Goal: Task Accomplishment & Management: Use online tool/utility

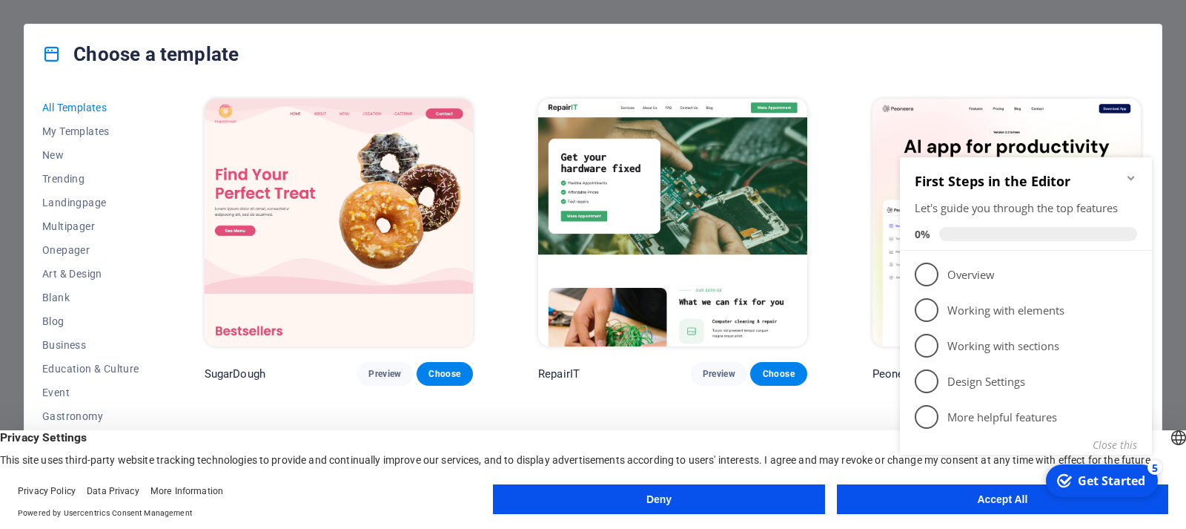
click at [951, 486] on div "checkmark Get Started 5 First Steps in the Editor Let's guide you through the t…" at bounding box center [1029, 322] width 270 height 360
click at [957, 495] on div "checkmark Get Started 5 First Steps in the Editor Let's guide you through the t…" at bounding box center [1029, 322] width 270 height 360
click at [1091, 483] on div "Get Started" at bounding box center [1111, 480] width 67 height 16
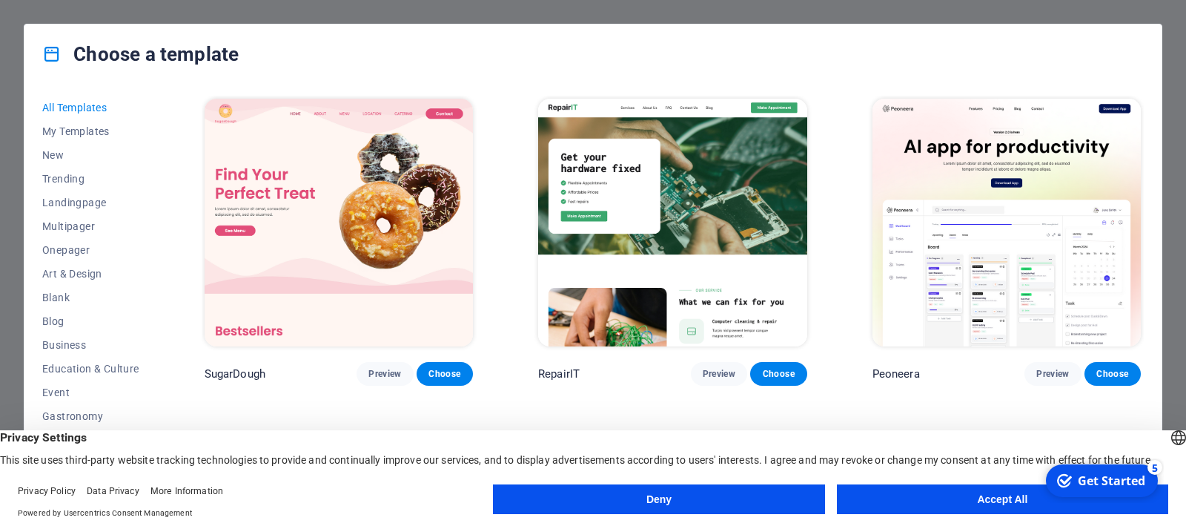
click at [921, 495] on button "Accept All" at bounding box center [1002, 499] width 331 height 30
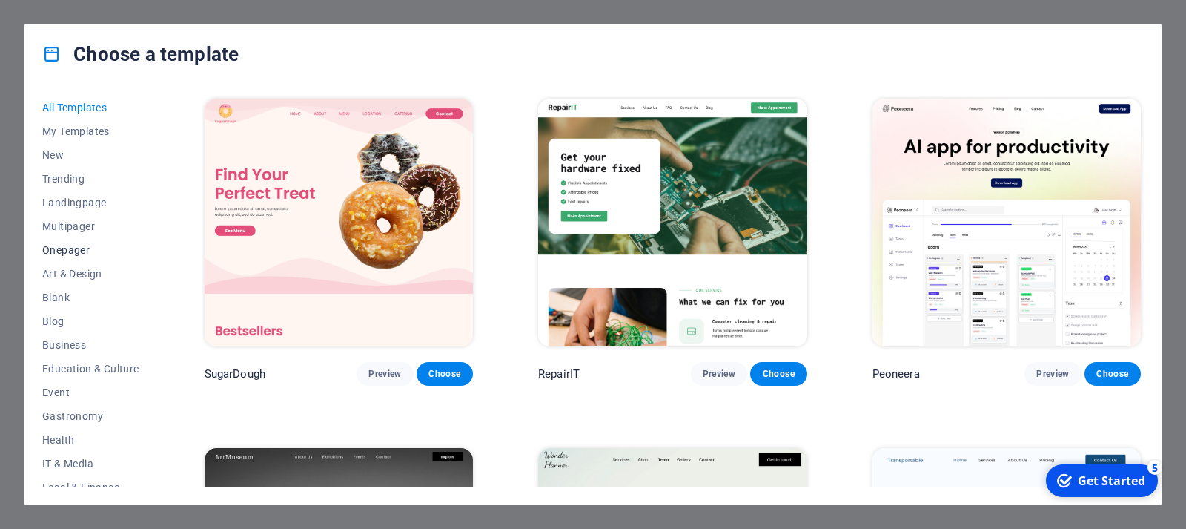
click at [83, 244] on span "Onepager" at bounding box center [90, 250] width 97 height 12
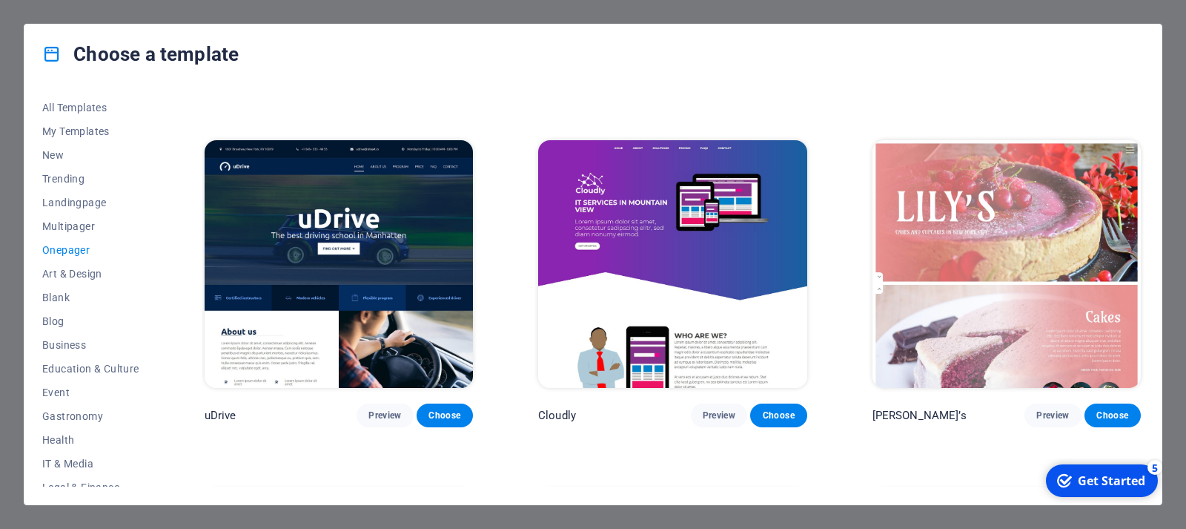
scroll to position [5221, 0]
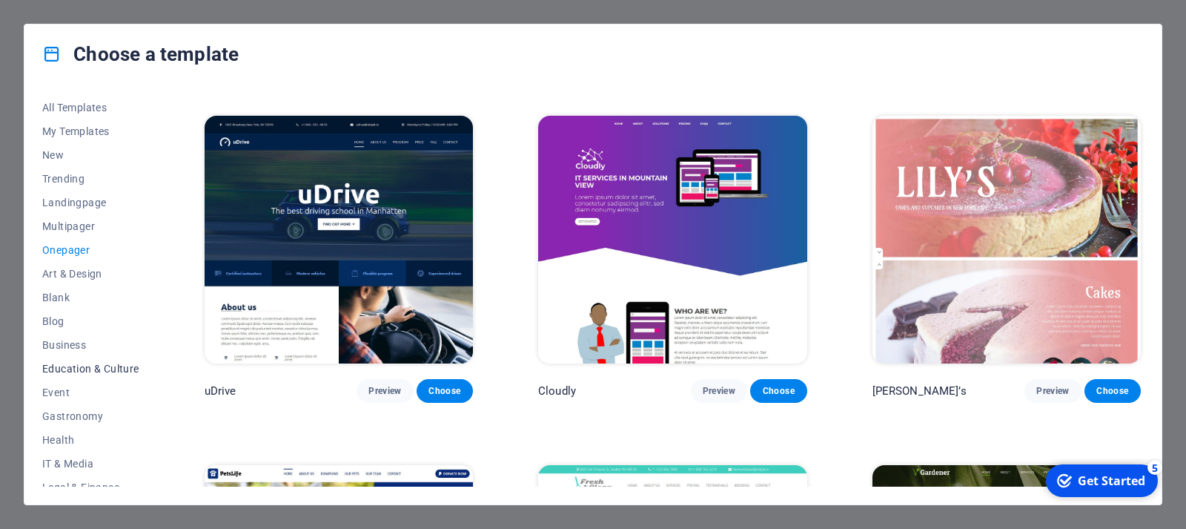
click at [116, 373] on span "Education & Culture" at bounding box center [90, 369] width 97 height 12
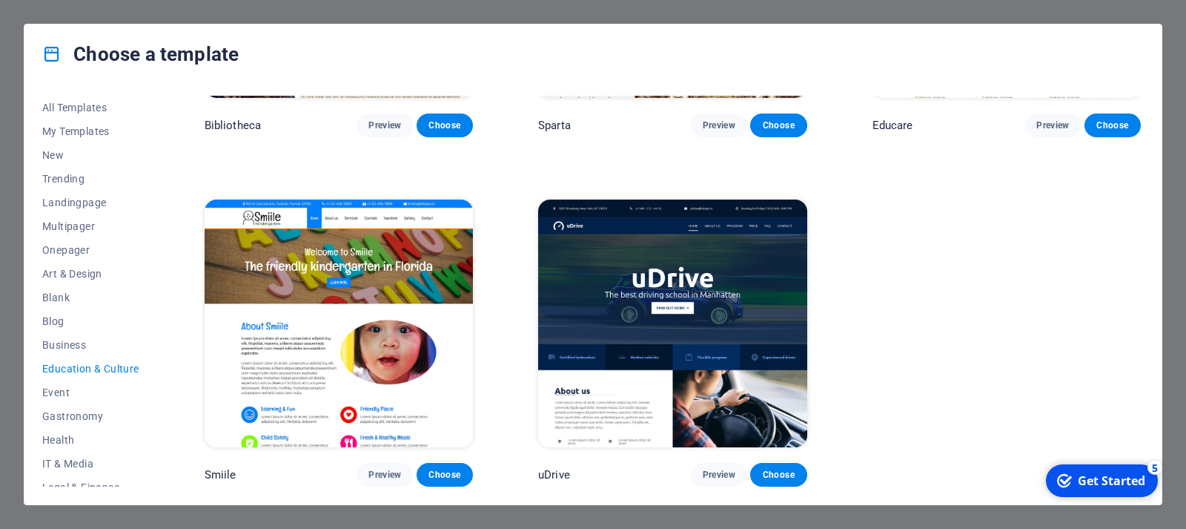
scroll to position [598, 0]
click at [84, 271] on span "Art & Design" at bounding box center [90, 274] width 97 height 12
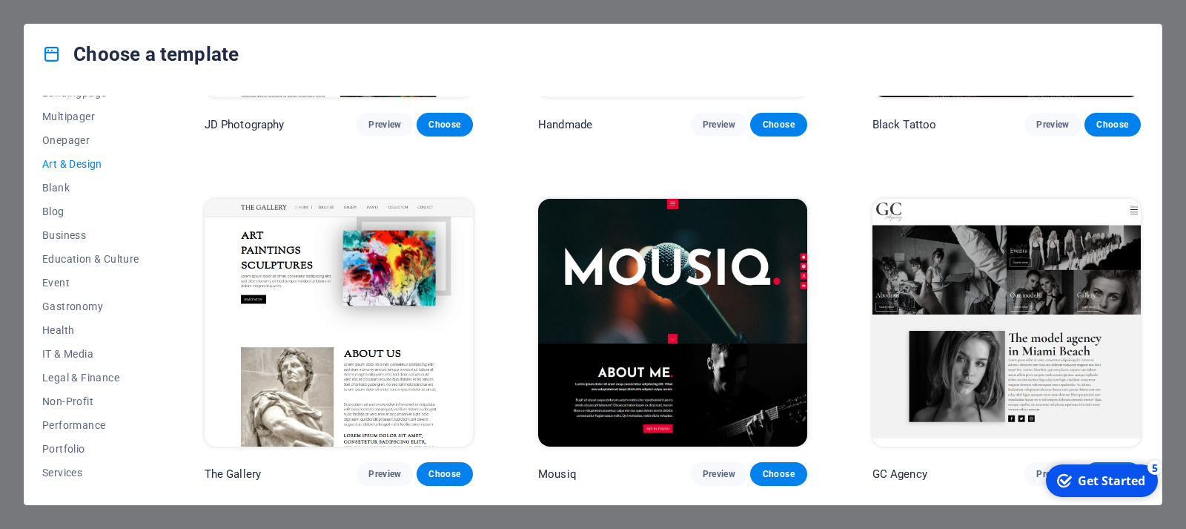
scroll to position [157, 0]
click at [98, 357] on span "Non-Profit" at bounding box center [90, 354] width 97 height 12
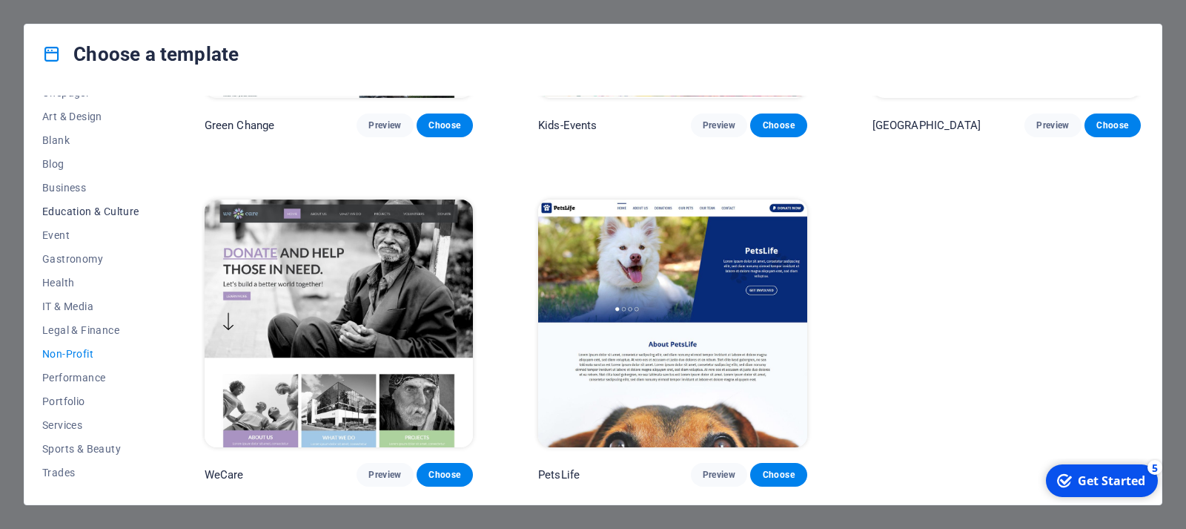
click at [107, 211] on span "Education & Culture" at bounding box center [90, 211] width 97 height 12
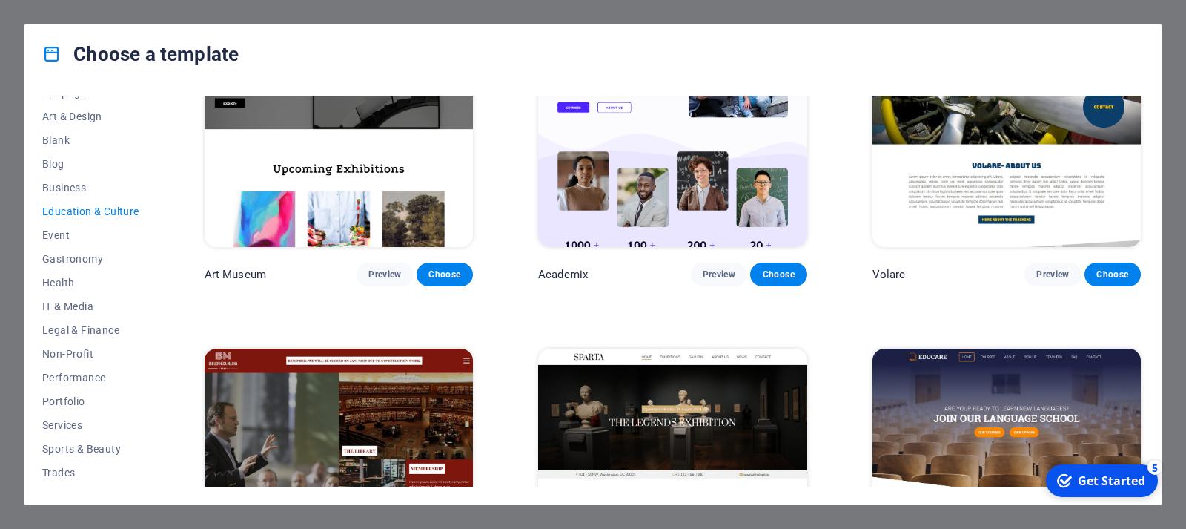
scroll to position [0, 0]
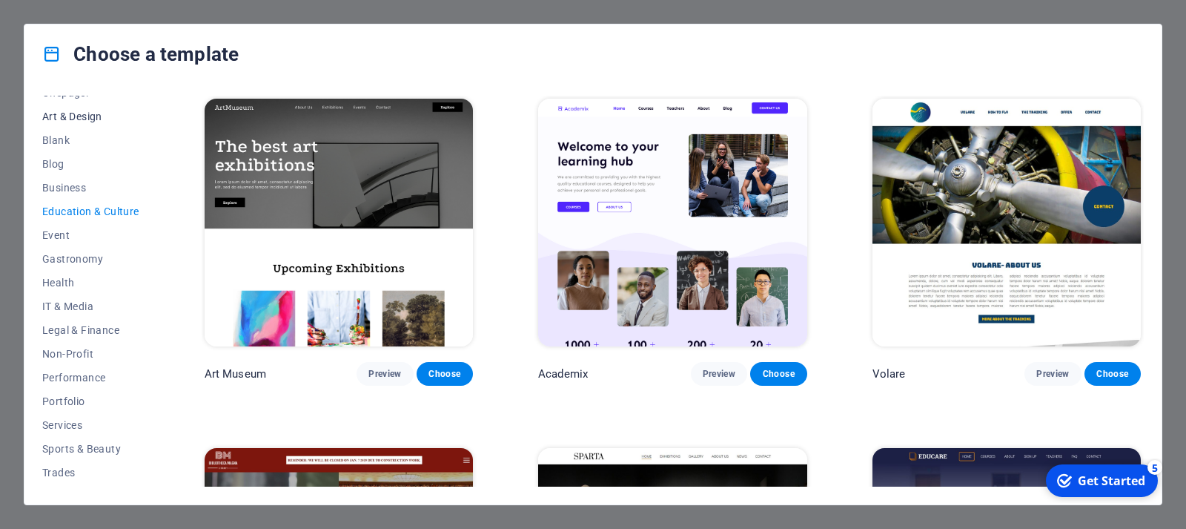
click at [98, 117] on span "Art & Design" at bounding box center [90, 116] width 97 height 12
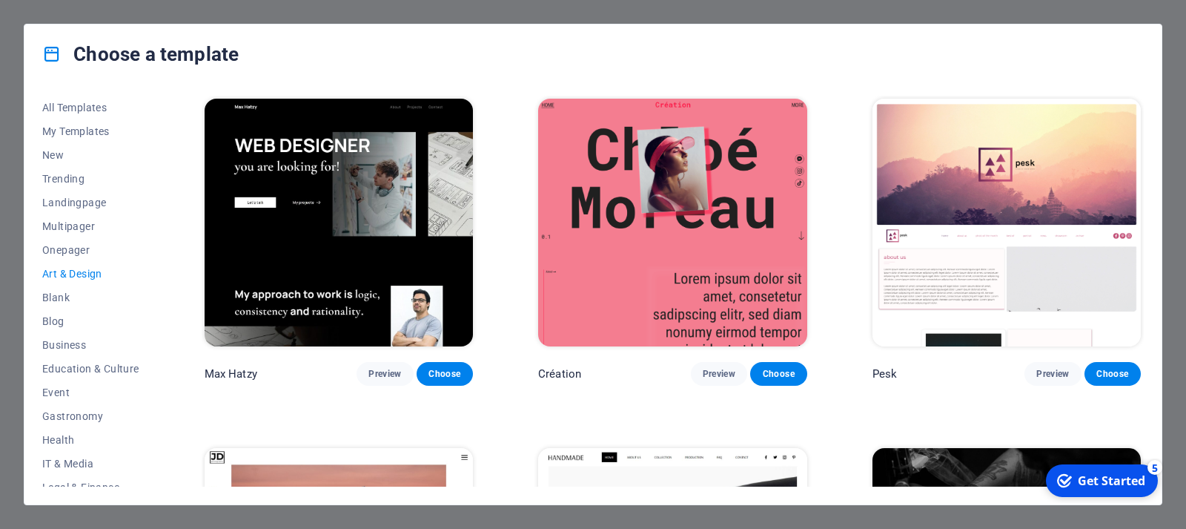
click at [11, 153] on div "Choose a template All Templates My Templates New Trending Landingpage Multipage…" at bounding box center [593, 264] width 1186 height 529
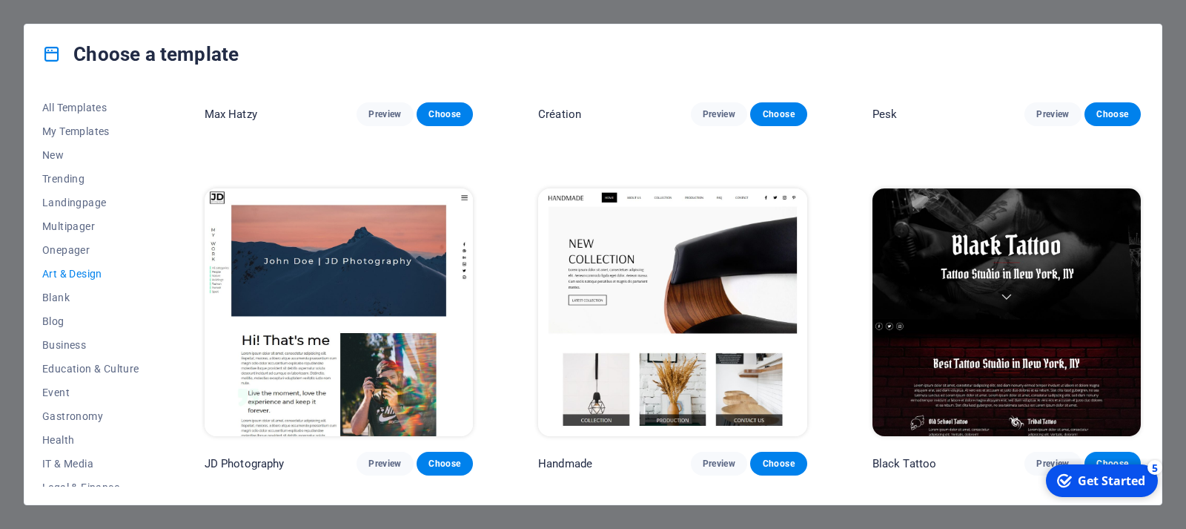
scroll to position [327, 0]
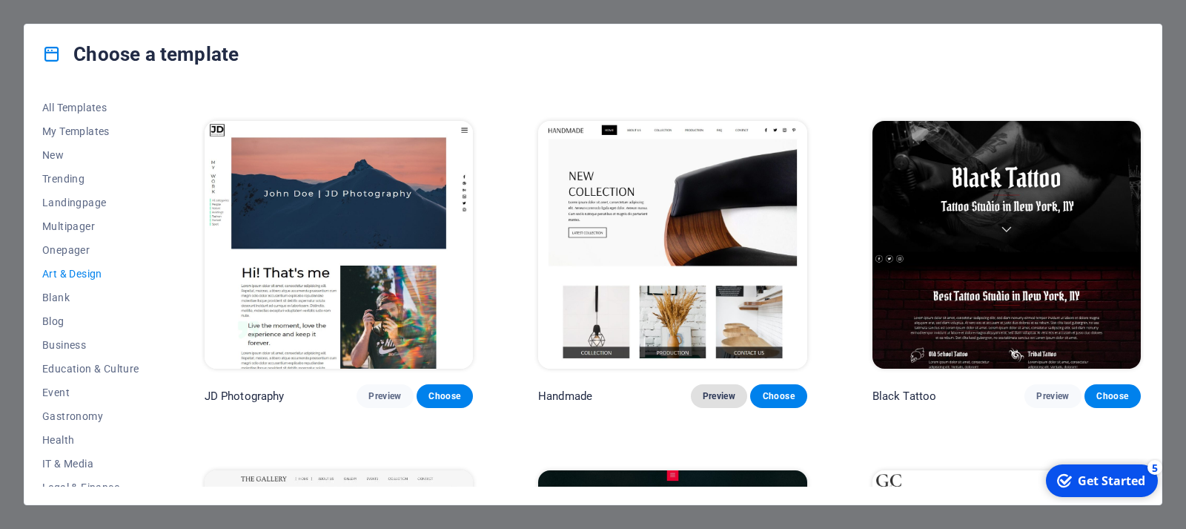
click at [716, 397] on span "Preview" at bounding box center [719, 396] width 33 height 12
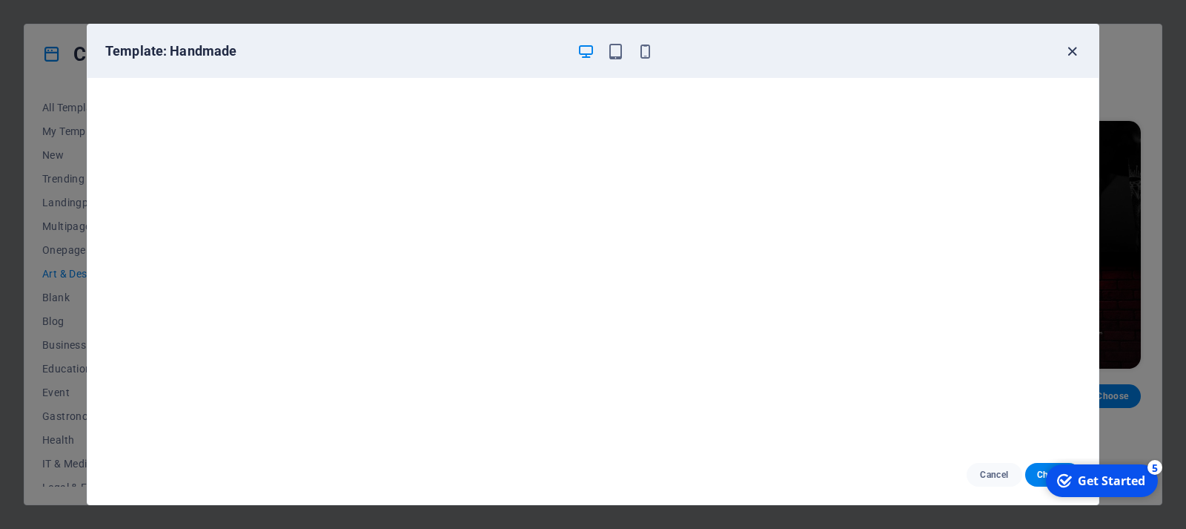
click at [1068, 51] on icon "button" at bounding box center [1072, 51] width 17 height 17
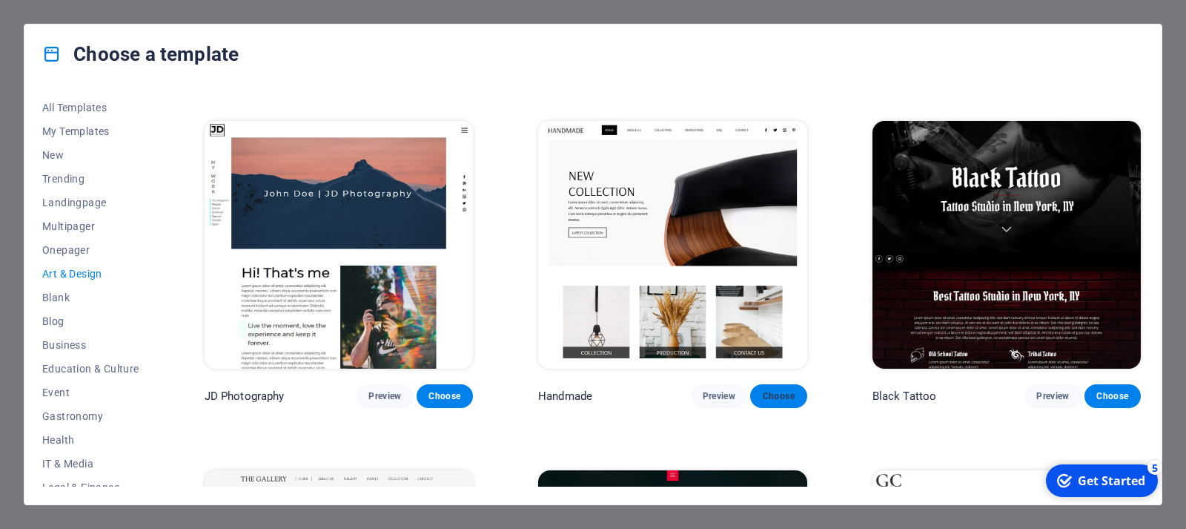
click at [789, 397] on span "Choose" at bounding box center [778, 396] width 33 height 12
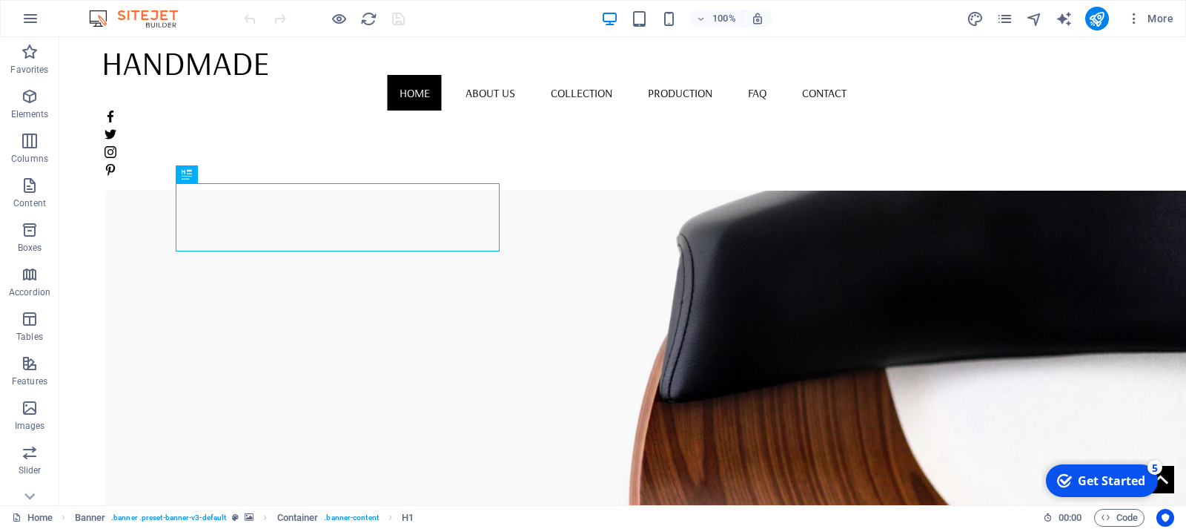
click at [162, 21] on img at bounding box center [140, 19] width 111 height 18
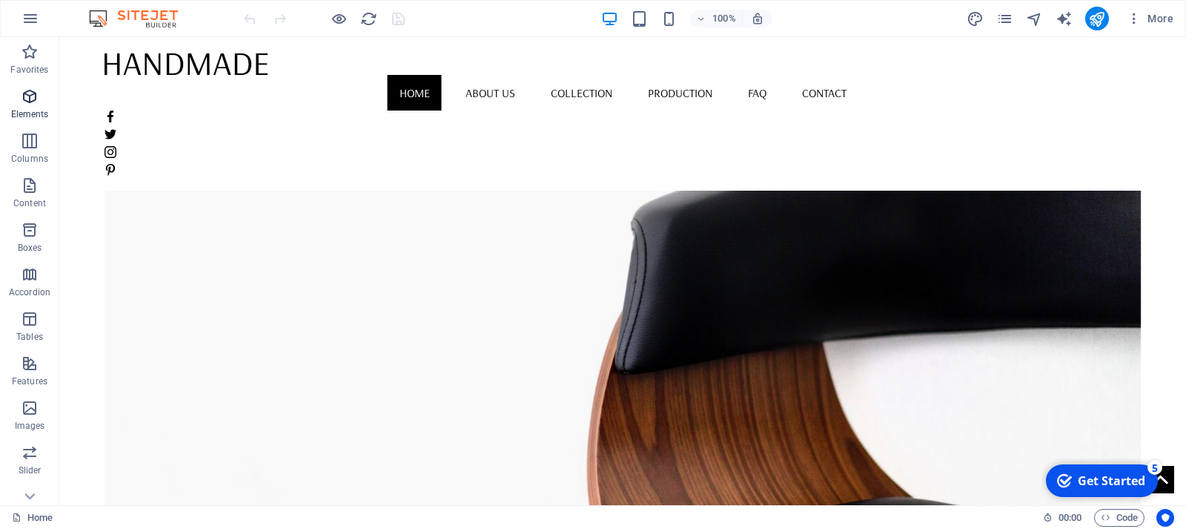
click at [42, 93] on span "Elements" at bounding box center [29, 105] width 59 height 36
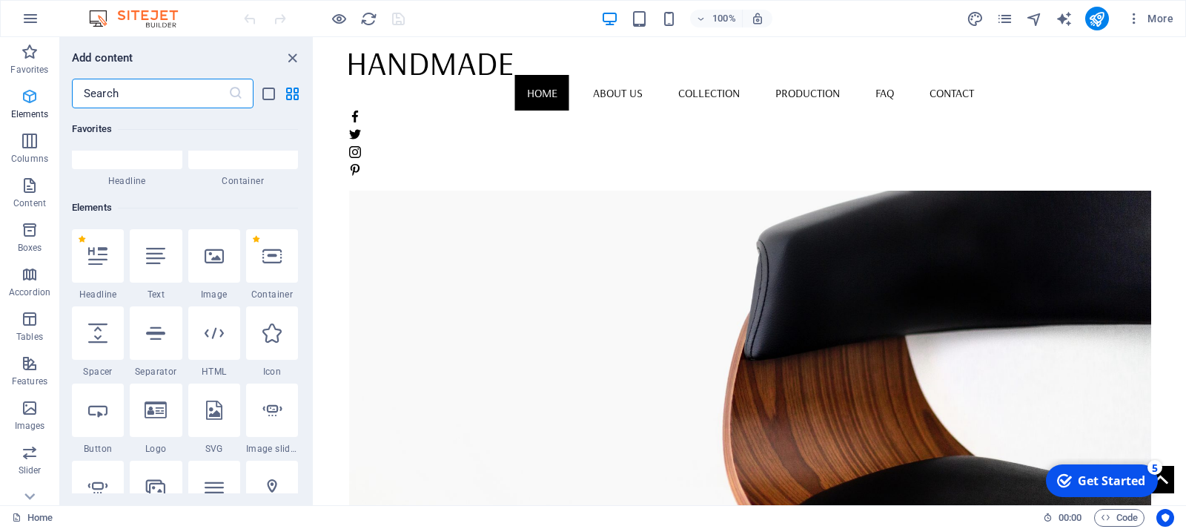
scroll to position [158, 0]
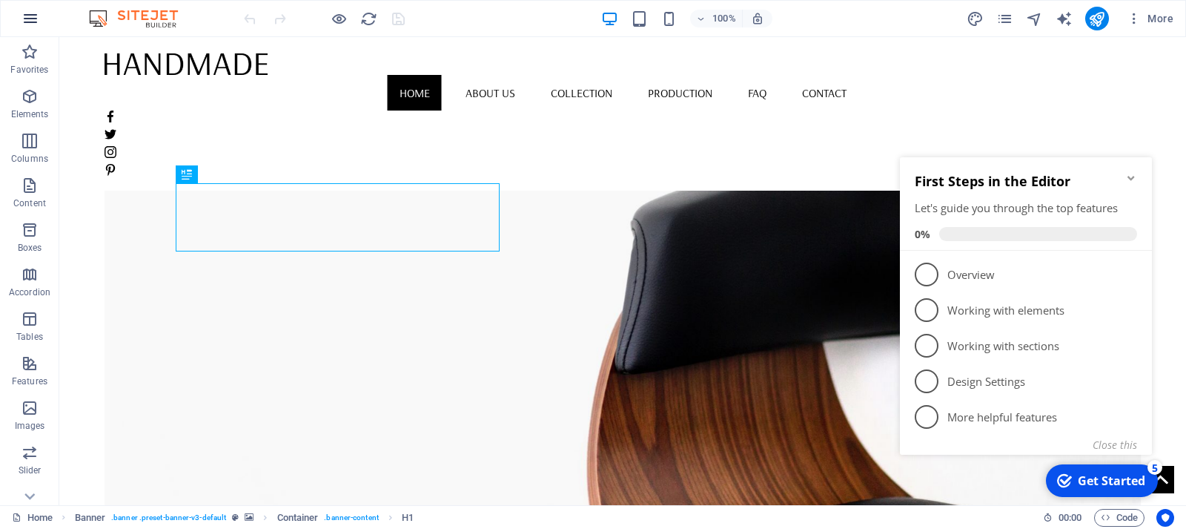
click at [40, 20] on button "button" at bounding box center [31, 19] width 36 height 36
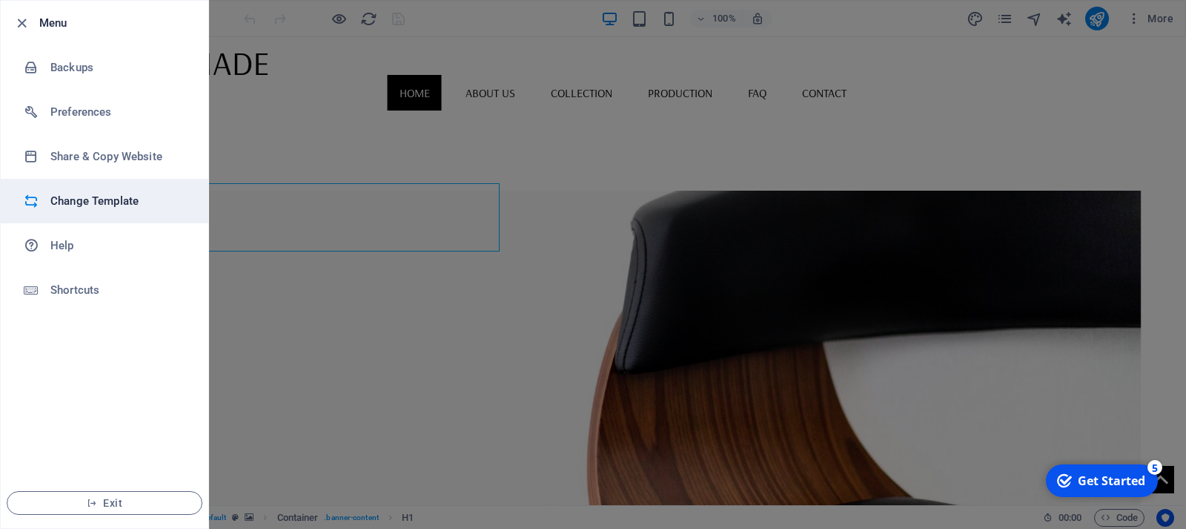
click at [88, 203] on h6 "Change Template" at bounding box center [118, 201] width 137 height 18
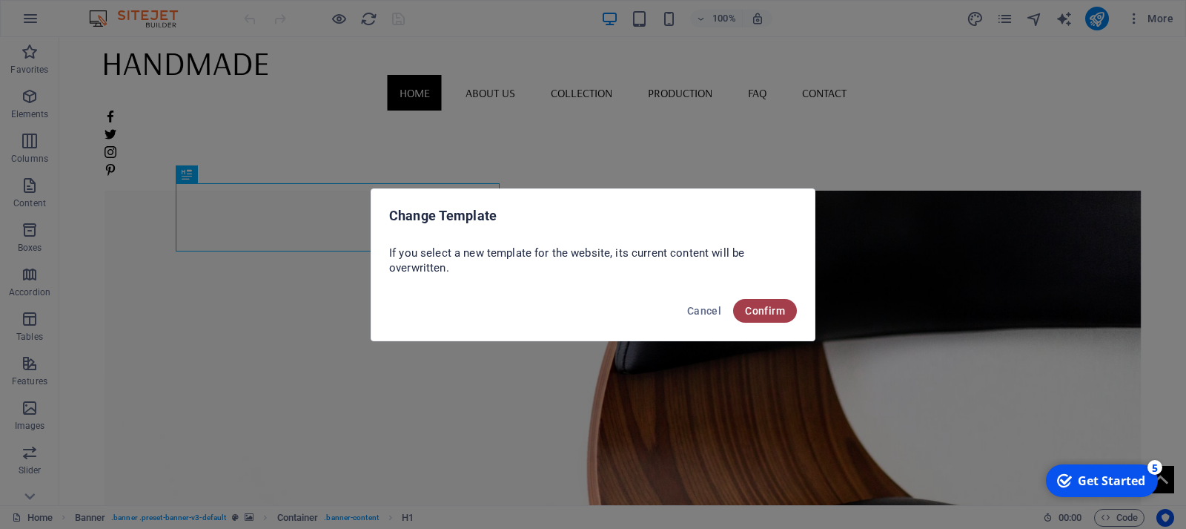
click at [778, 309] on span "Confirm" at bounding box center [765, 311] width 40 height 12
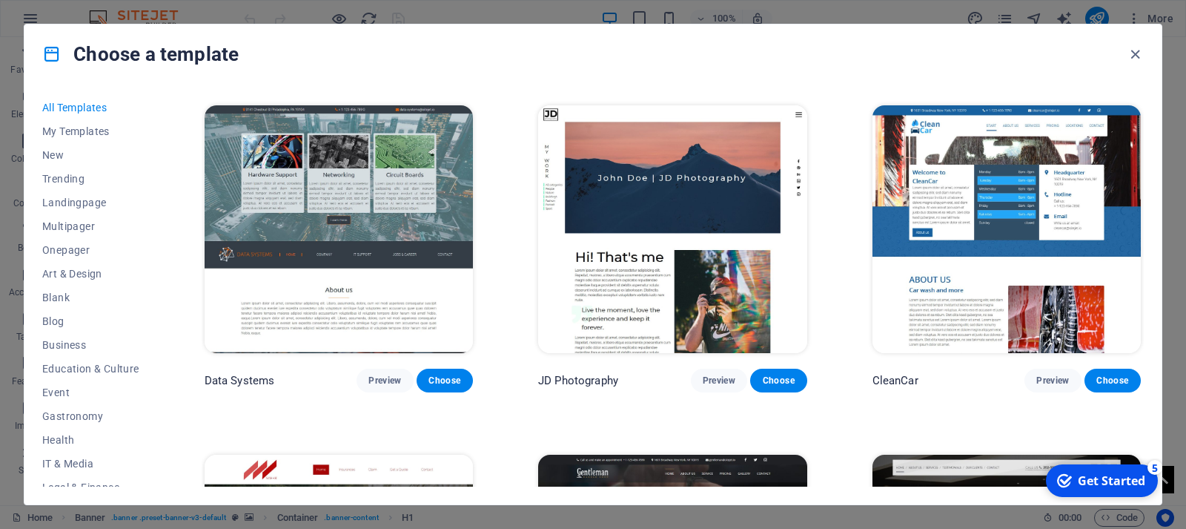
scroll to position [2735, 0]
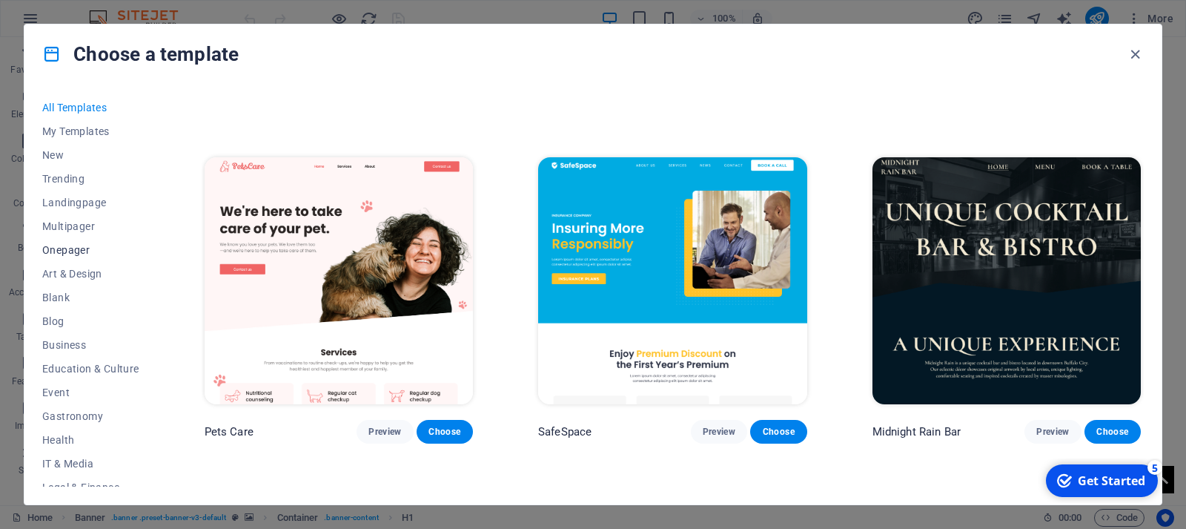
click at [82, 255] on span "Onepager" at bounding box center [90, 250] width 97 height 12
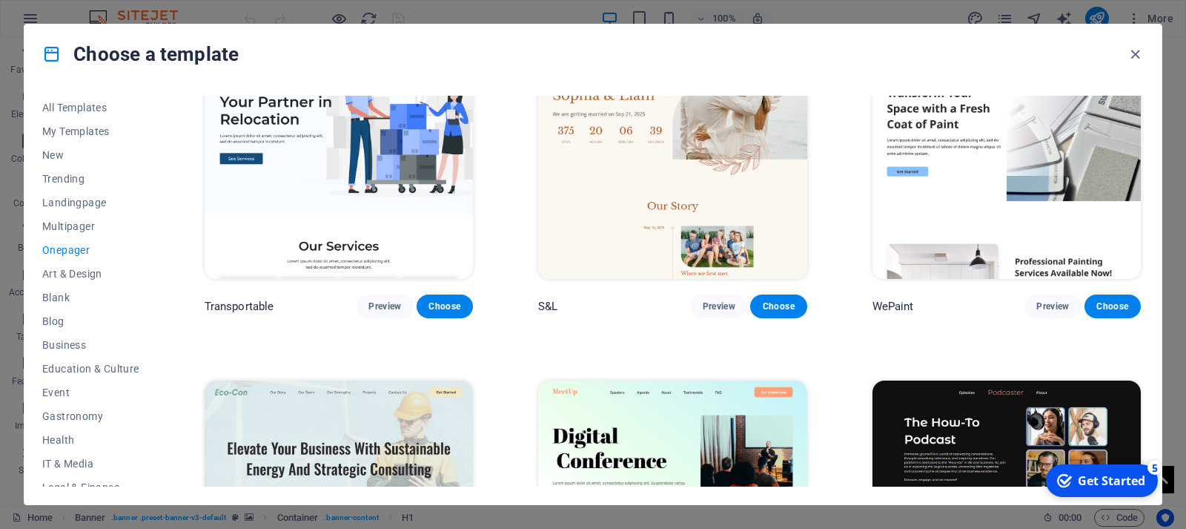
scroll to position [100, 0]
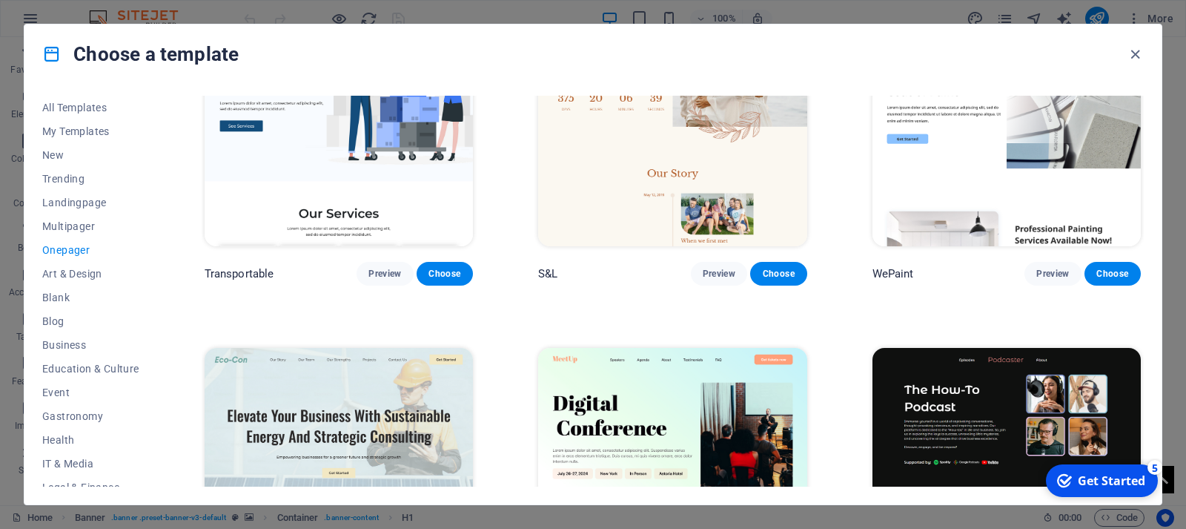
click at [92, 245] on span "Onepager" at bounding box center [90, 250] width 97 height 12
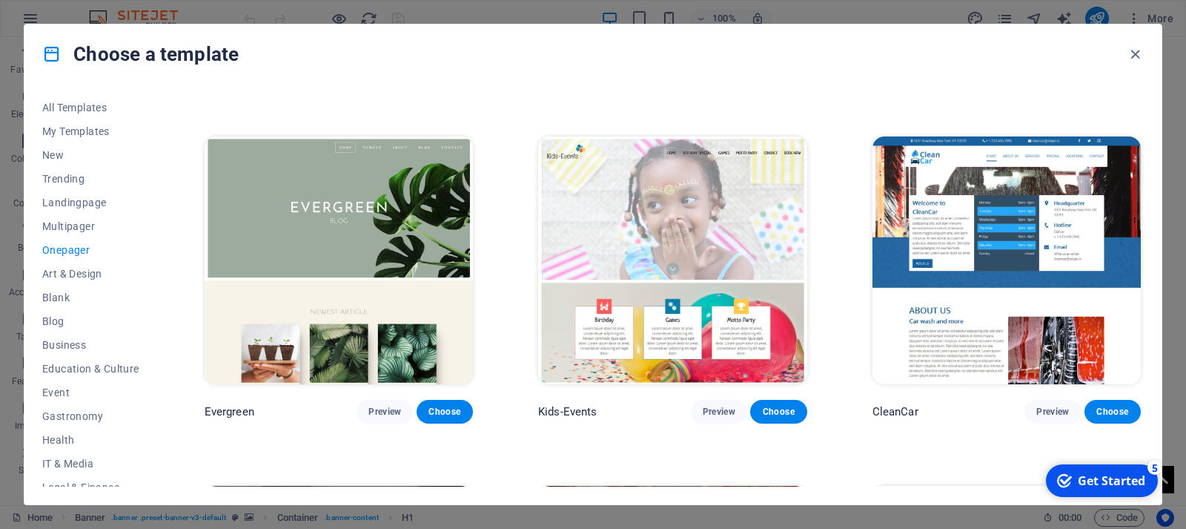
scroll to position [2410, 0]
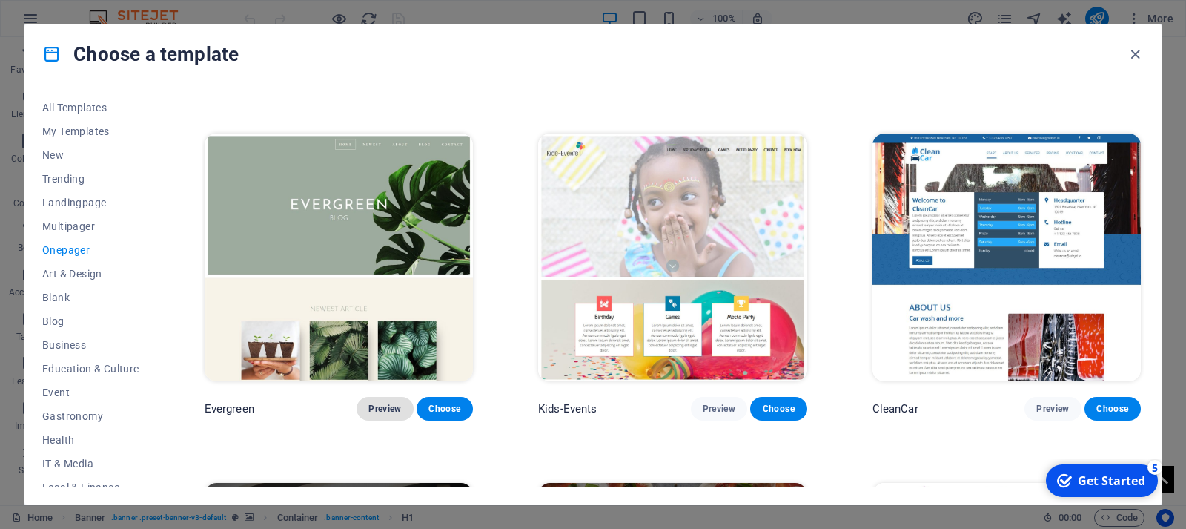
click at [394, 403] on button "Preview" at bounding box center [385, 409] width 56 height 24
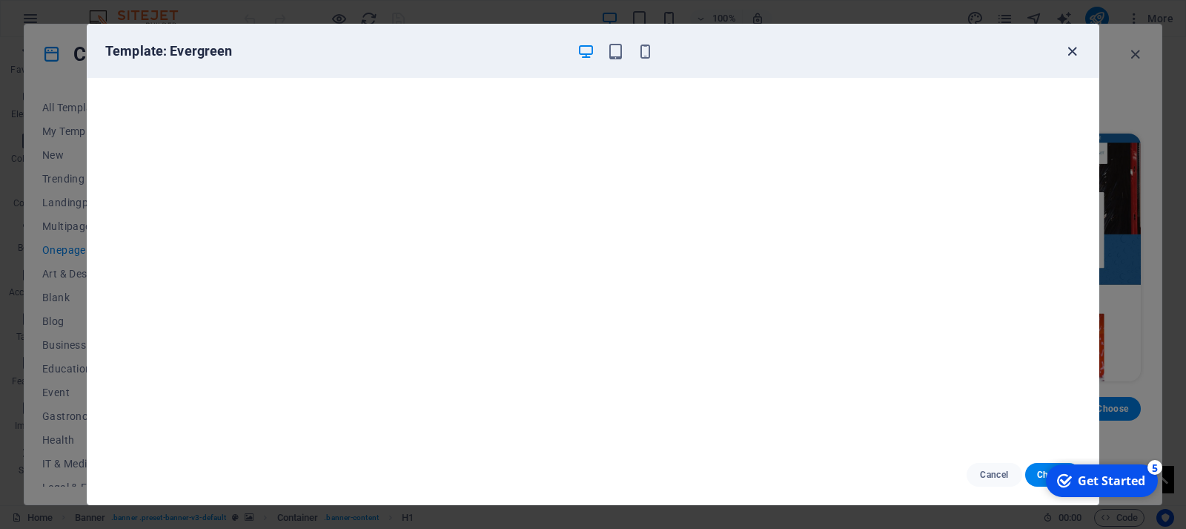
click at [1068, 53] on span "button" at bounding box center [1072, 51] width 18 height 17
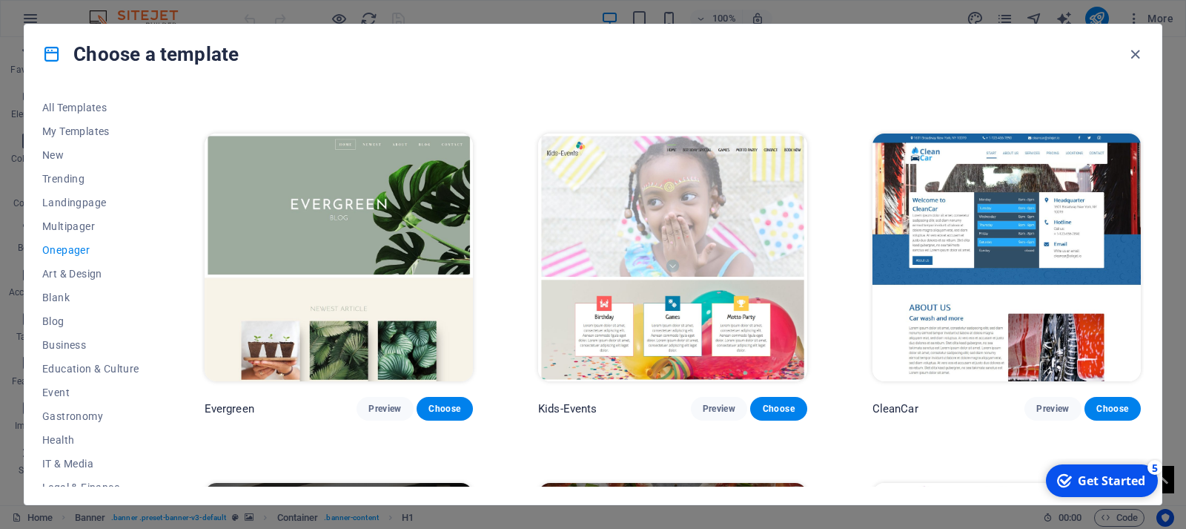
click at [733, 204] on img at bounding box center [672, 257] width 268 height 248
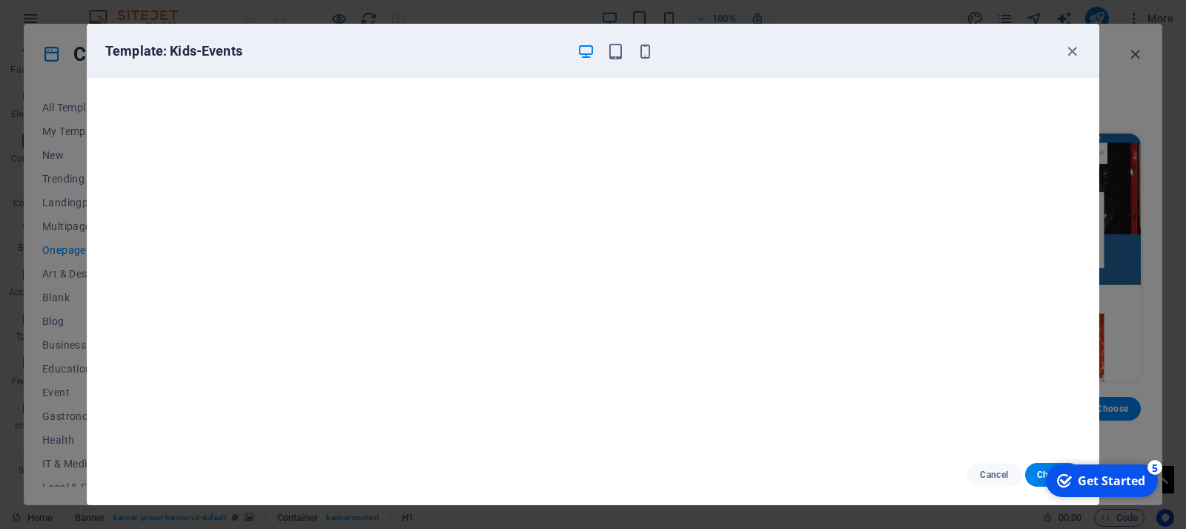
click at [1068, 61] on div "Template: Kids-Events" at bounding box center [592, 50] width 1011 height 53
click at [1068, 56] on icon "button" at bounding box center [1072, 51] width 17 height 17
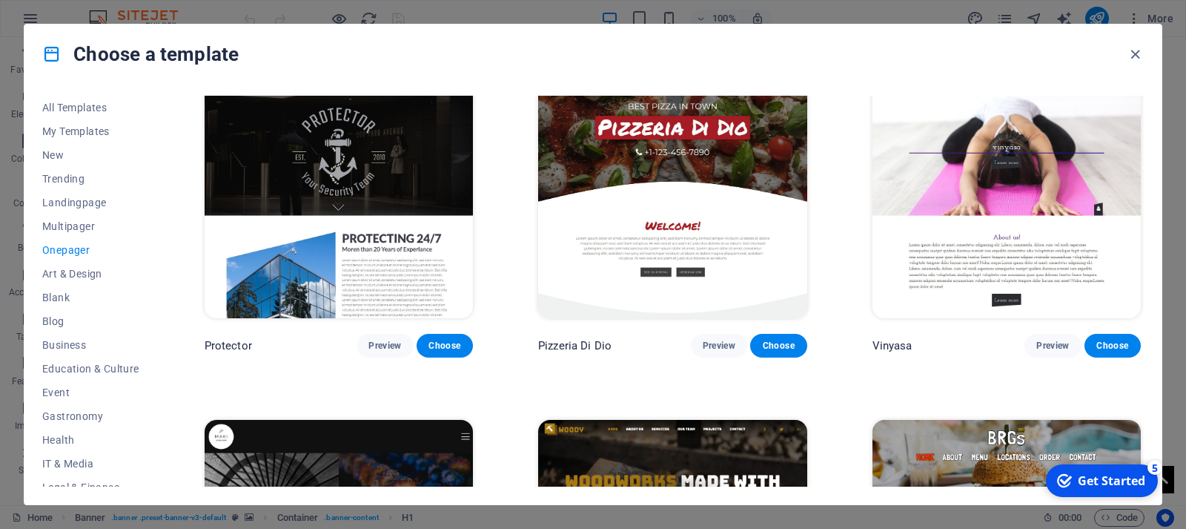
scroll to position [2786, 0]
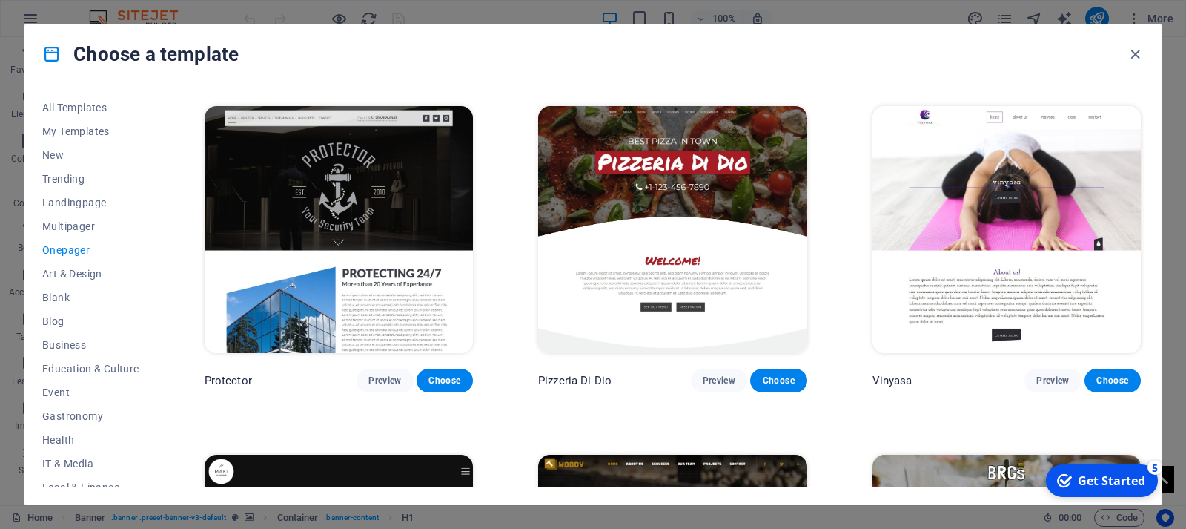
click at [1068, 215] on img at bounding box center [1007, 230] width 268 height 248
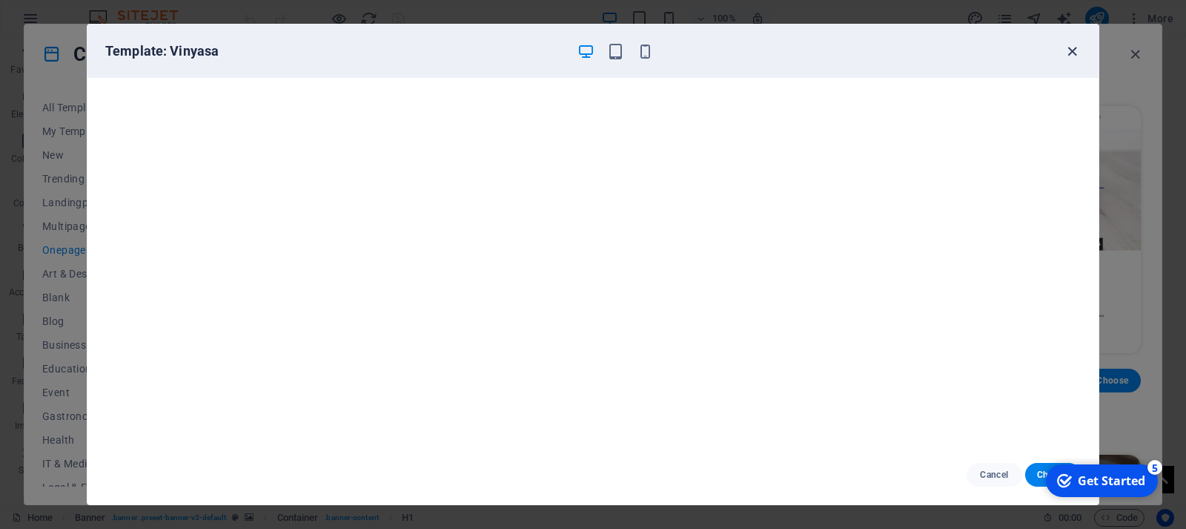
click at [1068, 51] on icon "button" at bounding box center [1072, 51] width 17 height 17
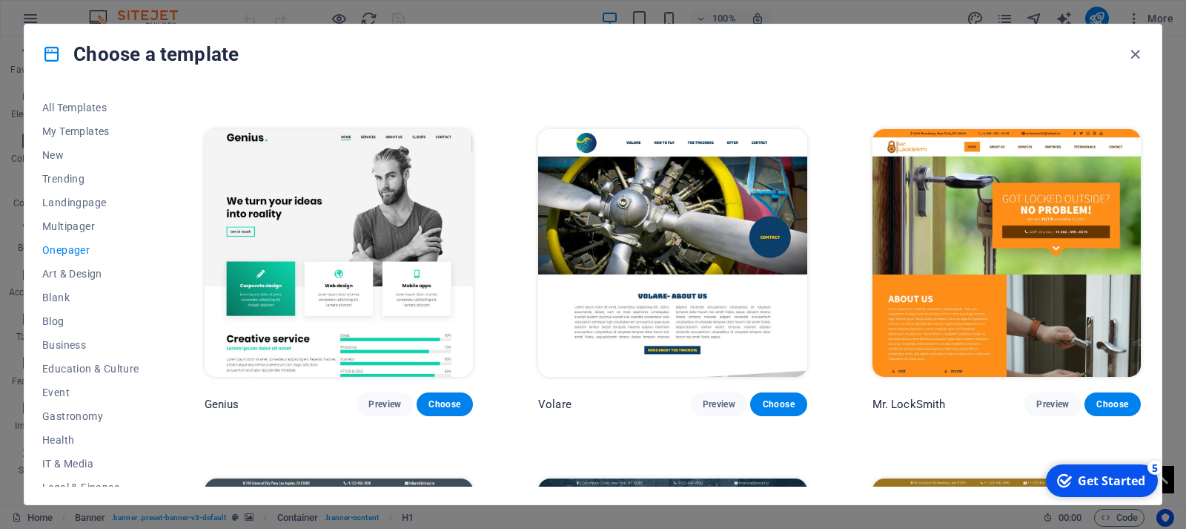
scroll to position [3539, 0]
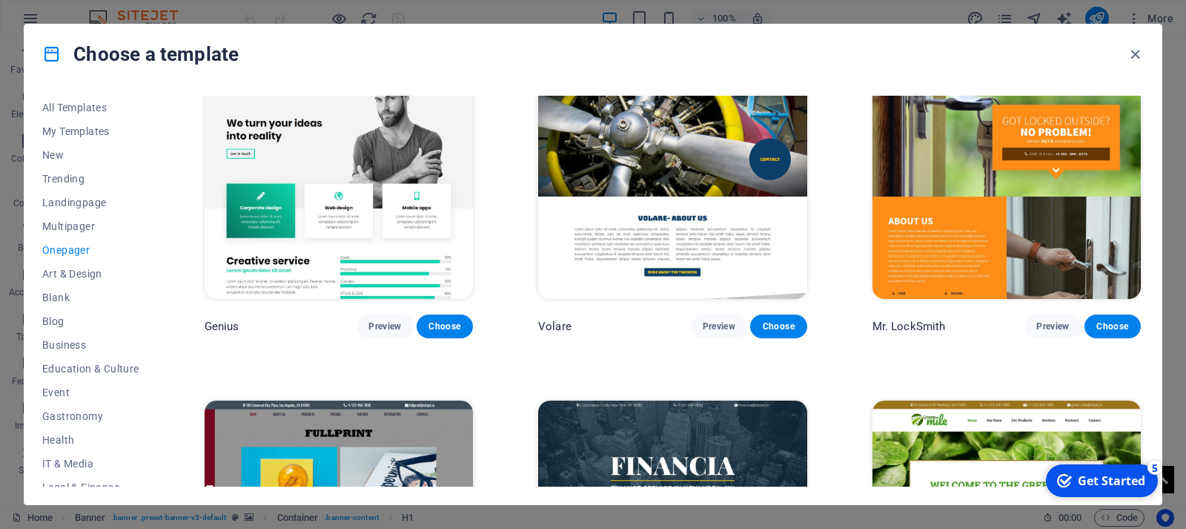
click at [440, 187] on img at bounding box center [339, 175] width 268 height 248
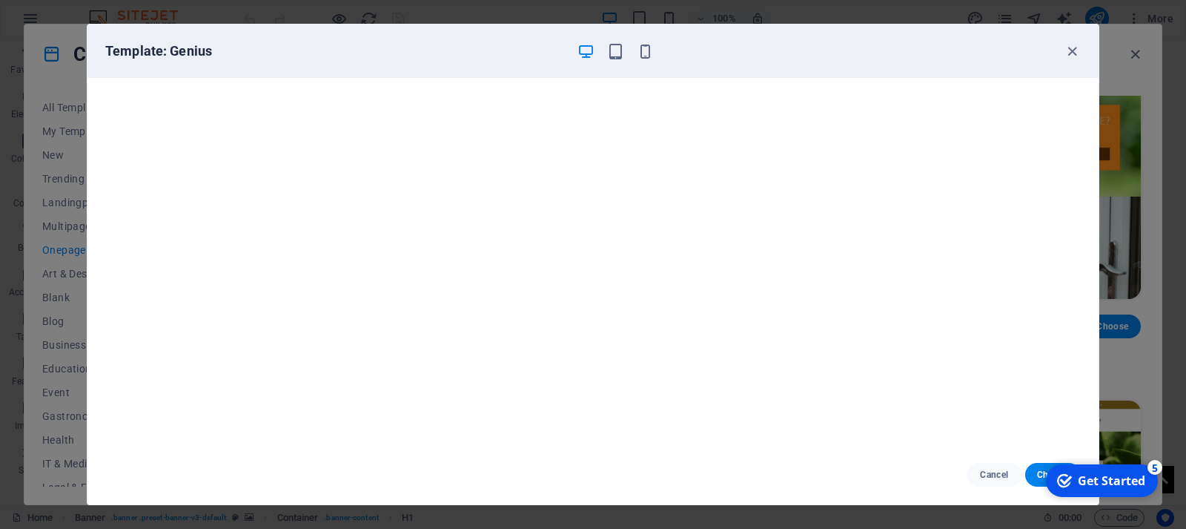
click at [1038, 479] on div "checkmark Get Started 5 First Steps in the Editor Let's guide you through the t…" at bounding box center [1101, 480] width 126 height 44
click at [1037, 479] on button "Choose" at bounding box center [1053, 475] width 56 height 24
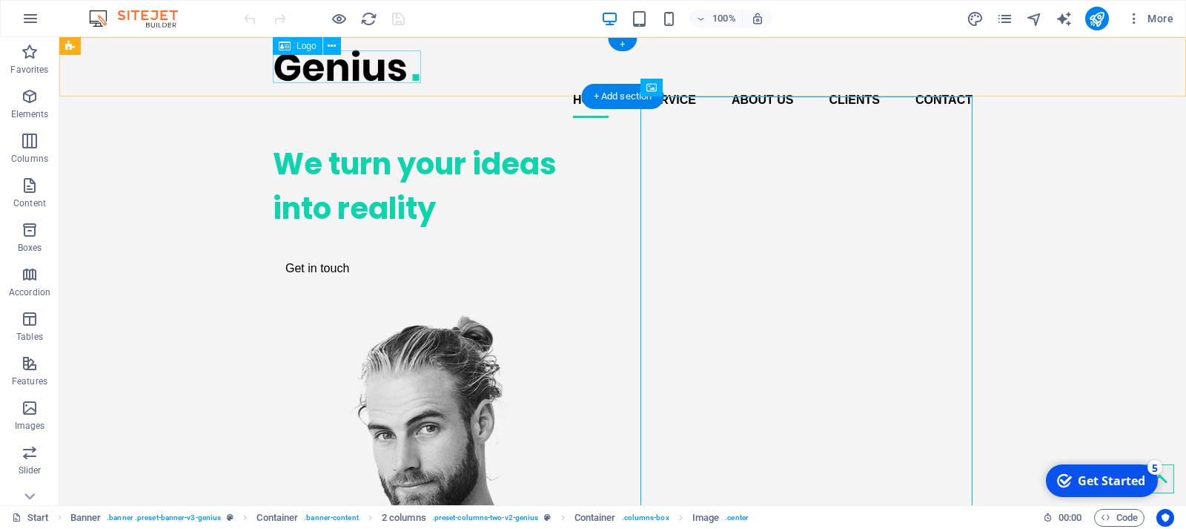
click at [392, 64] on div at bounding box center [623, 65] width 700 height 33
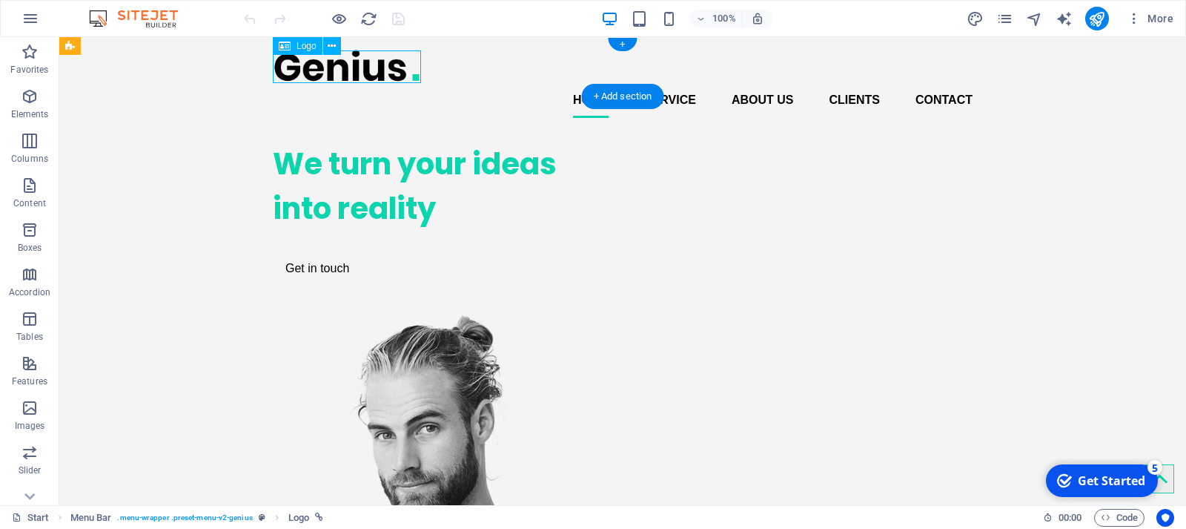
click at [389, 64] on div at bounding box center [623, 65] width 700 height 33
click at [335, 49] on icon at bounding box center [332, 47] width 8 height 16
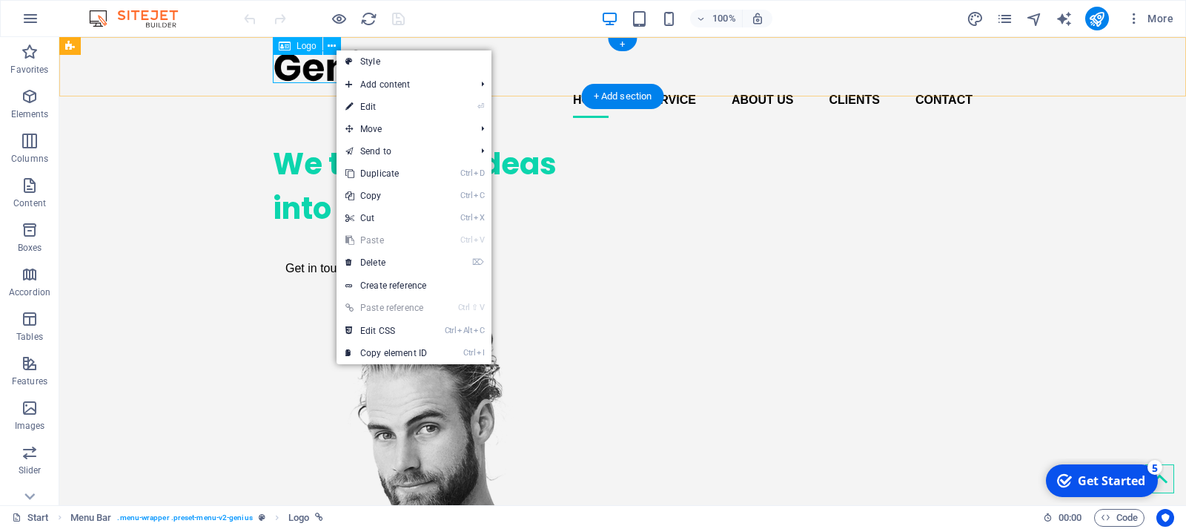
click at [307, 78] on div at bounding box center [623, 65] width 700 height 33
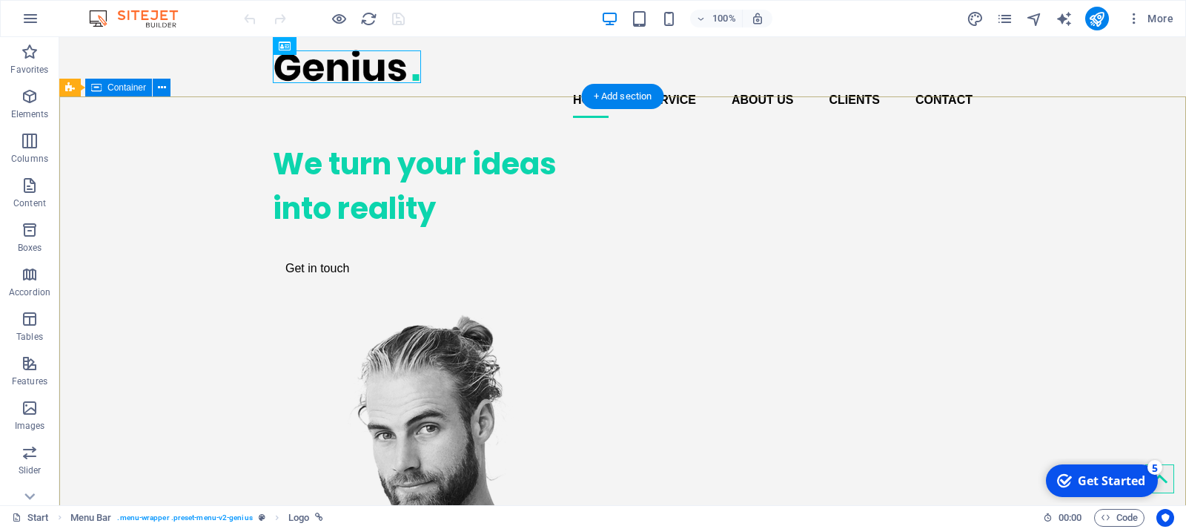
click at [217, 130] on div "We turn your ideas into reality Get in touch" at bounding box center [622, 504] width 1127 height 748
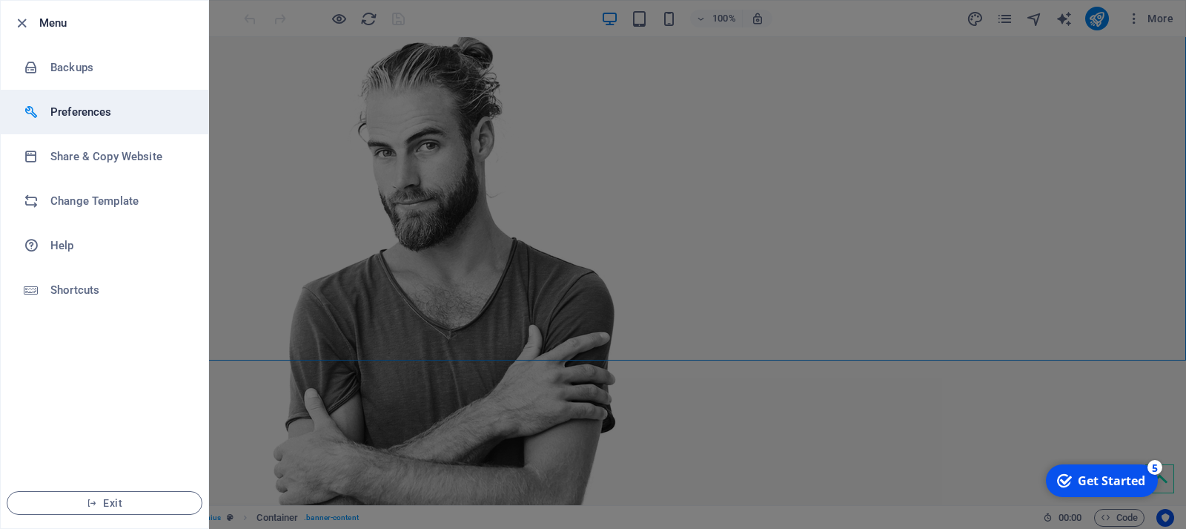
click at [102, 108] on h6 "Preferences" at bounding box center [118, 112] width 137 height 18
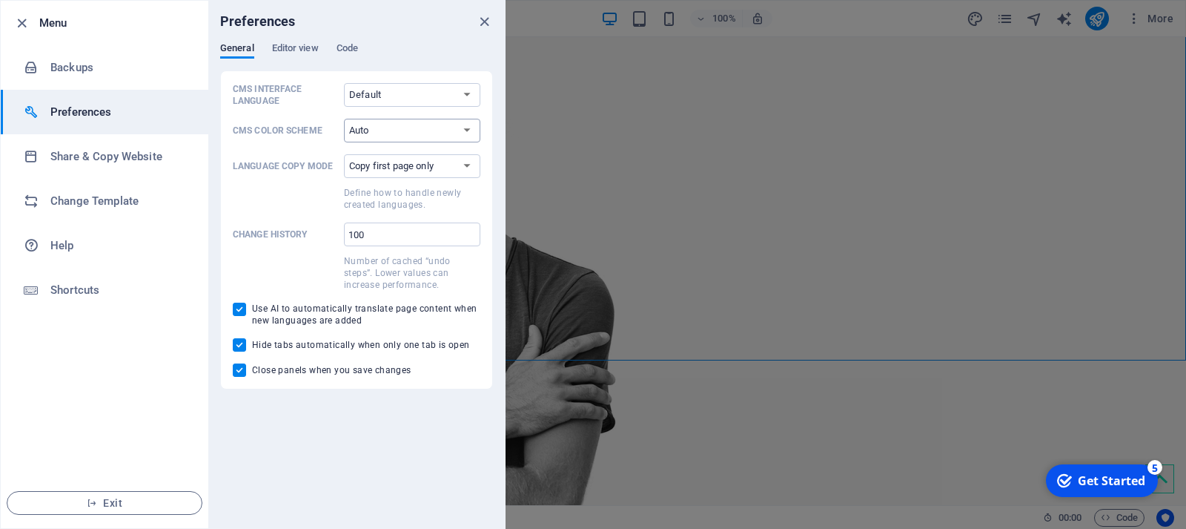
click at [344, 119] on select "Auto Dark Light" at bounding box center [412, 131] width 136 height 24
select select "light"
click option "Light" at bounding box center [0, 0] width 0 height 0
click at [22, 29] on icon "button" at bounding box center [21, 23] width 17 height 17
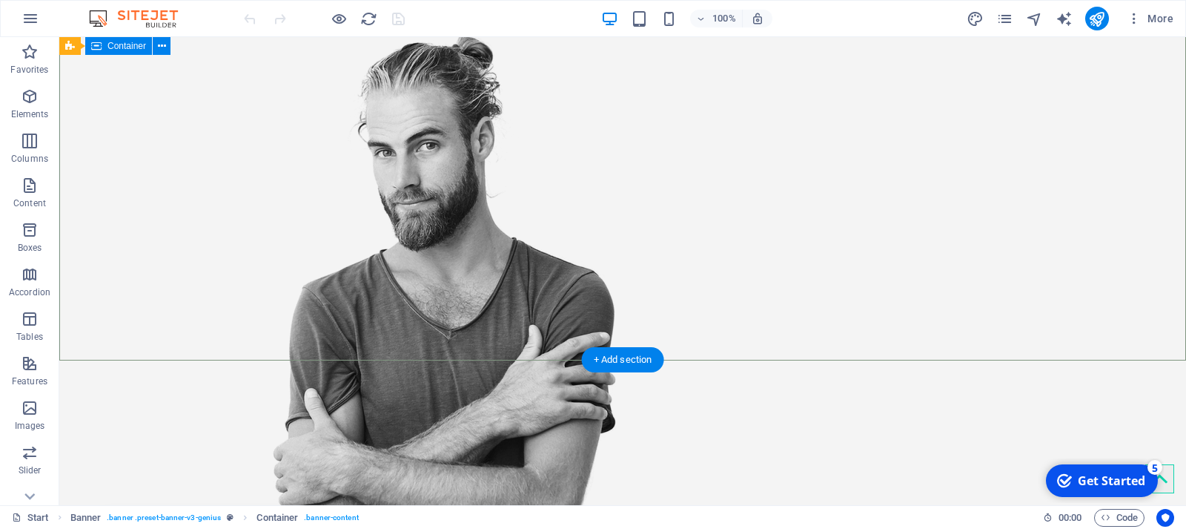
click at [208, 95] on div "We turn your ideas into reality Get in touch" at bounding box center [622, 221] width 1127 height 748
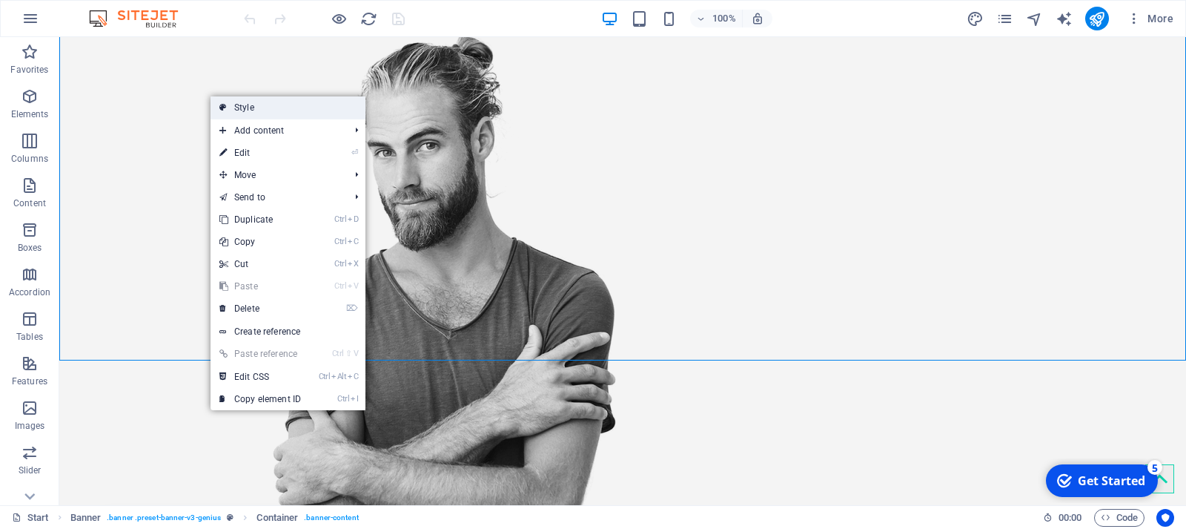
click at [228, 102] on link "Style" at bounding box center [288, 107] width 155 height 22
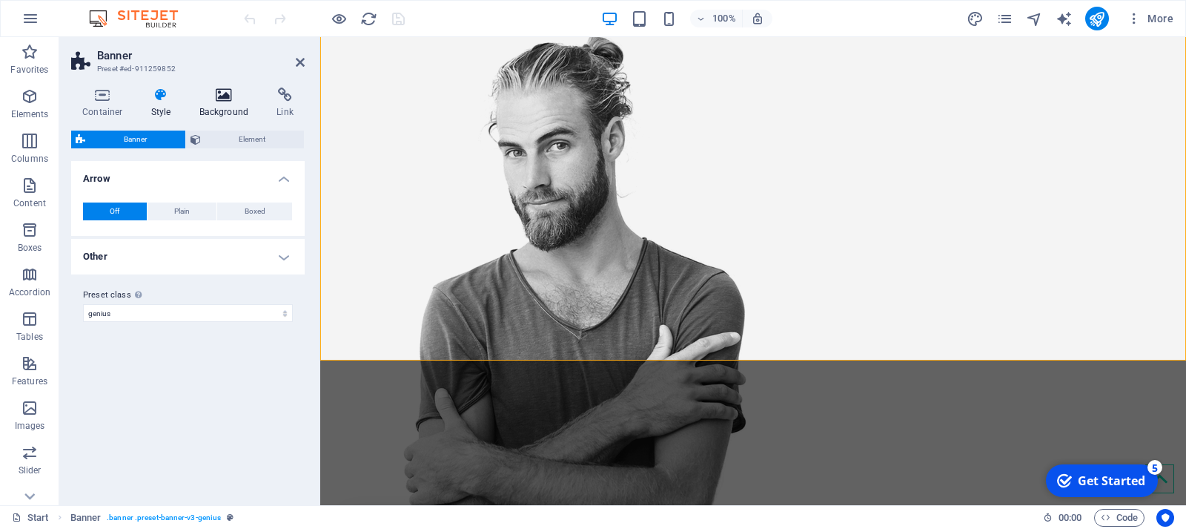
click at [228, 110] on h4 "Background" at bounding box center [227, 102] width 78 height 31
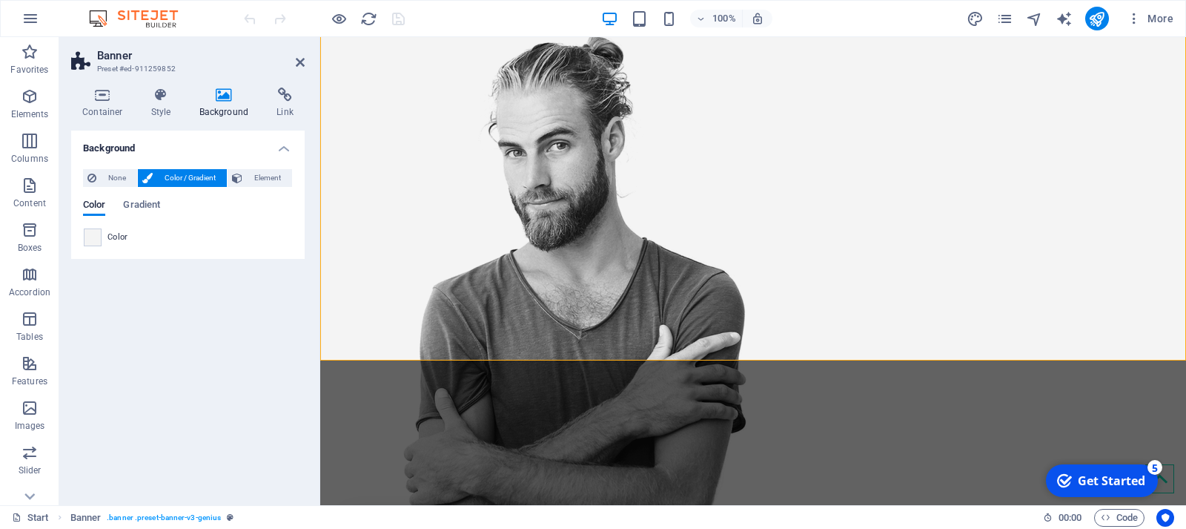
click at [120, 231] on div "Color" at bounding box center [188, 237] width 208 height 18
click at [115, 239] on span "Color" at bounding box center [118, 237] width 21 height 12
click at [114, 238] on span "Color" at bounding box center [118, 237] width 21 height 12
click at [114, 237] on span "Color" at bounding box center [118, 237] width 21 height 12
click at [97, 237] on span at bounding box center [93, 237] width 16 height 16
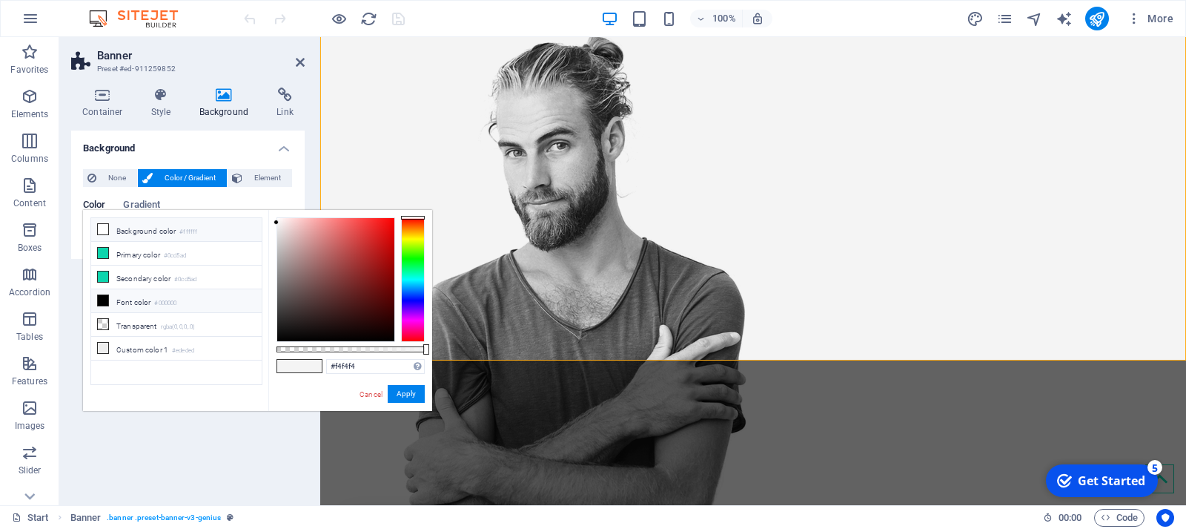
click at [101, 232] on icon at bounding box center [103, 229] width 10 height 10
type input "#ffffff"
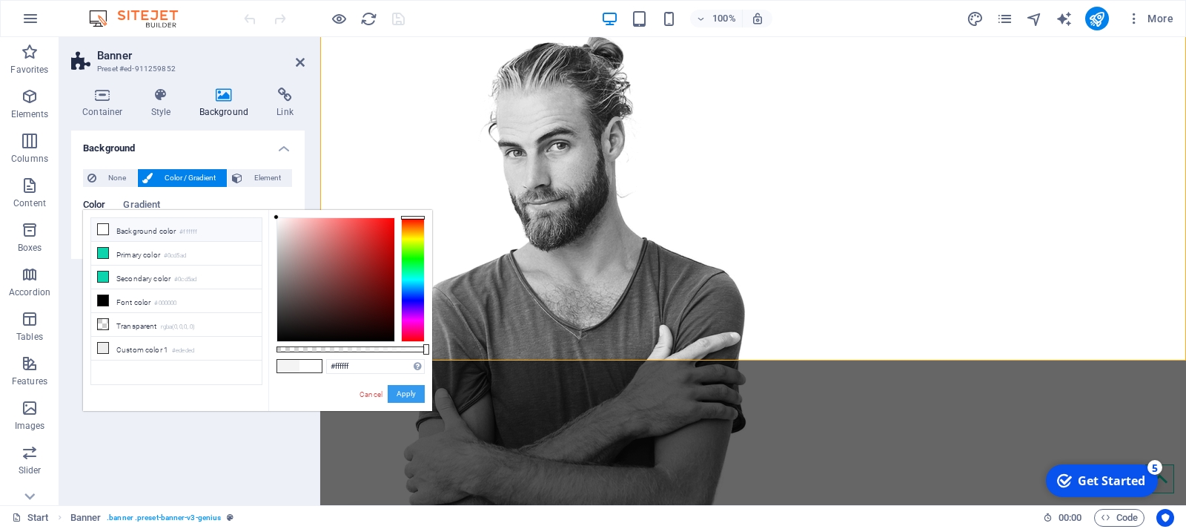
click at [394, 397] on button "Apply" at bounding box center [406, 394] width 37 height 18
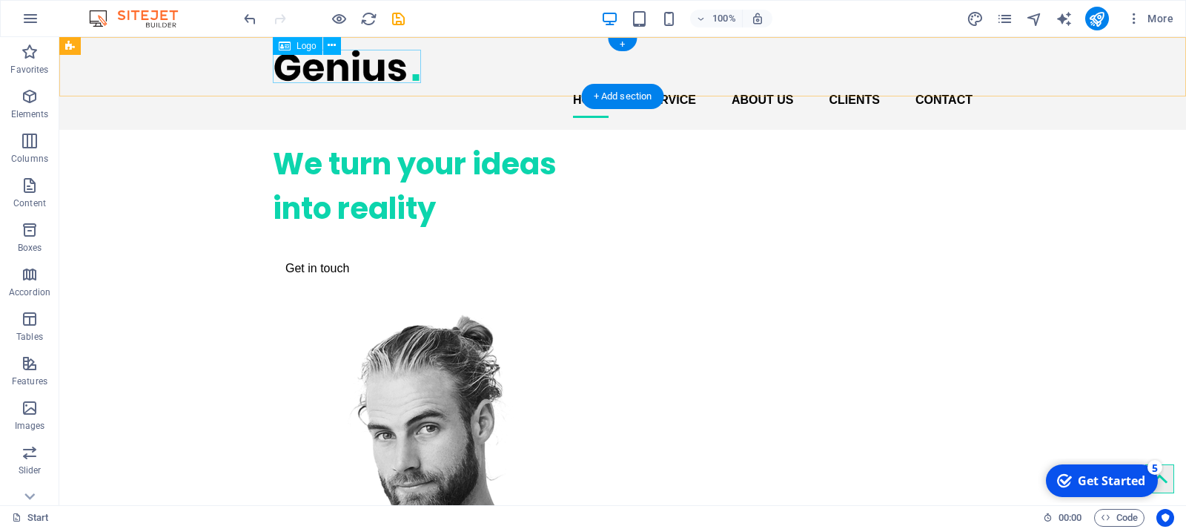
click at [344, 56] on div at bounding box center [623, 65] width 700 height 33
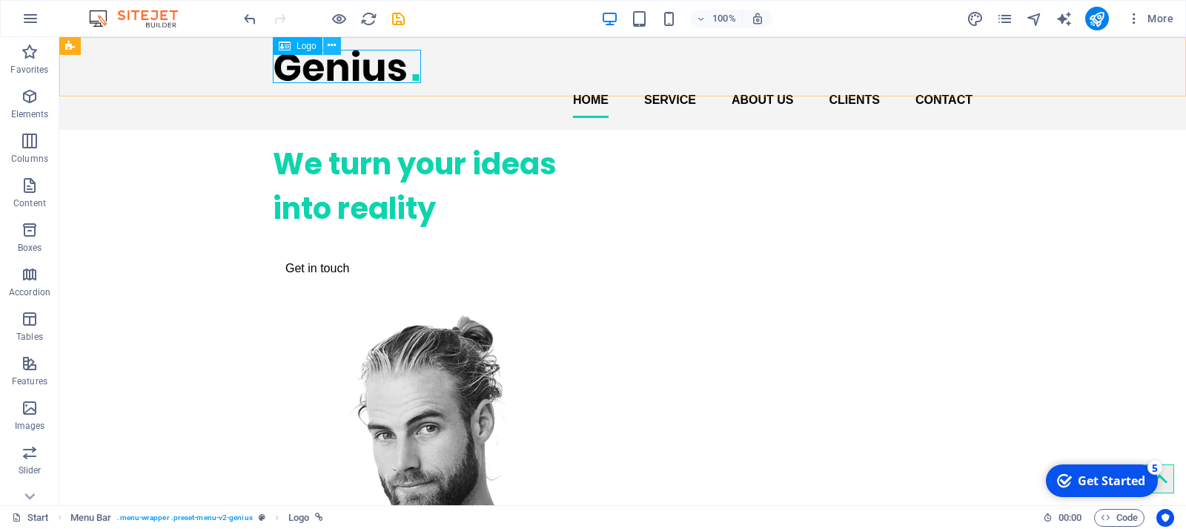
click at [328, 44] on icon at bounding box center [332, 46] width 8 height 16
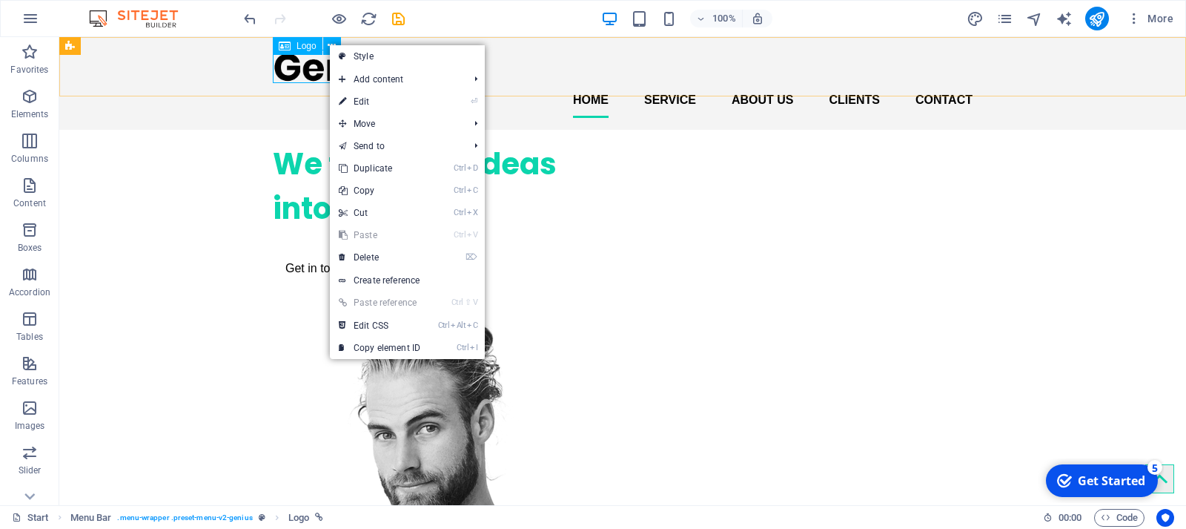
click at [305, 53] on div "Logo" at bounding box center [298, 46] width 50 height 18
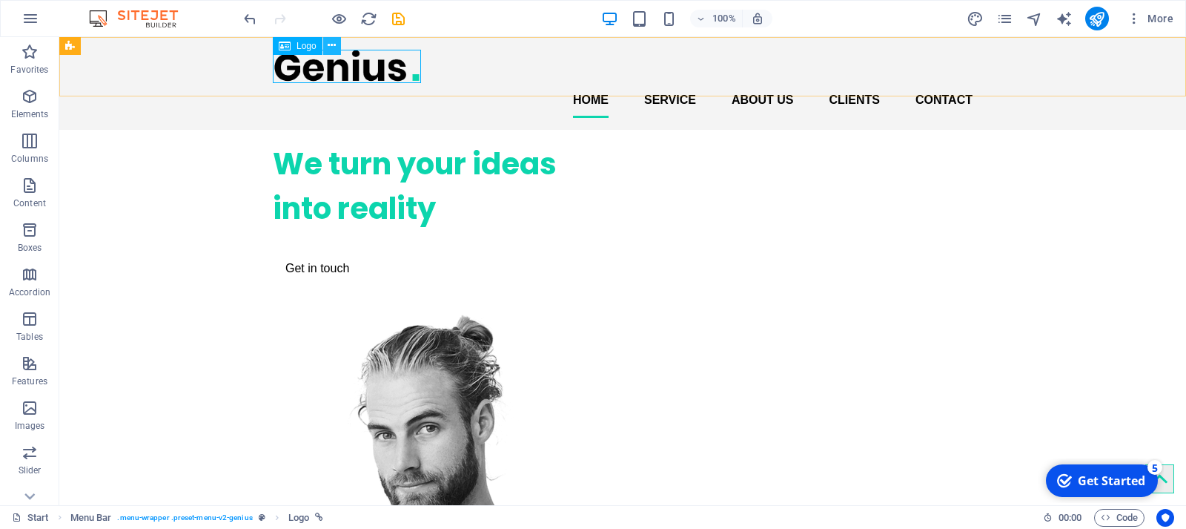
click at [335, 47] on icon at bounding box center [332, 46] width 8 height 16
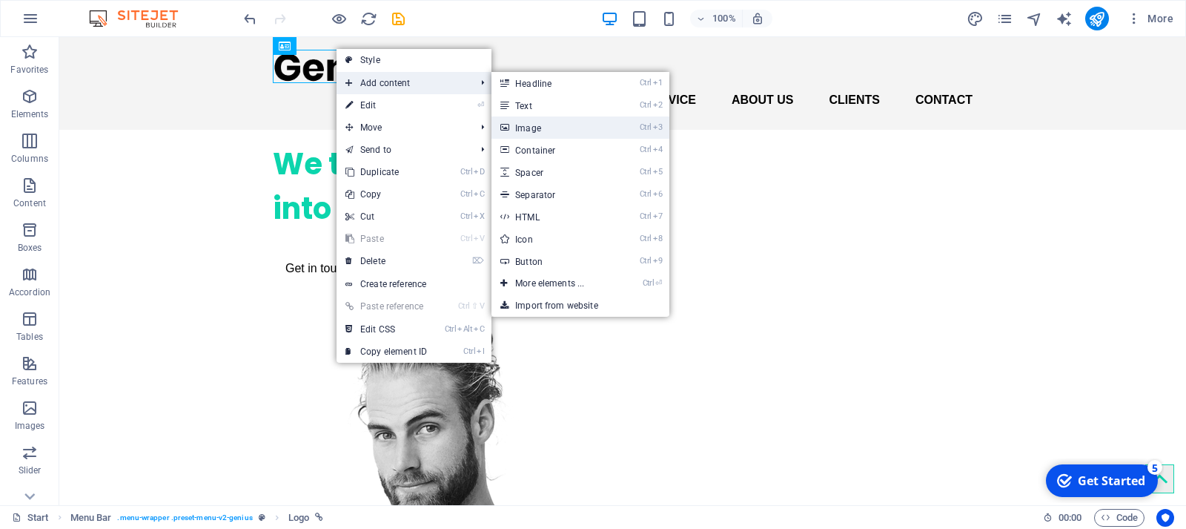
click at [528, 121] on link "Ctrl 3 Image" at bounding box center [553, 127] width 122 height 22
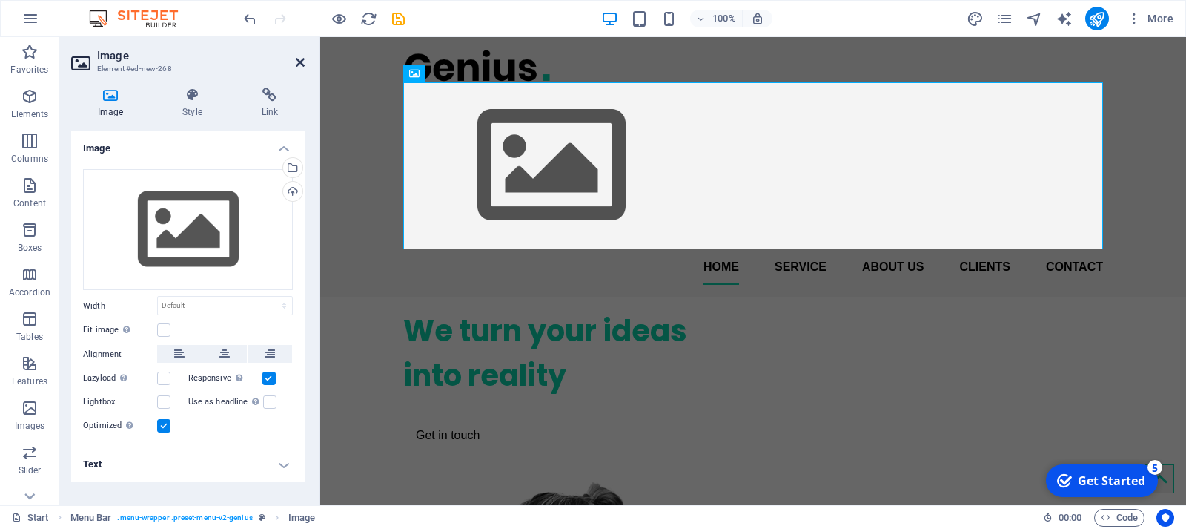
click at [302, 60] on icon at bounding box center [300, 62] width 9 height 12
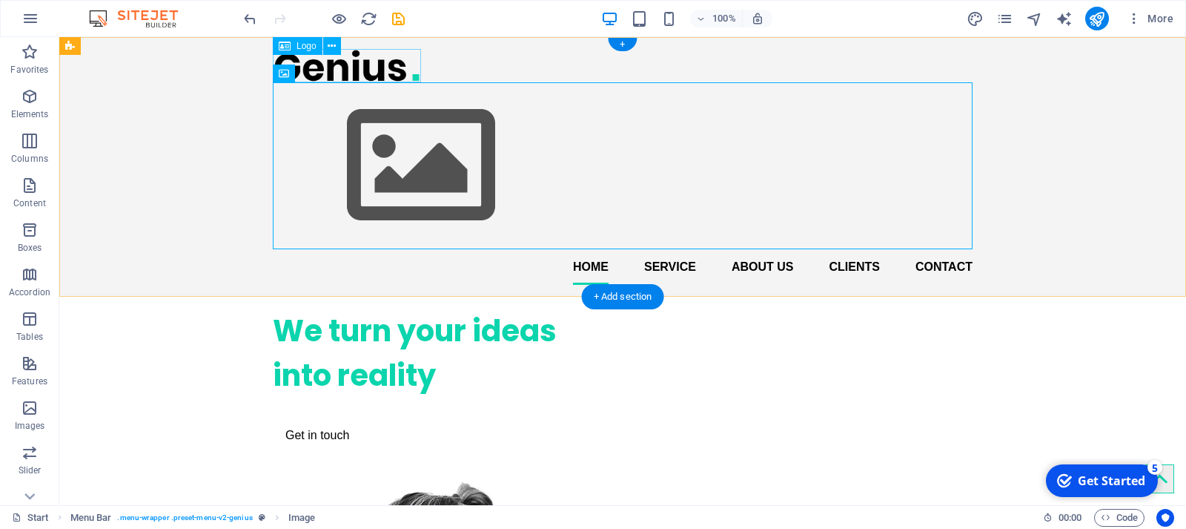
click at [334, 66] on div at bounding box center [623, 65] width 700 height 33
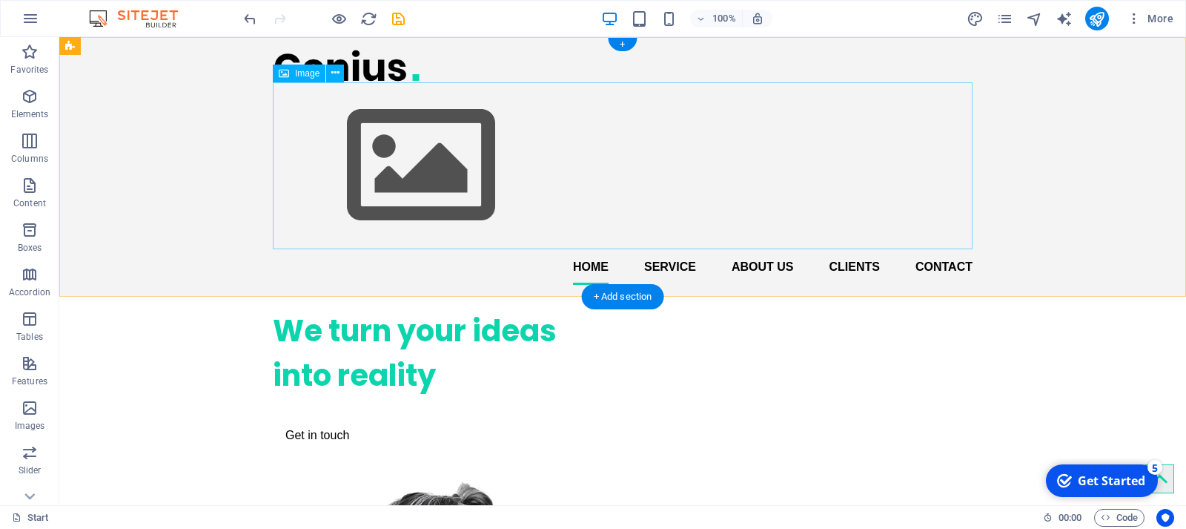
click at [900, 163] on figure at bounding box center [623, 165] width 700 height 167
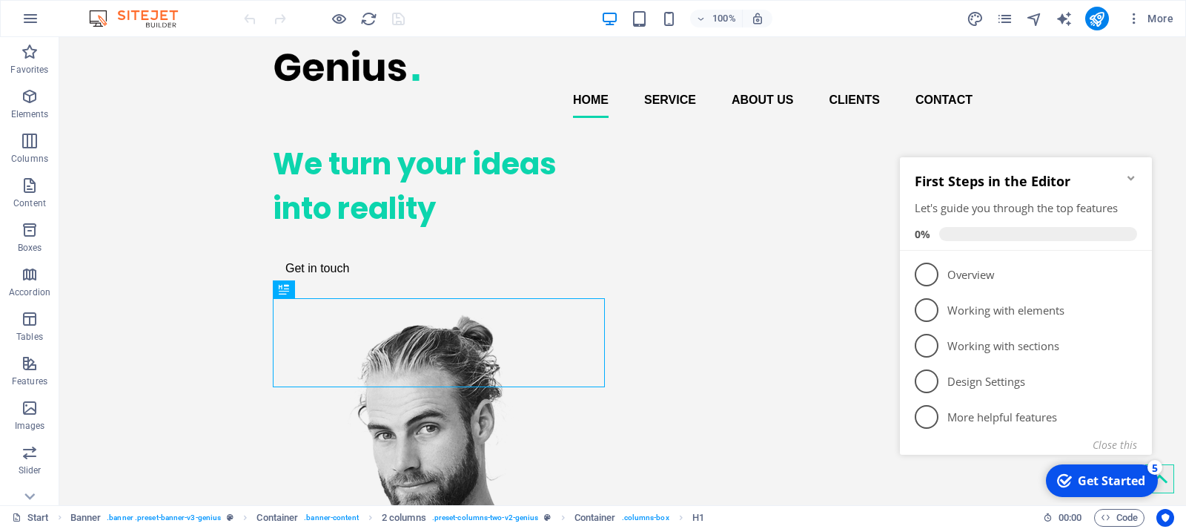
click at [1111, 470] on div "checkmark Get Started 5" at bounding box center [1102, 480] width 112 height 33
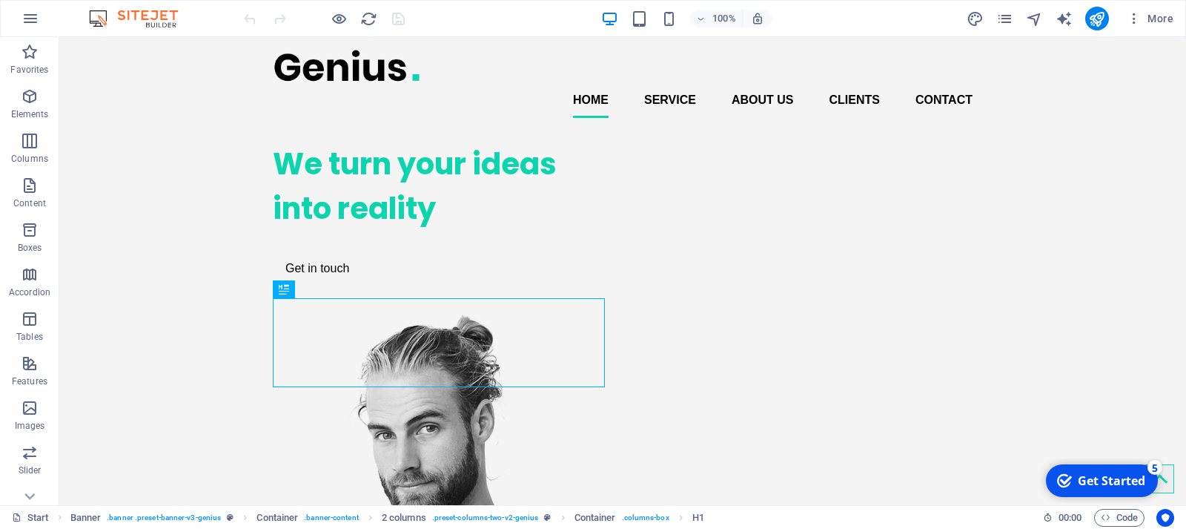
click at [1158, 497] on div "checkmark Get Started 5" at bounding box center [1102, 480] width 112 height 33
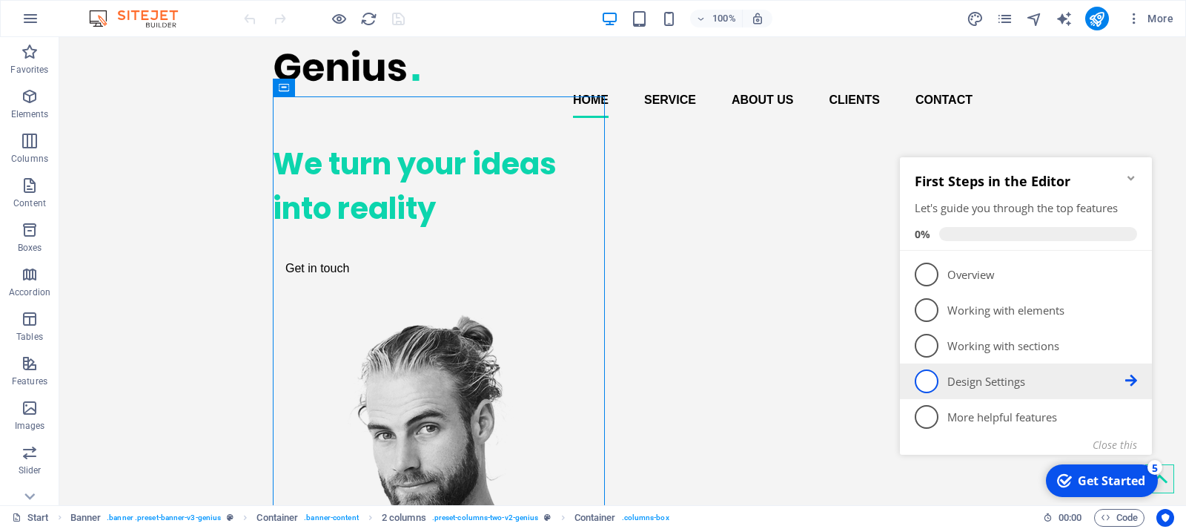
click at [933, 373] on span "4" at bounding box center [927, 381] width 24 height 24
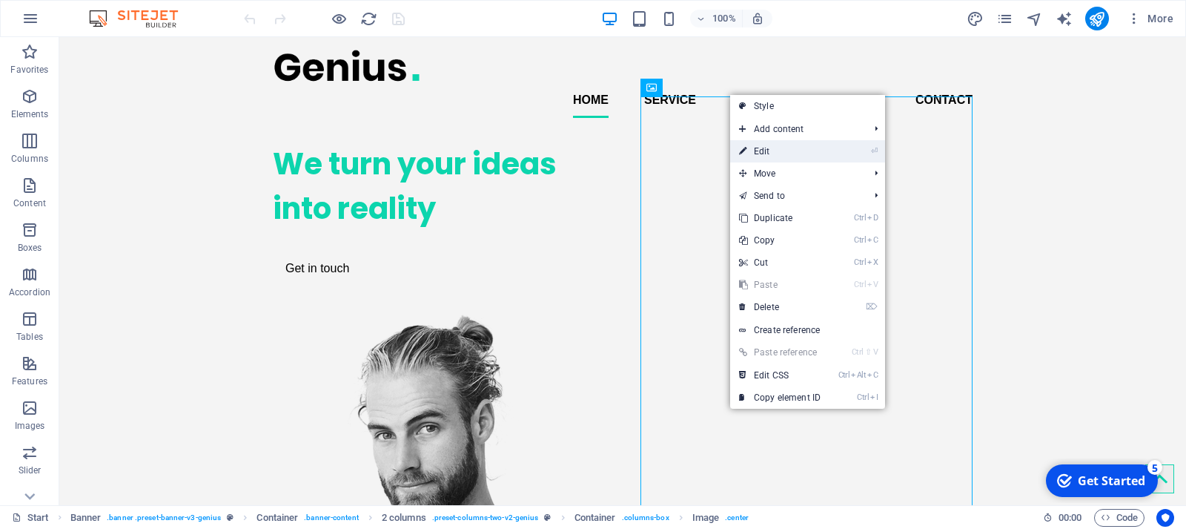
click at [759, 147] on link "⏎ Edit" at bounding box center [779, 151] width 99 height 22
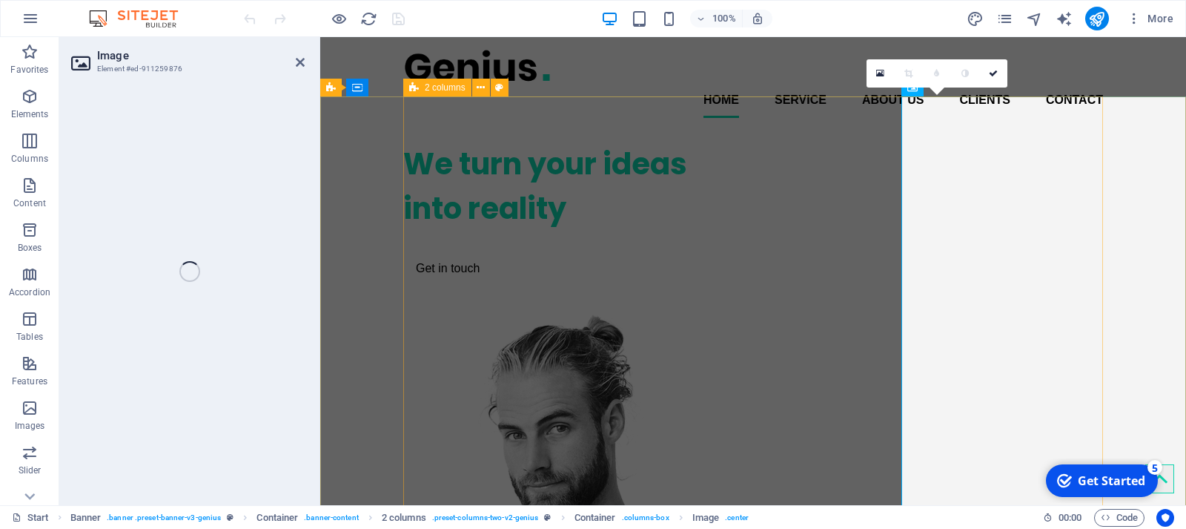
select select "px"
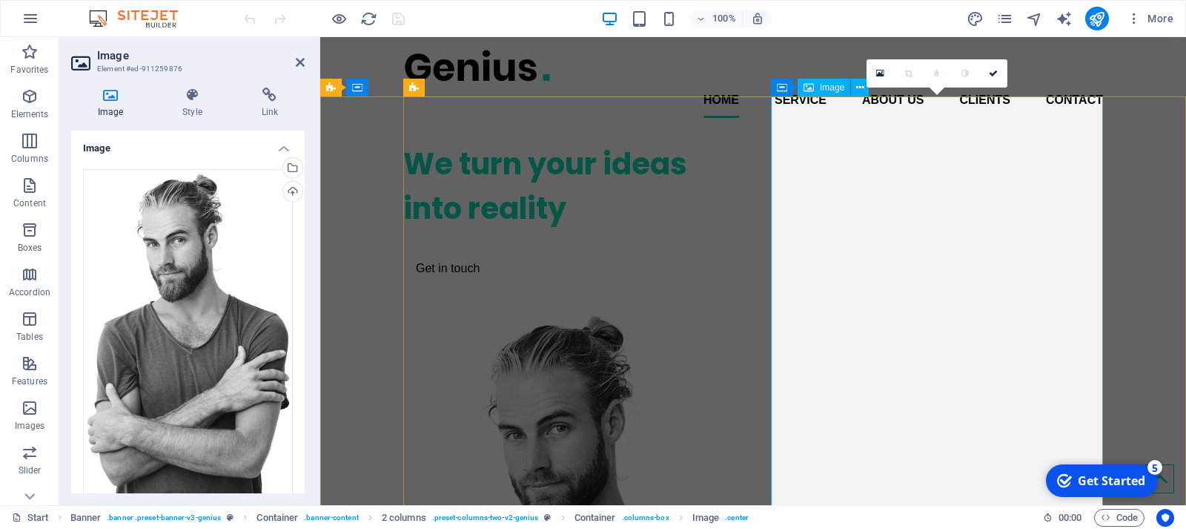
click at [110, 88] on icon at bounding box center [110, 94] width 79 height 15
click at [108, 92] on icon at bounding box center [110, 94] width 79 height 15
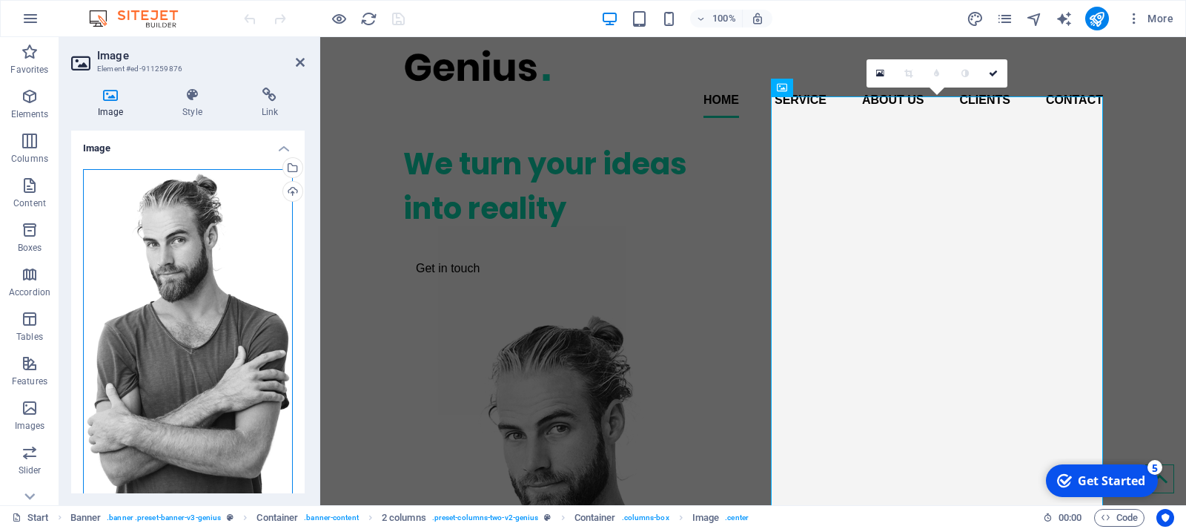
click at [188, 179] on div "Drag files here, click to choose files or select files from Files or our free s…" at bounding box center [188, 339] width 210 height 340
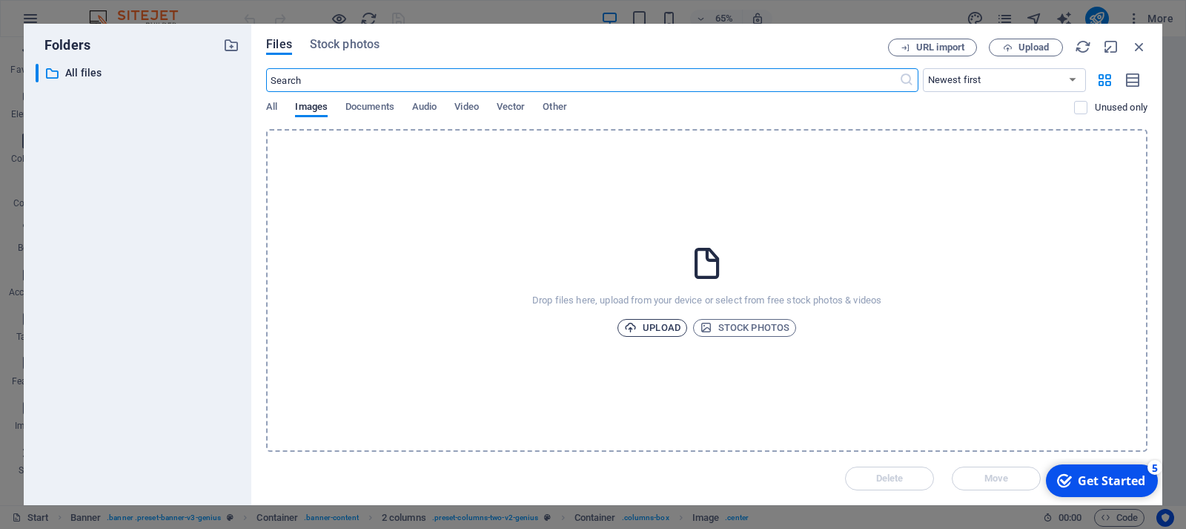
click at [648, 325] on span "Upload" at bounding box center [652, 328] width 56 height 18
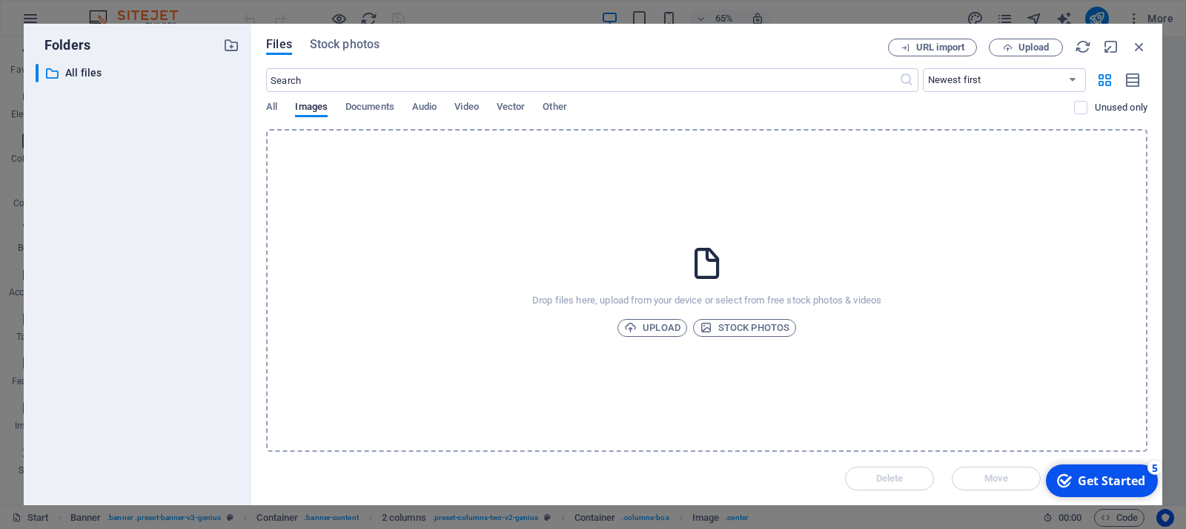
click at [460, 214] on div "Drop files here, upload from your device or select from free stock photos & vid…" at bounding box center [707, 290] width 882 height 323
click at [1136, 43] on icon "button" at bounding box center [1139, 47] width 16 height 16
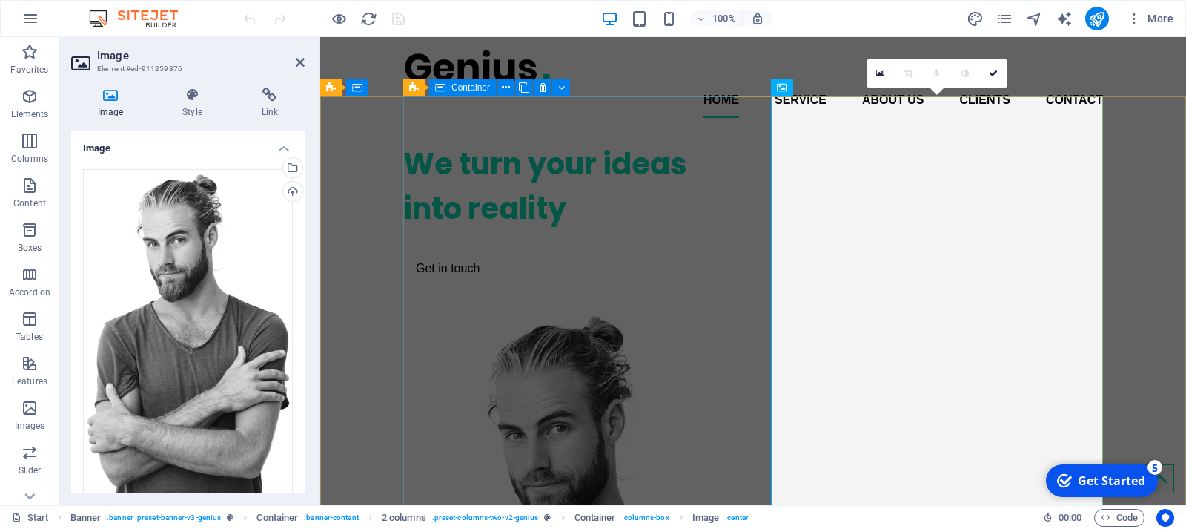
click at [698, 185] on div "We turn your ideas into reality Get in touch" at bounding box center [569, 213] width 332 height 166
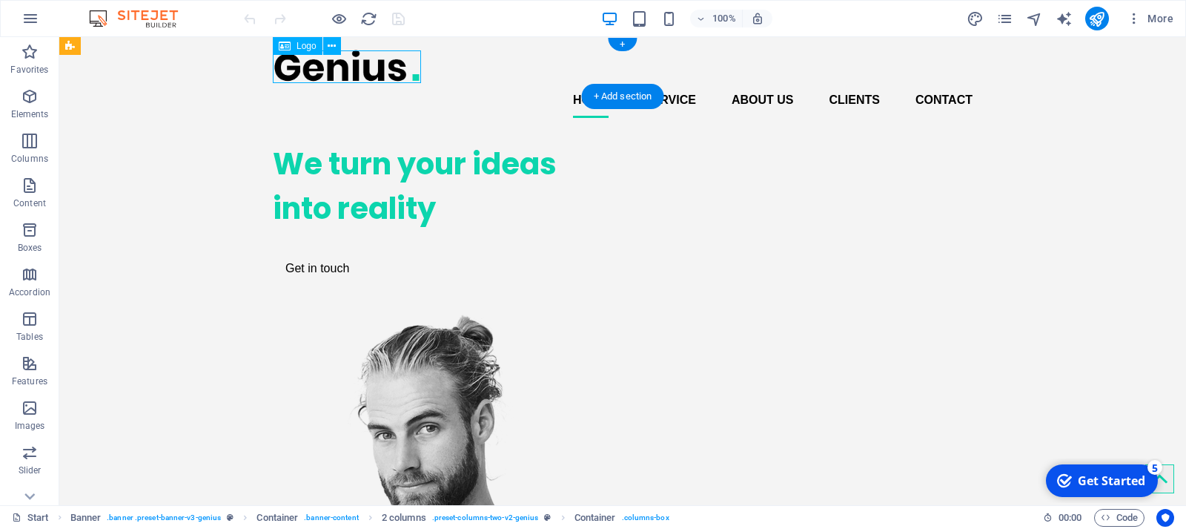
click at [350, 71] on div at bounding box center [623, 65] width 700 height 33
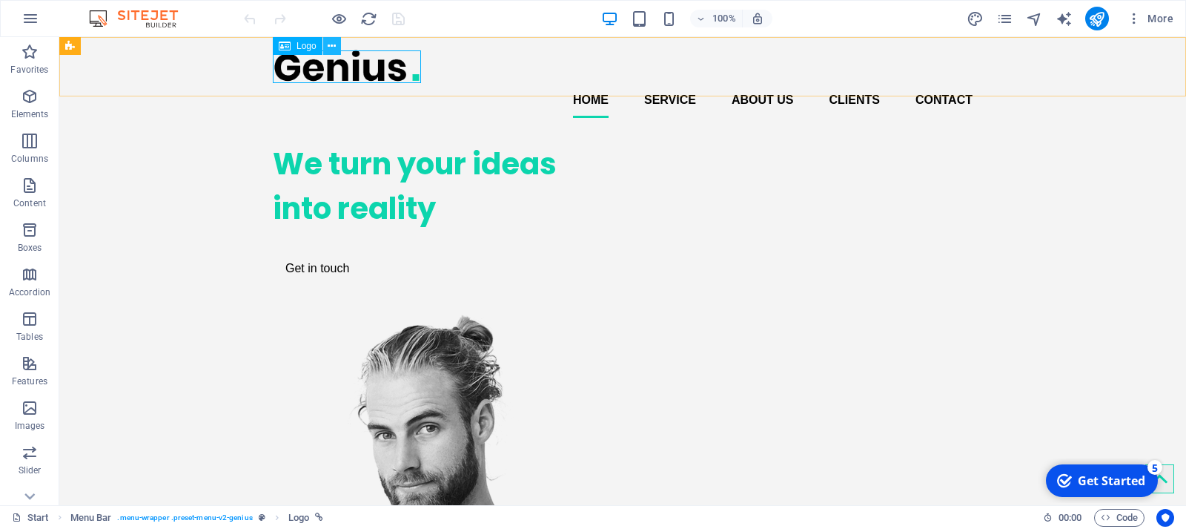
click at [333, 53] on icon at bounding box center [332, 47] width 8 height 16
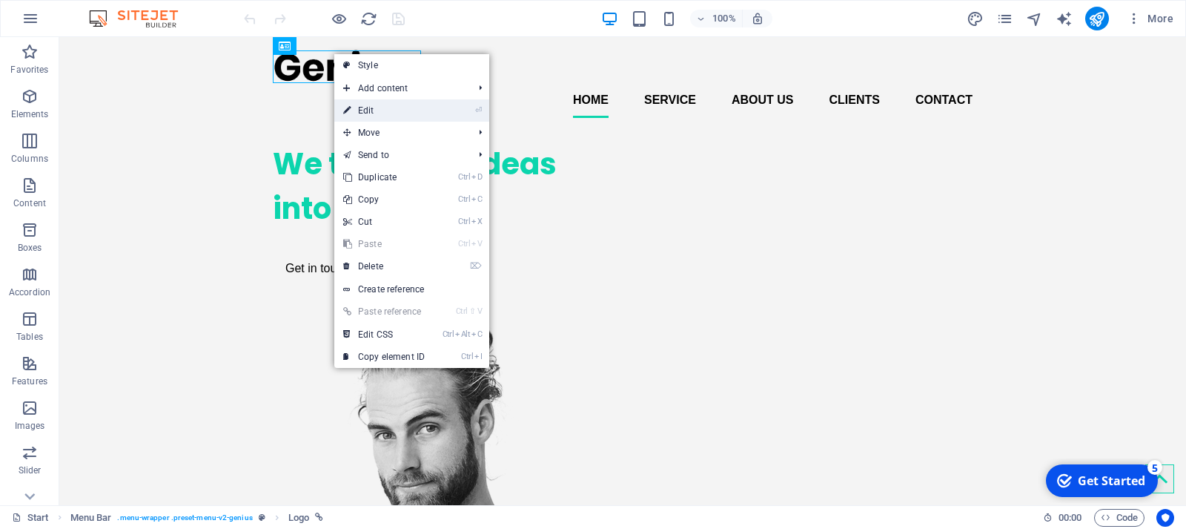
click at [367, 106] on link "⏎ Edit" at bounding box center [383, 110] width 99 height 22
select select "px"
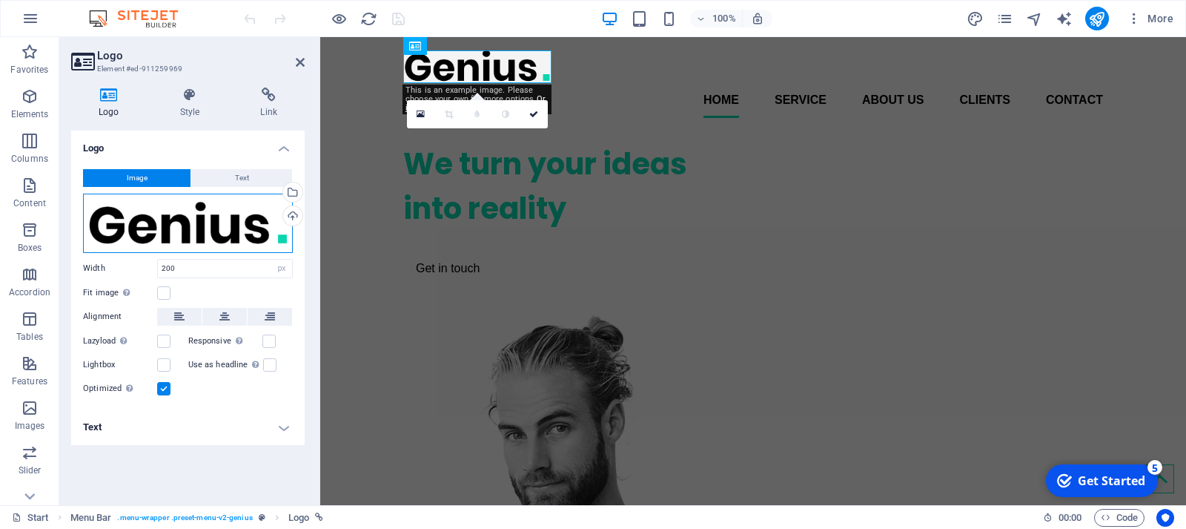
click at [239, 222] on div "Drag files here, click to choose files or select files from Files or our free s…" at bounding box center [188, 223] width 210 height 59
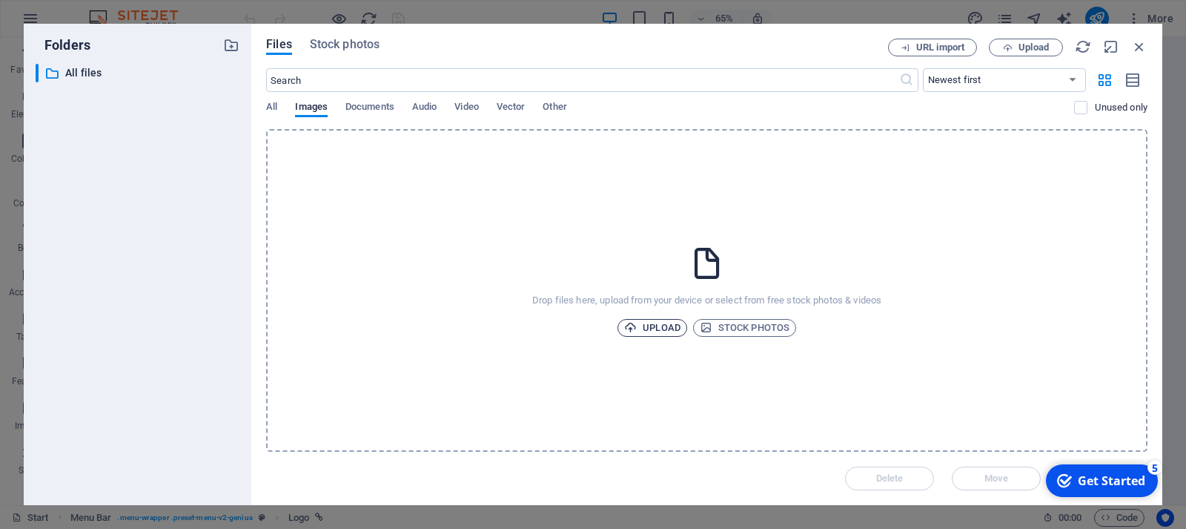
click at [661, 326] on span "Upload" at bounding box center [652, 328] width 56 height 18
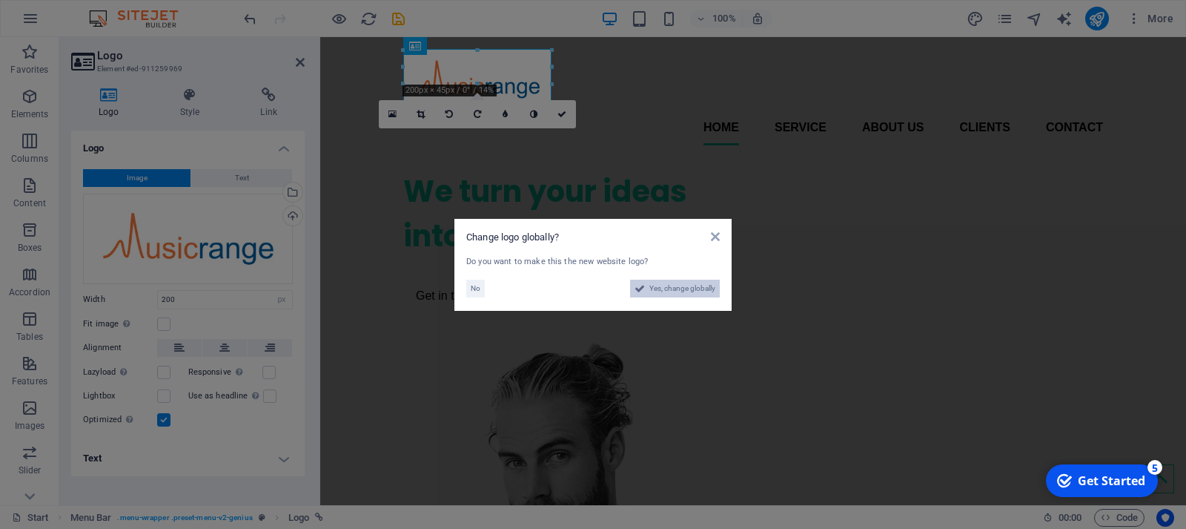
click at [661, 290] on span "Yes, change globally" at bounding box center [683, 289] width 66 height 18
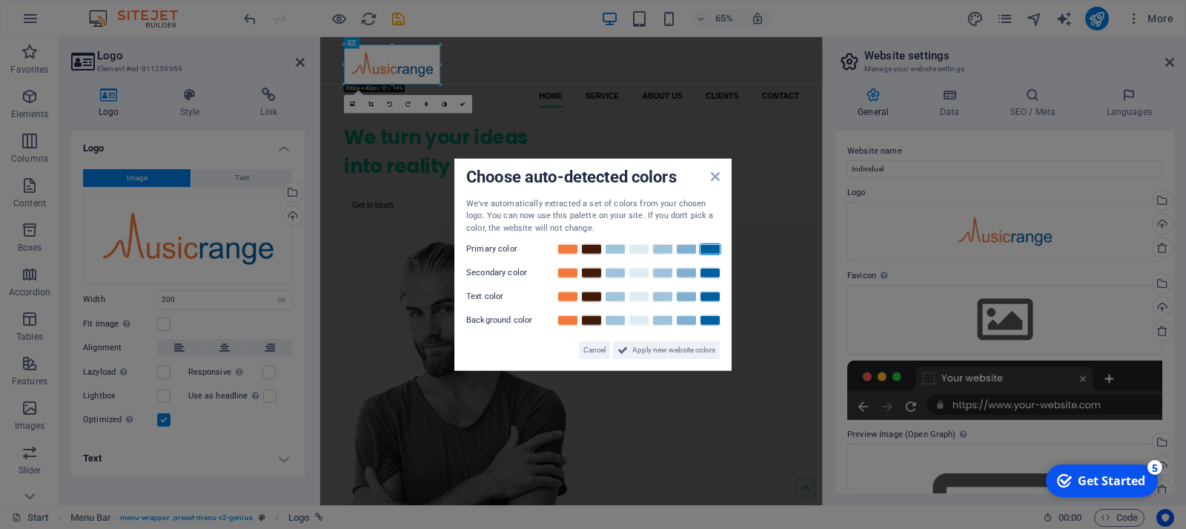
click at [714, 253] on link at bounding box center [710, 249] width 22 height 12
click at [574, 274] on link at bounding box center [568, 273] width 22 height 12
click at [602, 297] on link at bounding box center [592, 297] width 22 height 12
click at [655, 350] on span "Apply new website colors" at bounding box center [673, 350] width 83 height 18
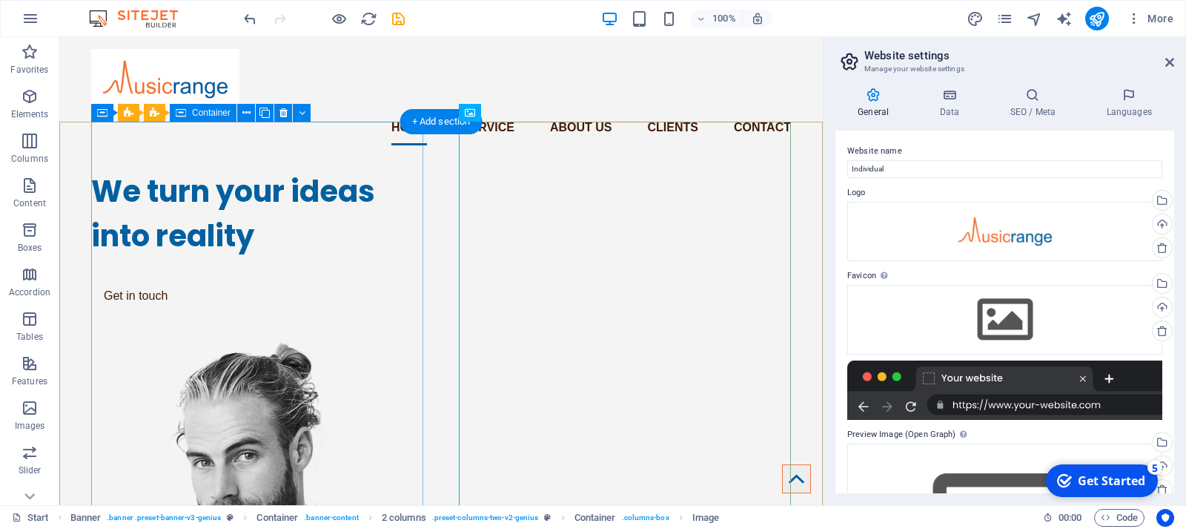
click at [318, 200] on div "We turn your ideas into reality Get in touch" at bounding box center [257, 240] width 332 height 166
click at [352, 234] on div "We turn your ideas into reality Get in touch" at bounding box center [257, 240] width 332 height 166
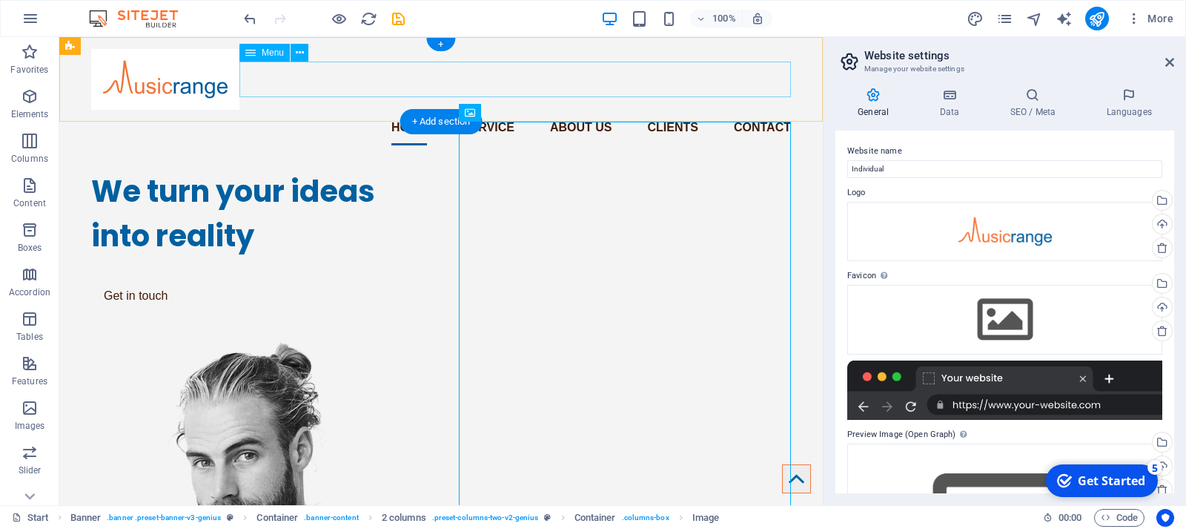
click at [389, 110] on nav "Home Service About us Clients Contact" at bounding box center [441, 128] width 700 height 36
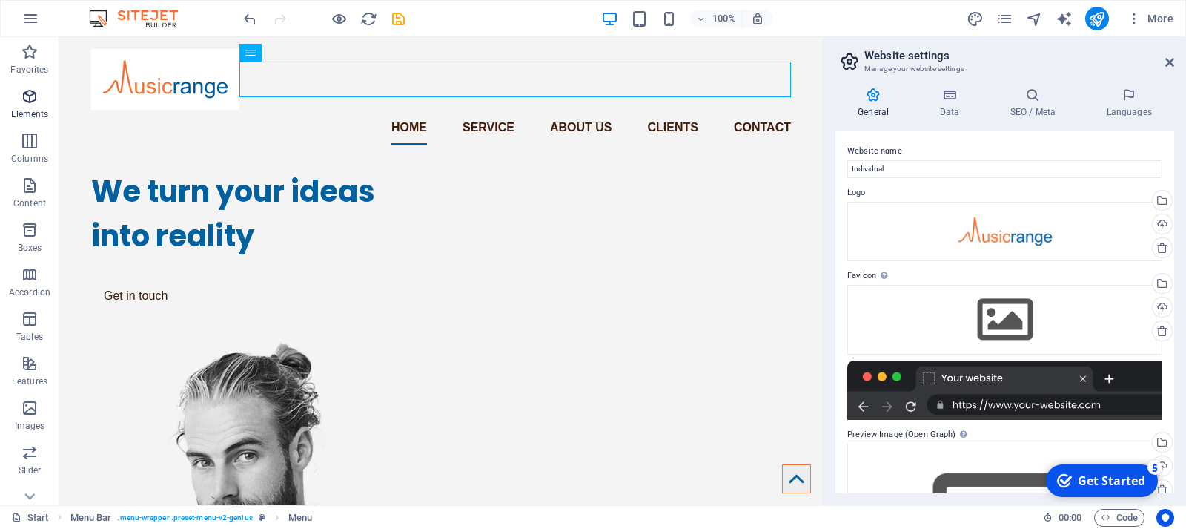
click at [46, 103] on span "Elements" at bounding box center [29, 105] width 59 height 36
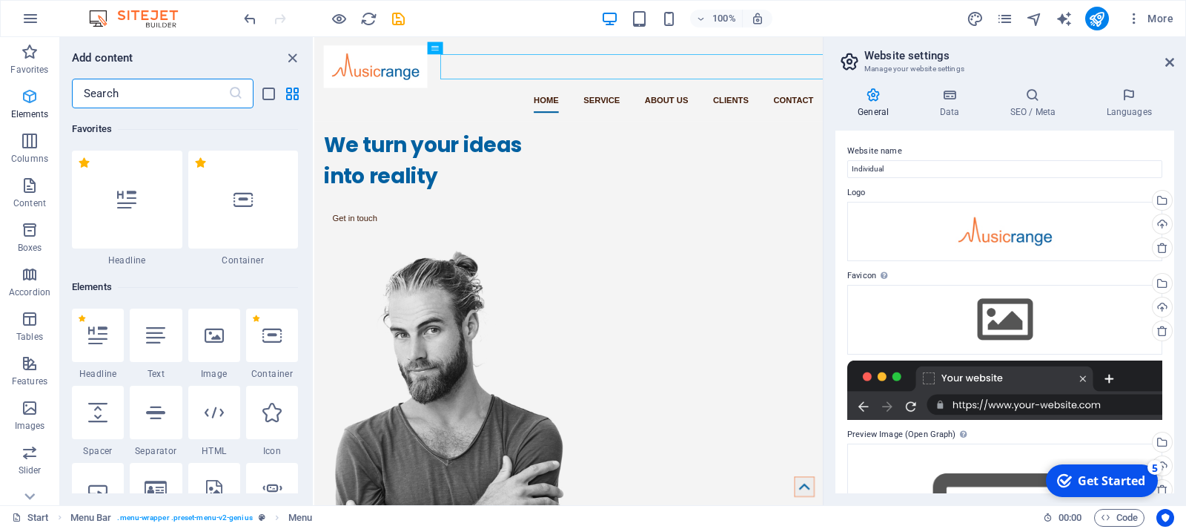
scroll to position [158, 0]
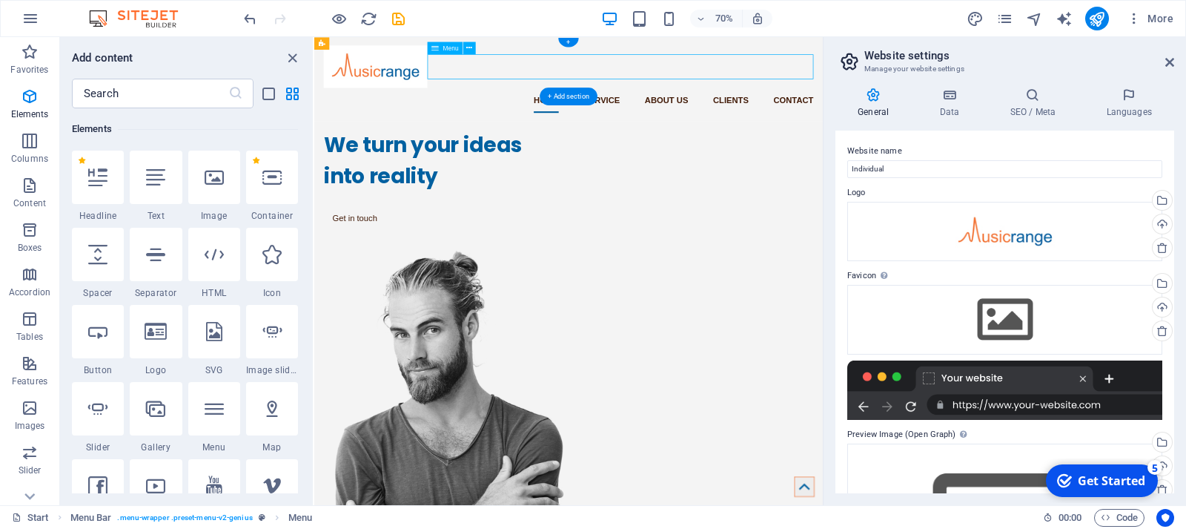
click at [651, 110] on nav "Home Service About us Clients Contact" at bounding box center [678, 128] width 700 height 36
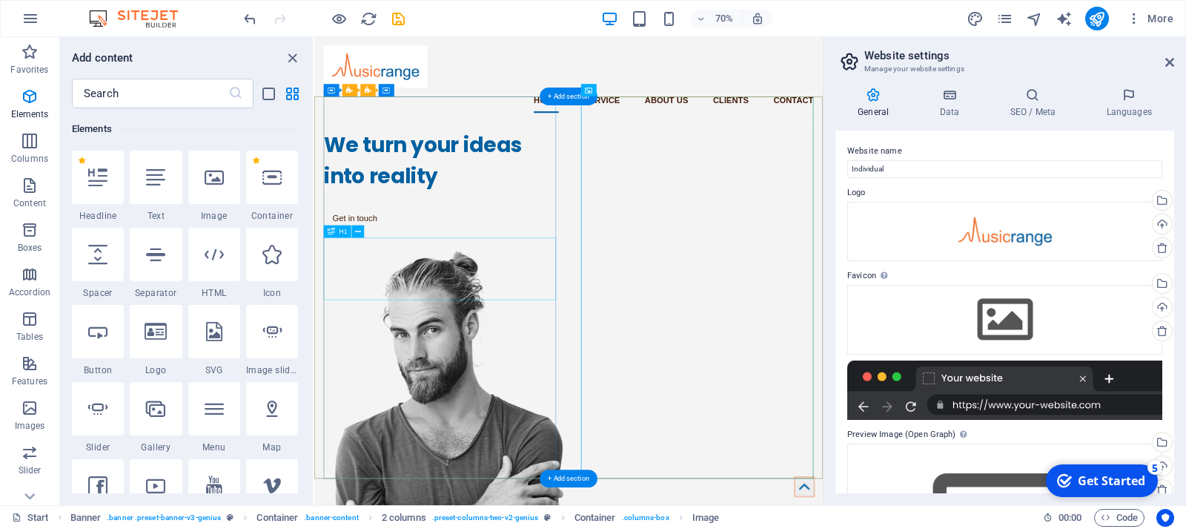
click at [451, 258] on div "We turn your ideas into reality" at bounding box center [494, 213] width 332 height 89
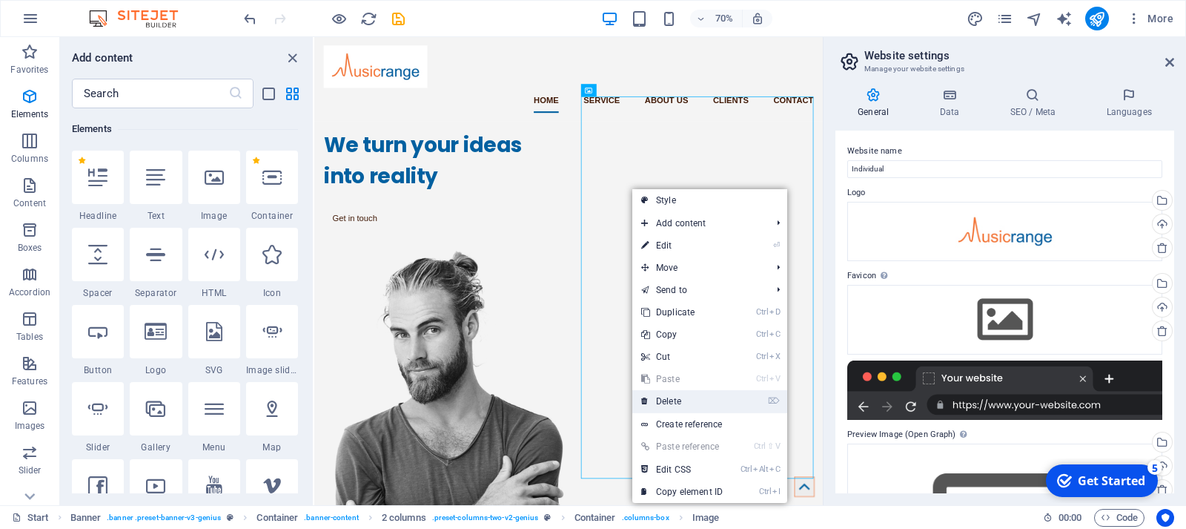
click at [667, 395] on link "⌦ Delete" at bounding box center [681, 401] width 99 height 22
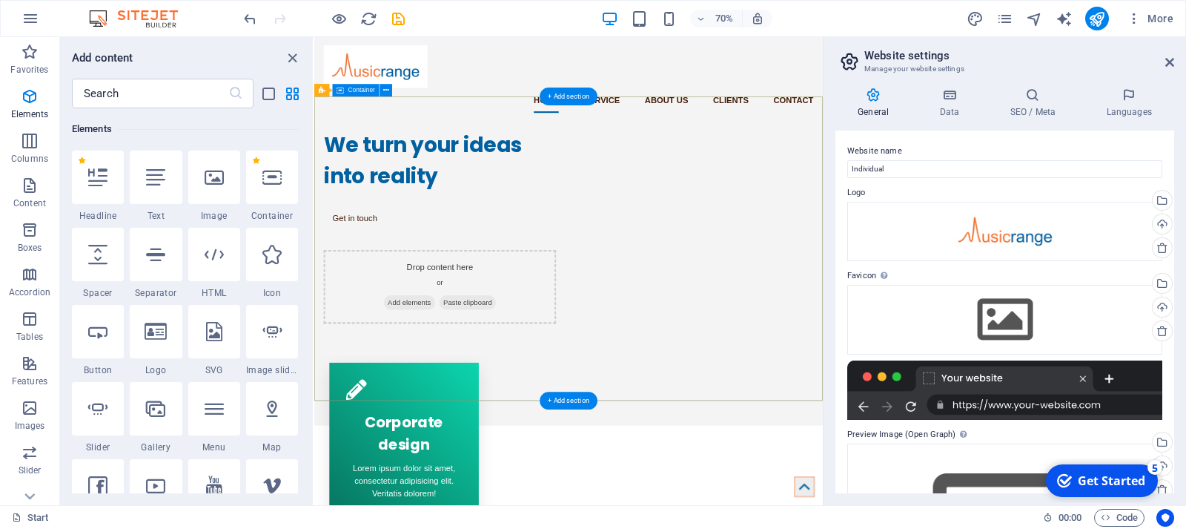
click at [653, 284] on div "We turn your ideas into reality Get in touch Drop content here or Add elements …" at bounding box center [677, 301] width 727 height 289
click at [649, 282] on div "We turn your ideas into reality Get in touch Drop content here or Add elements …" at bounding box center [677, 301] width 727 height 289
click at [571, 102] on div "+ Add section" at bounding box center [569, 96] width 58 height 18
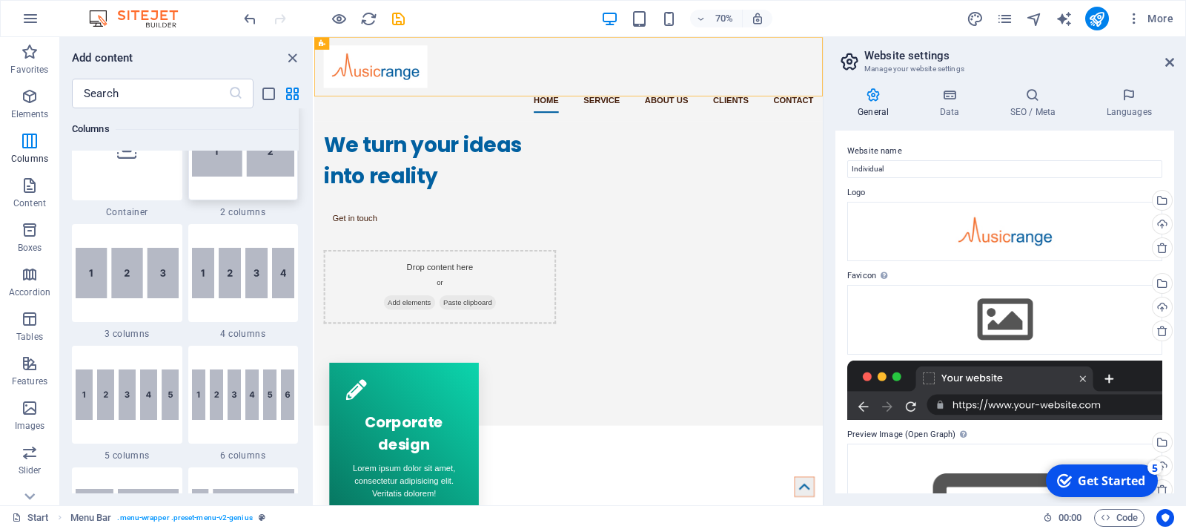
scroll to position [716, 0]
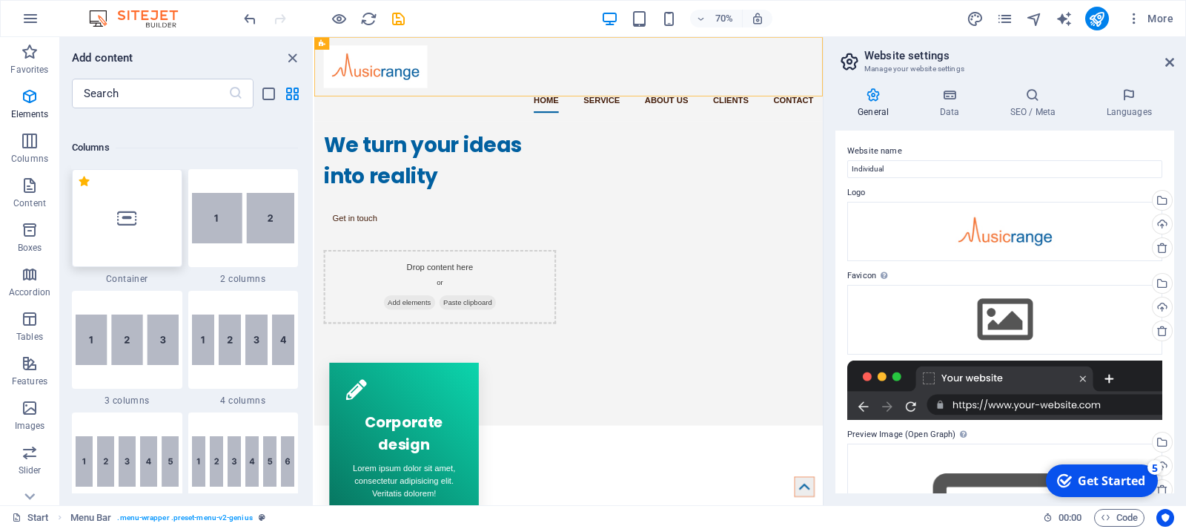
click at [171, 204] on div at bounding box center [127, 218] width 110 height 98
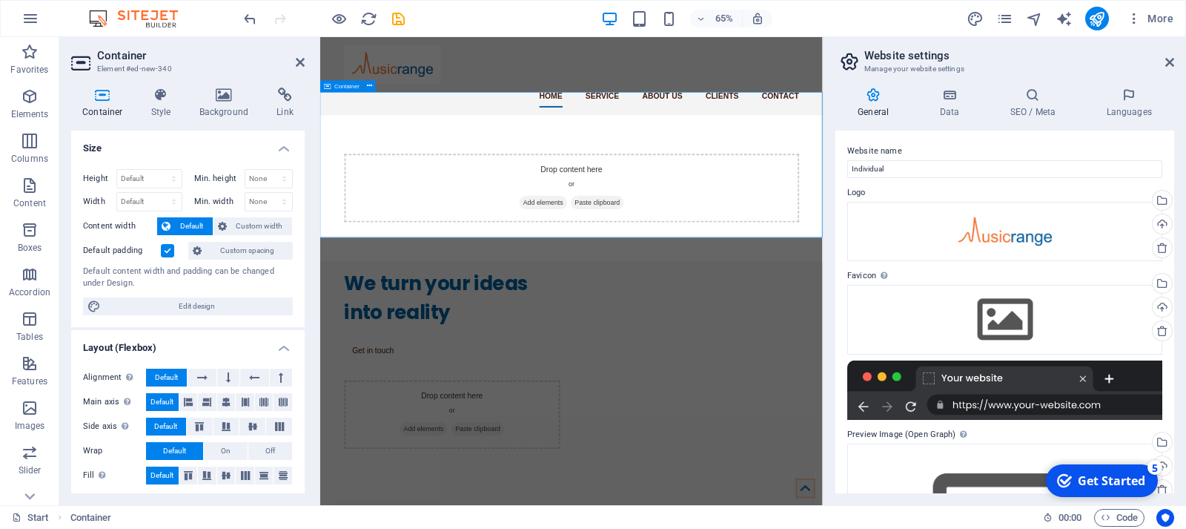
click at [681, 281] on span "Add elements" at bounding box center [663, 291] width 73 height 21
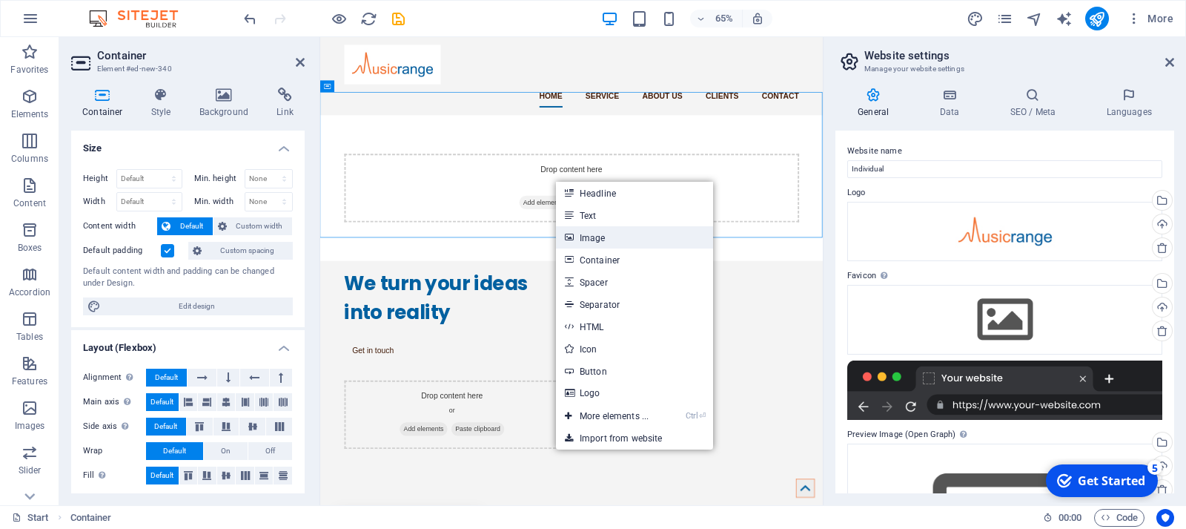
click at [589, 239] on link "Image" at bounding box center [634, 237] width 157 height 22
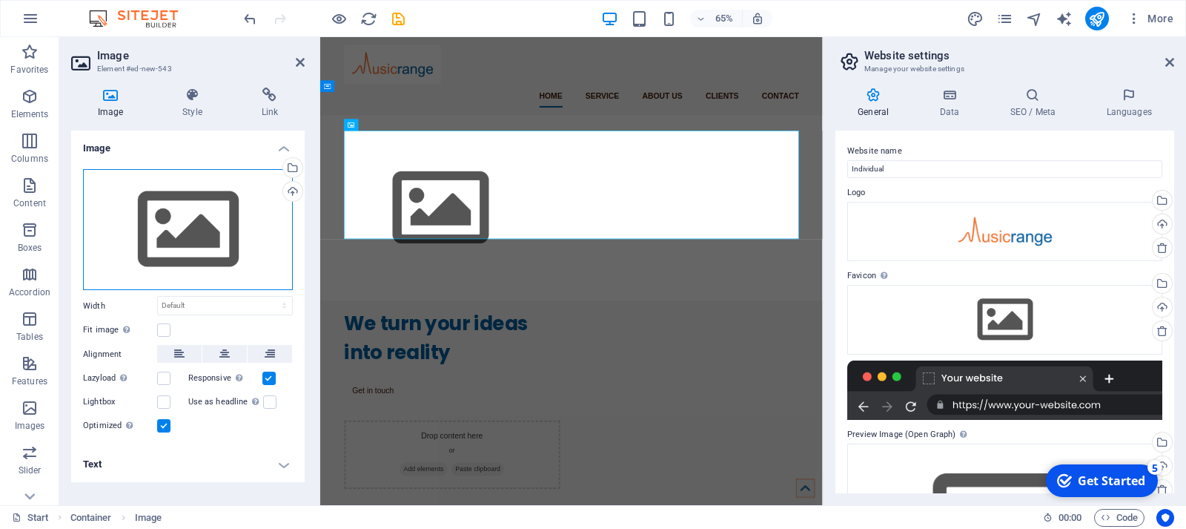
click at [216, 242] on div "Drag files here, click to choose files or select files from Files or our free s…" at bounding box center [188, 230] width 210 height 122
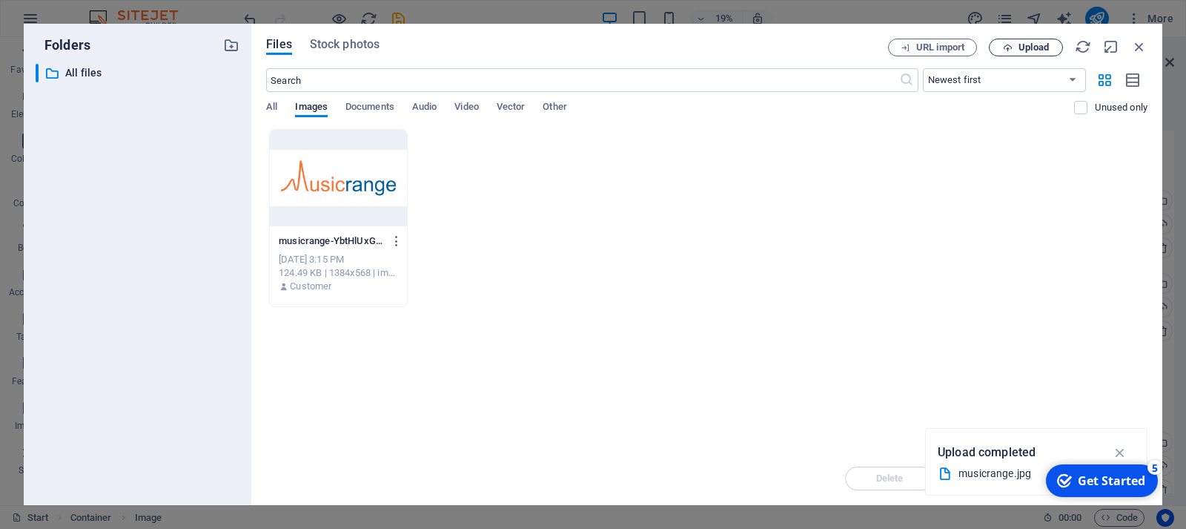
click at [1022, 42] on button "Upload" at bounding box center [1026, 48] width 74 height 18
click at [1138, 47] on icon "button" at bounding box center [1139, 47] width 16 height 16
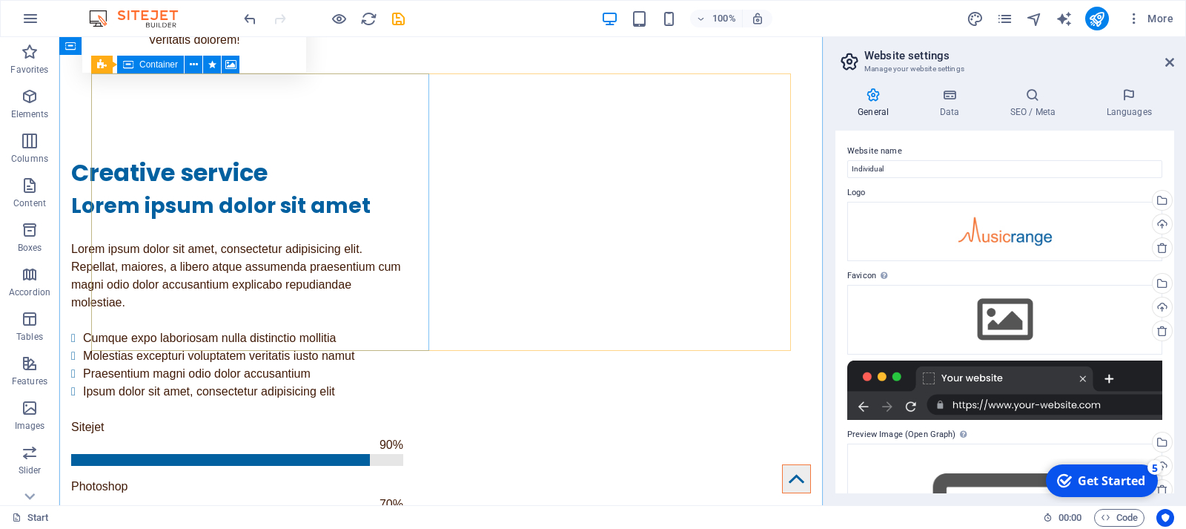
scroll to position [1280, 0]
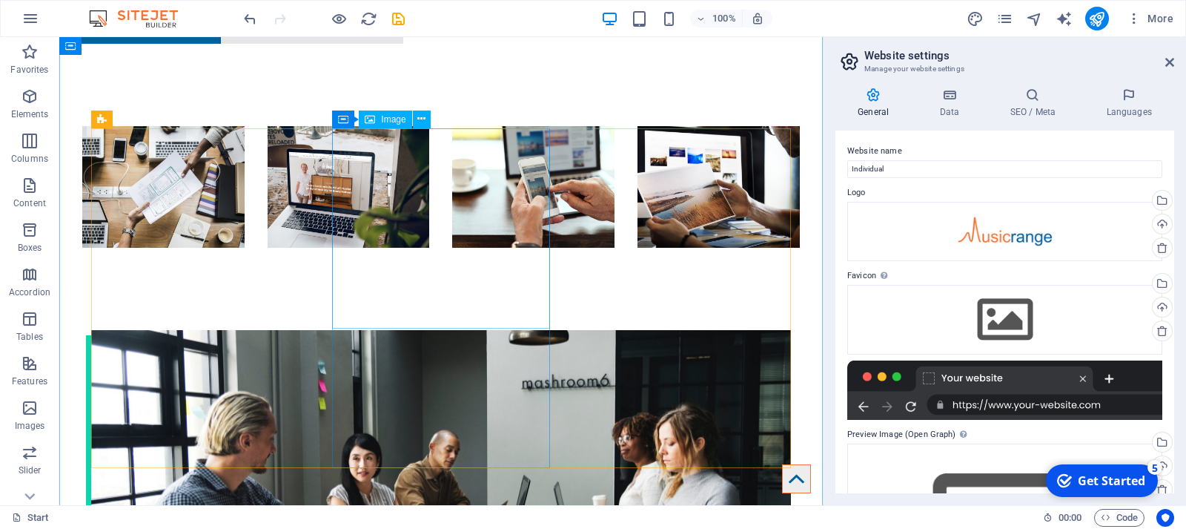
scroll to position [0, 0]
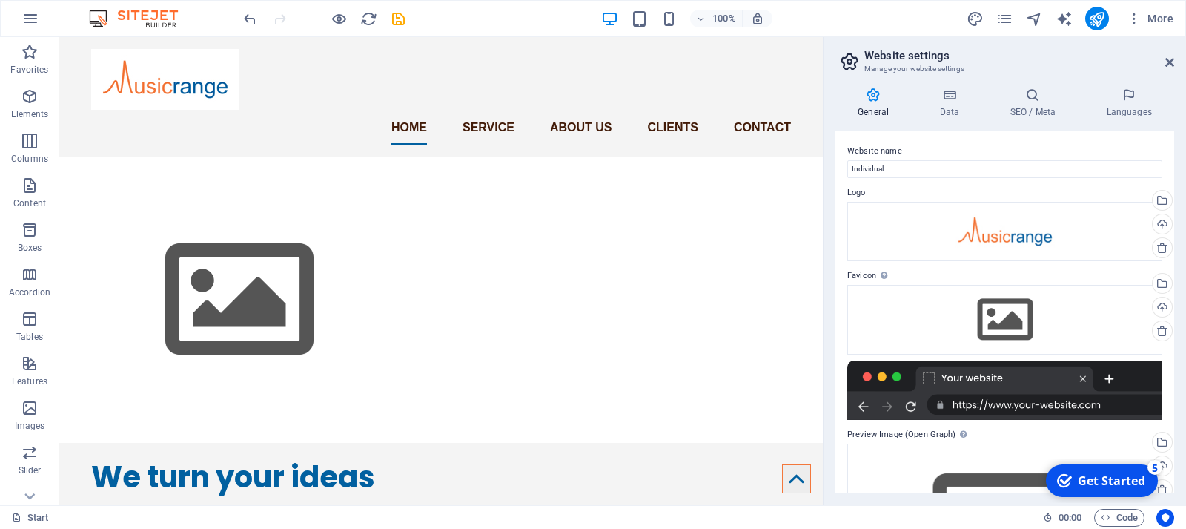
click at [168, 17] on img at bounding box center [140, 19] width 111 height 18
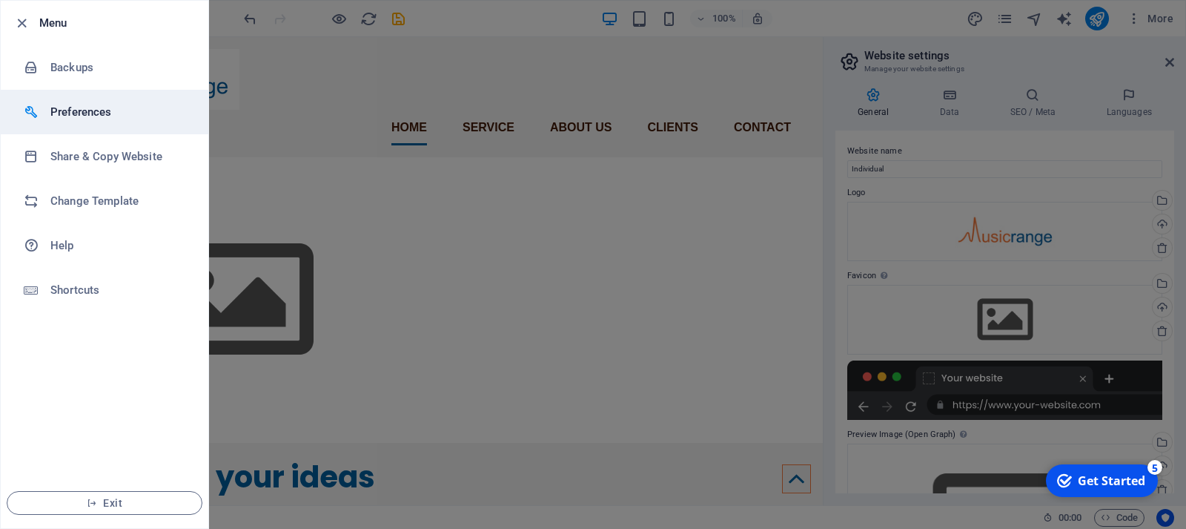
click at [71, 119] on h6 "Preferences" at bounding box center [118, 112] width 137 height 18
select select "light"
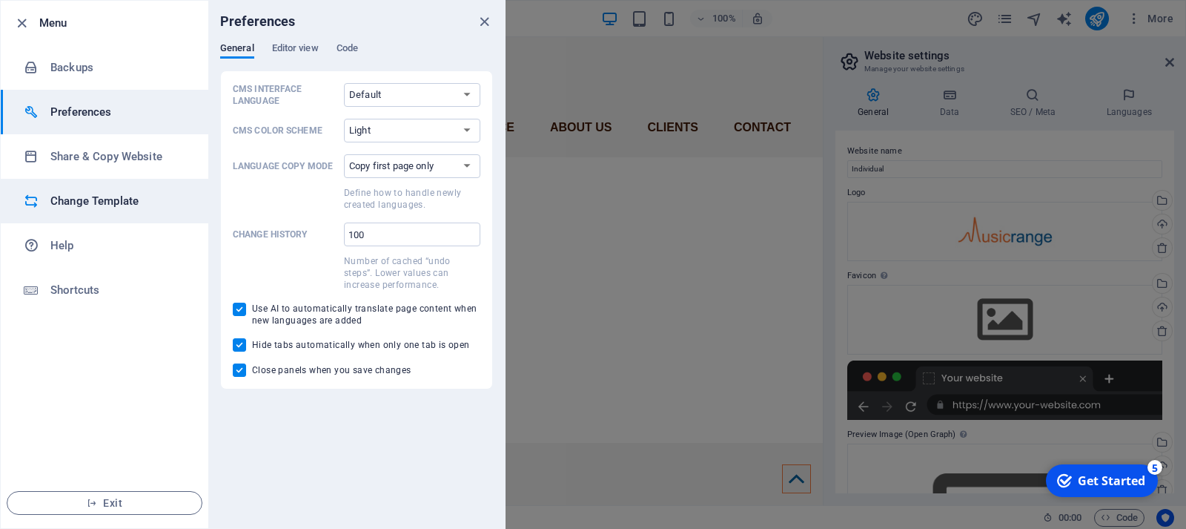
click at [125, 189] on li "Change Template" at bounding box center [105, 201] width 208 height 44
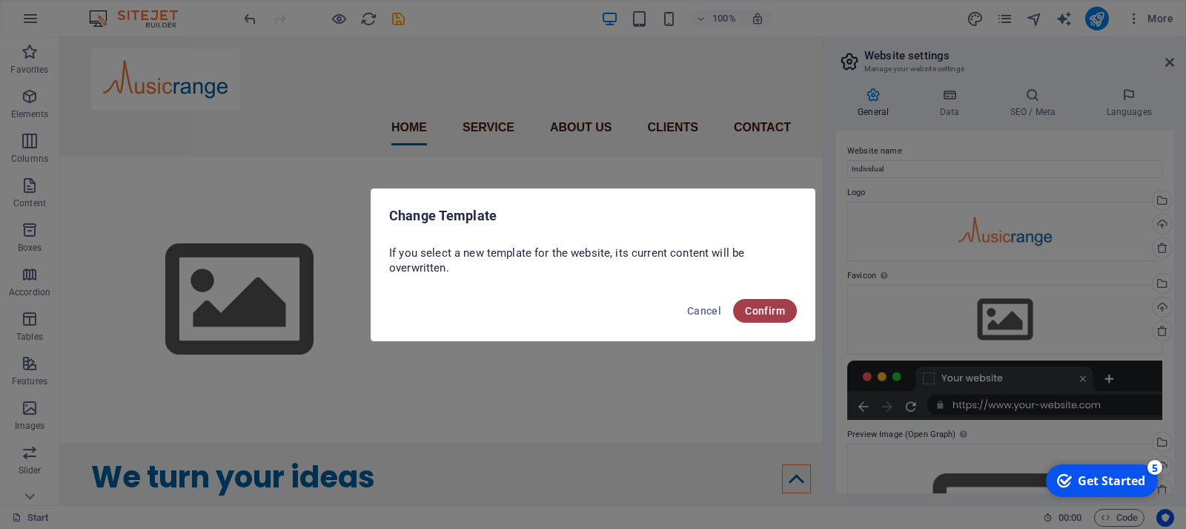
click at [776, 308] on span "Confirm" at bounding box center [765, 311] width 40 height 12
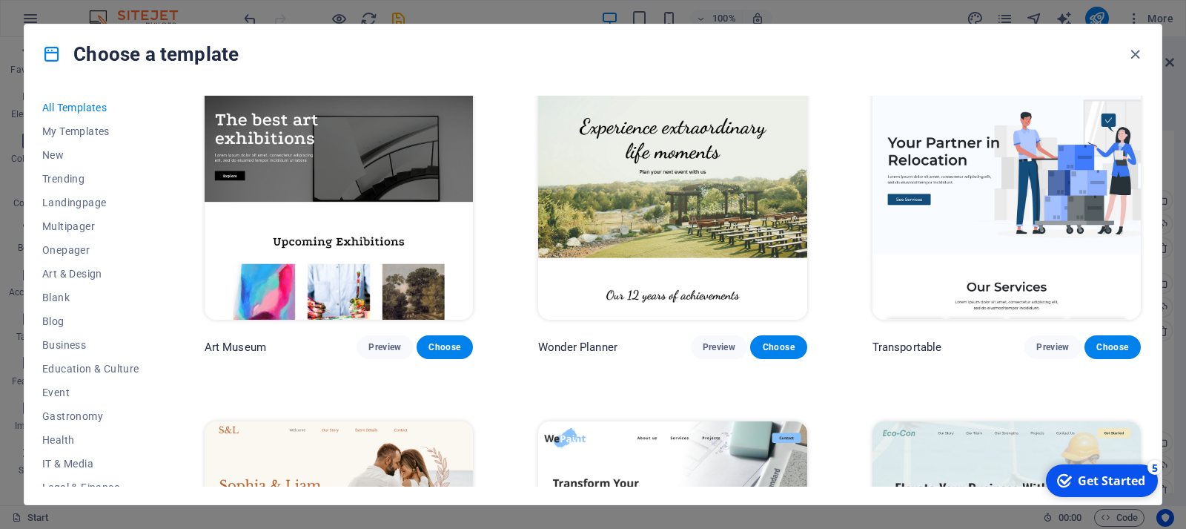
scroll to position [369, 0]
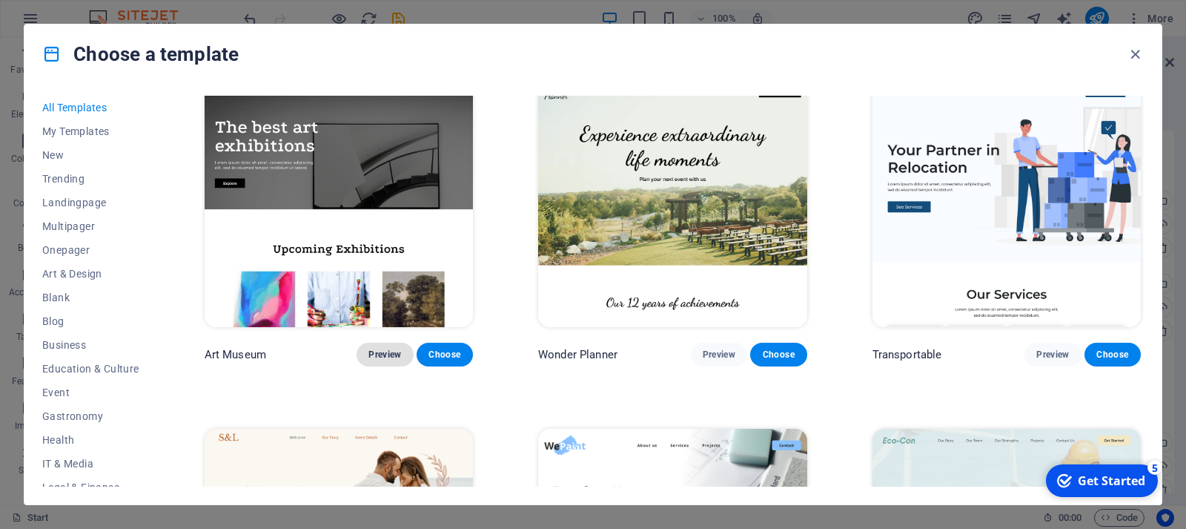
click at [394, 359] on span "Preview" at bounding box center [385, 354] width 33 height 12
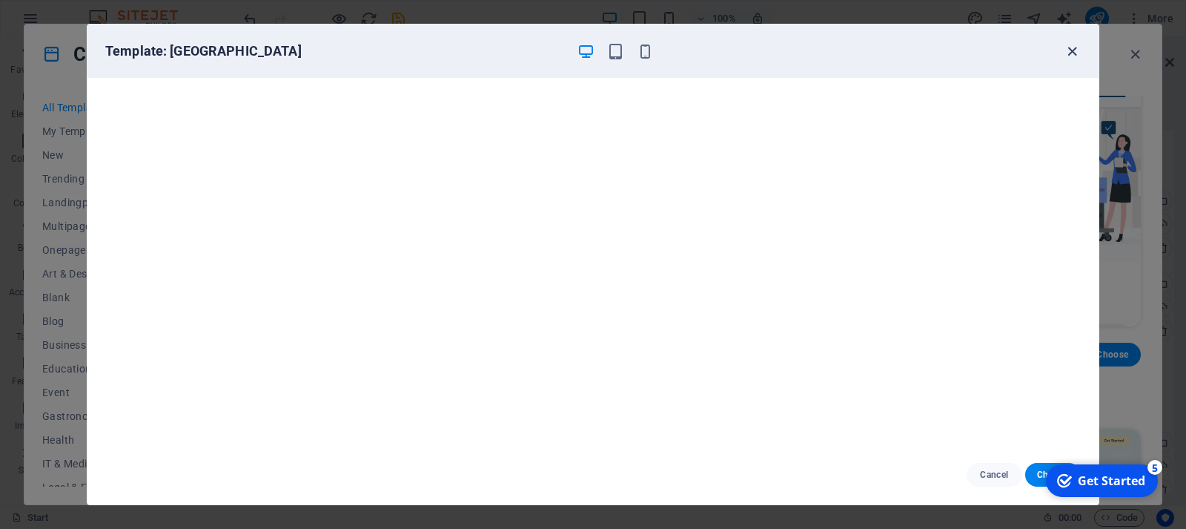
click at [1077, 42] on div "Template: Art Museum" at bounding box center [592, 50] width 1011 height 53
click at [1063, 50] on span "button" at bounding box center [1072, 51] width 18 height 17
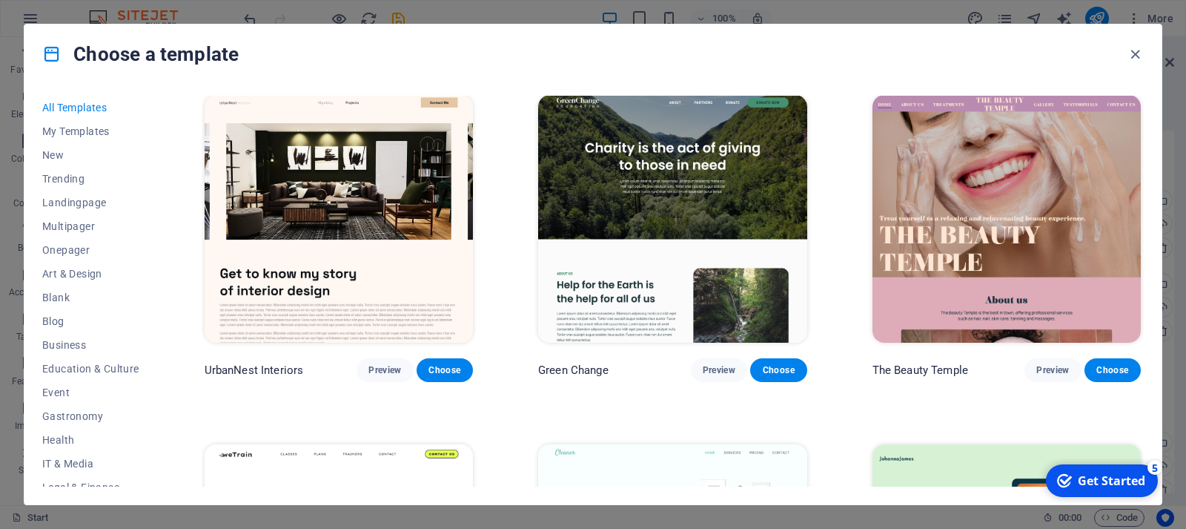
scroll to position [1754, 0]
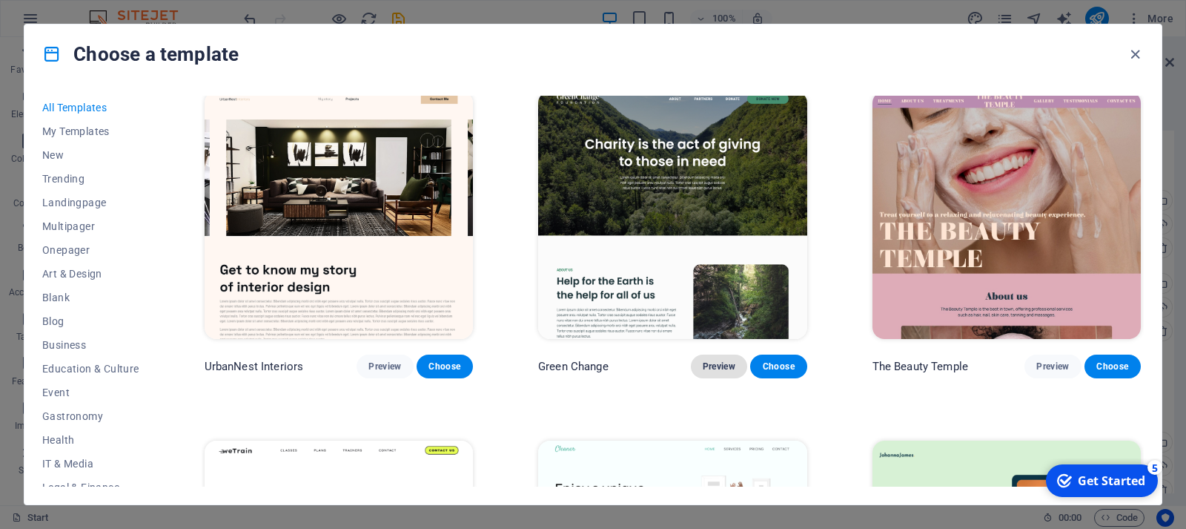
click at [726, 369] on span "Preview" at bounding box center [719, 366] width 33 height 12
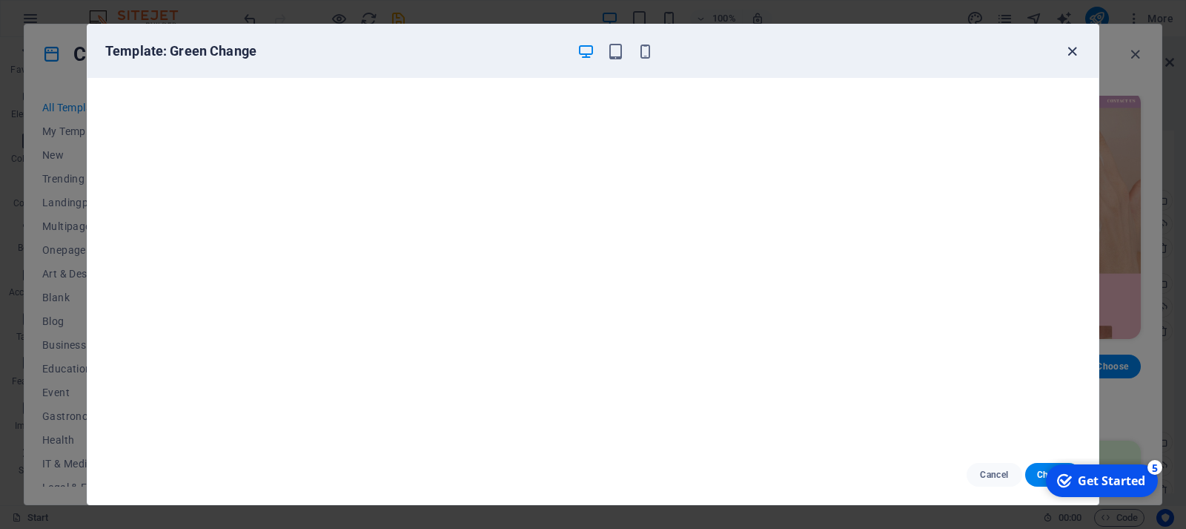
click at [1068, 48] on icon "button" at bounding box center [1072, 51] width 17 height 17
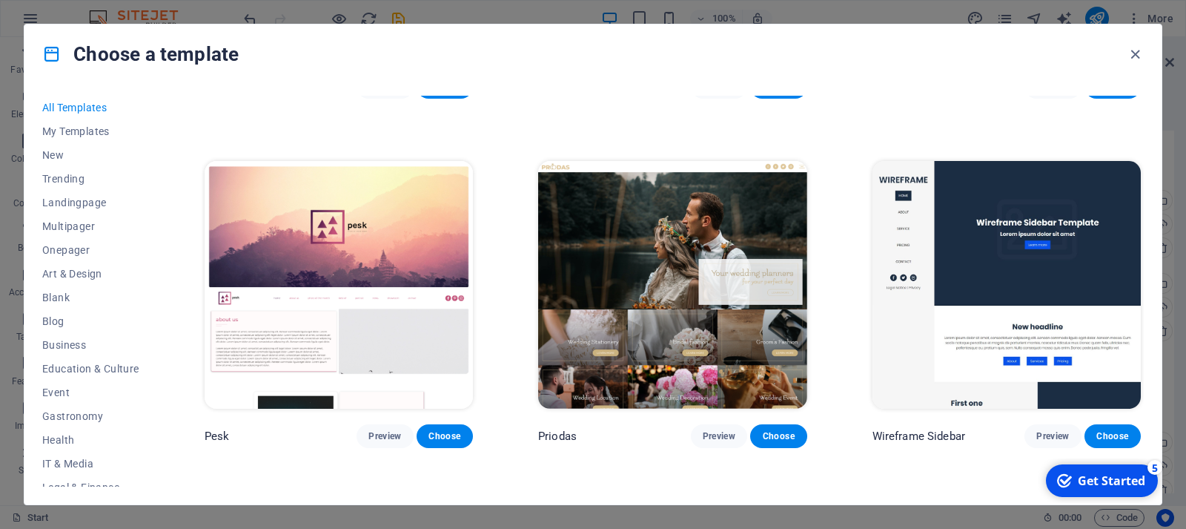
scroll to position [5561, 0]
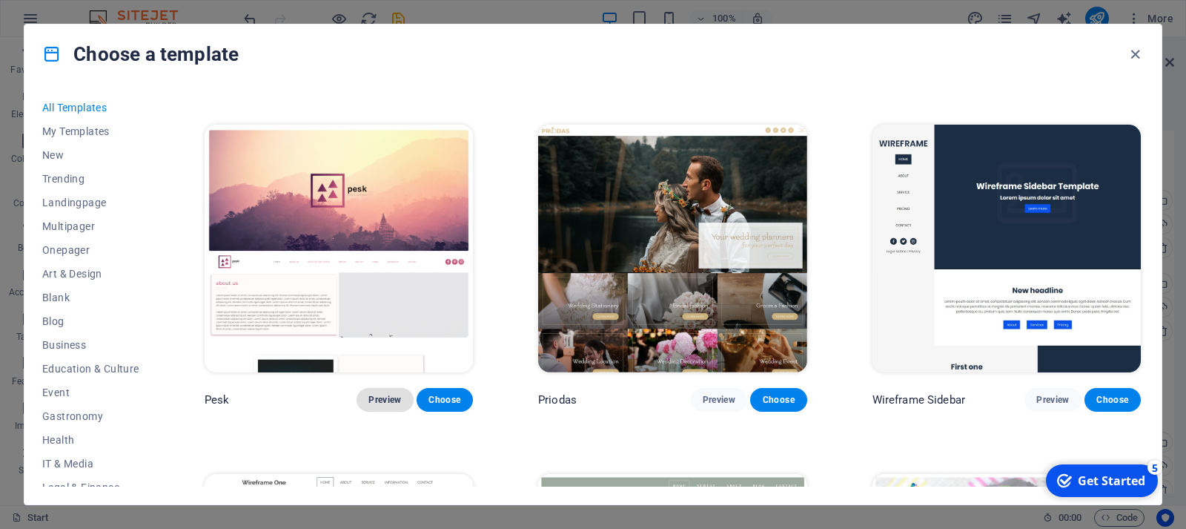
click at [386, 411] on button "Preview" at bounding box center [385, 400] width 56 height 24
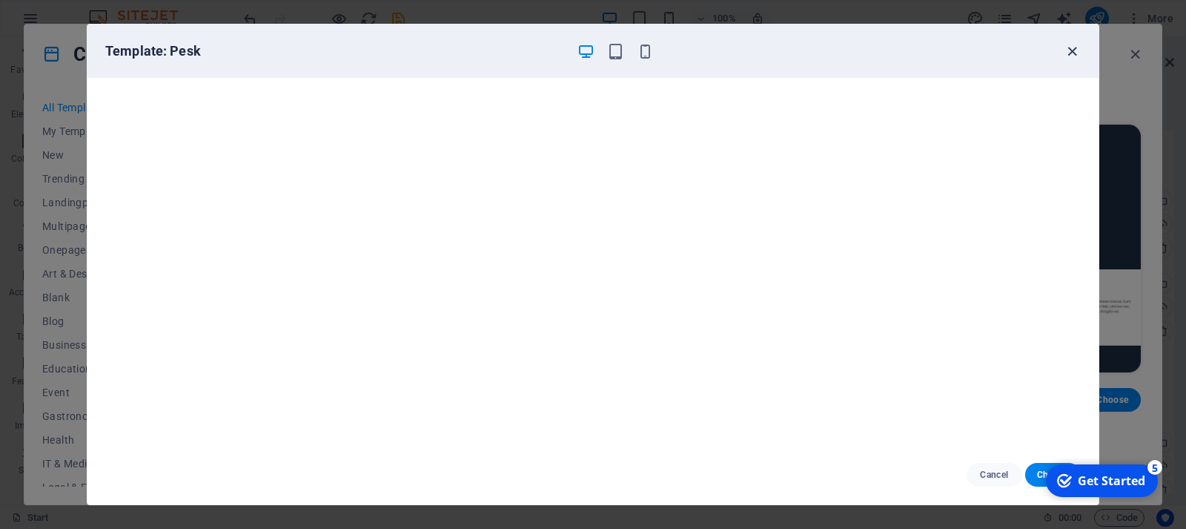
click at [1070, 59] on icon "button" at bounding box center [1072, 51] width 17 height 17
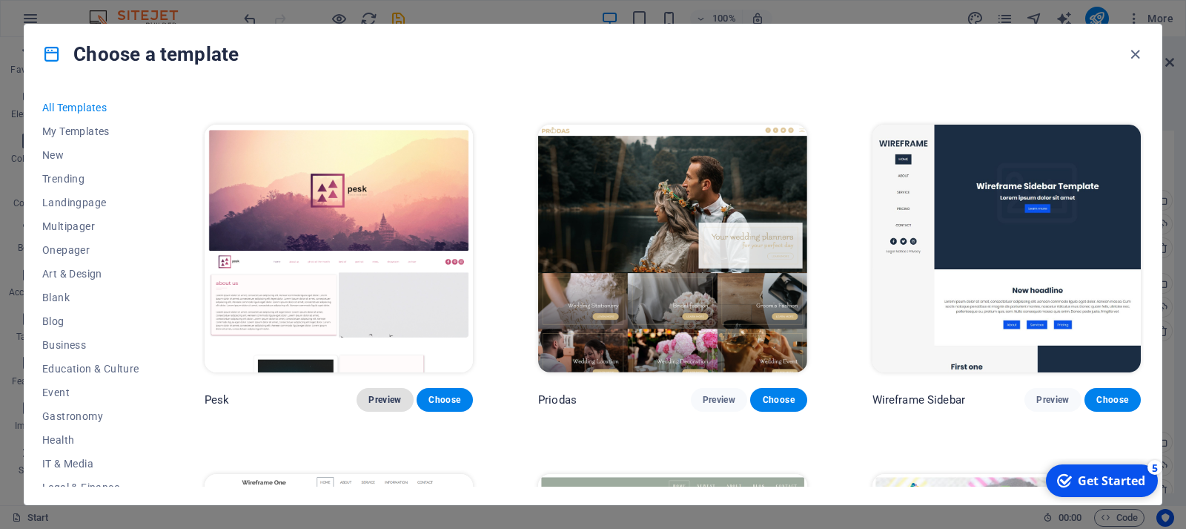
click at [388, 402] on span "Preview" at bounding box center [385, 400] width 33 height 12
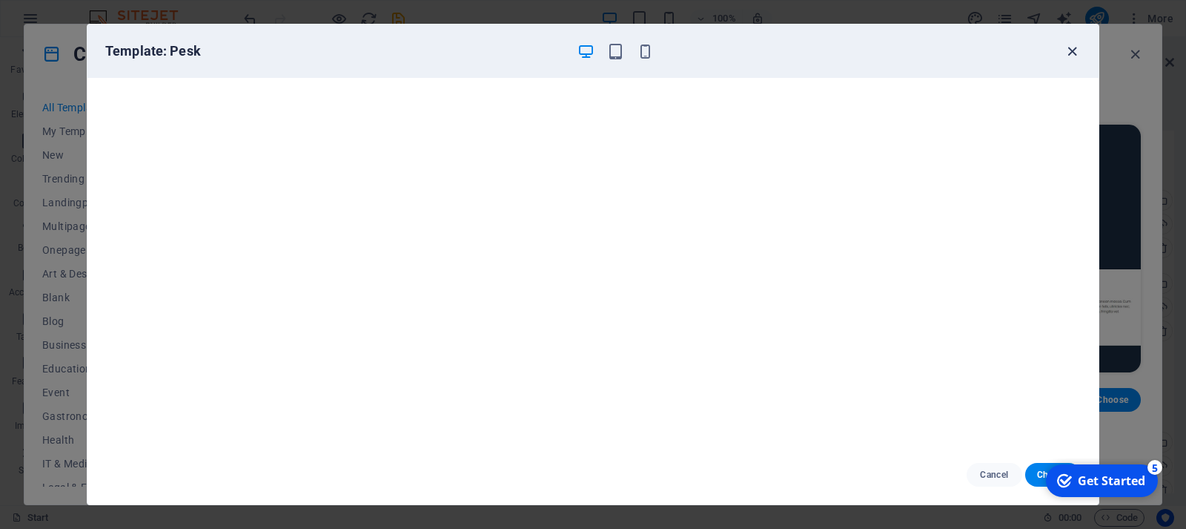
click at [1068, 58] on icon "button" at bounding box center [1072, 51] width 17 height 17
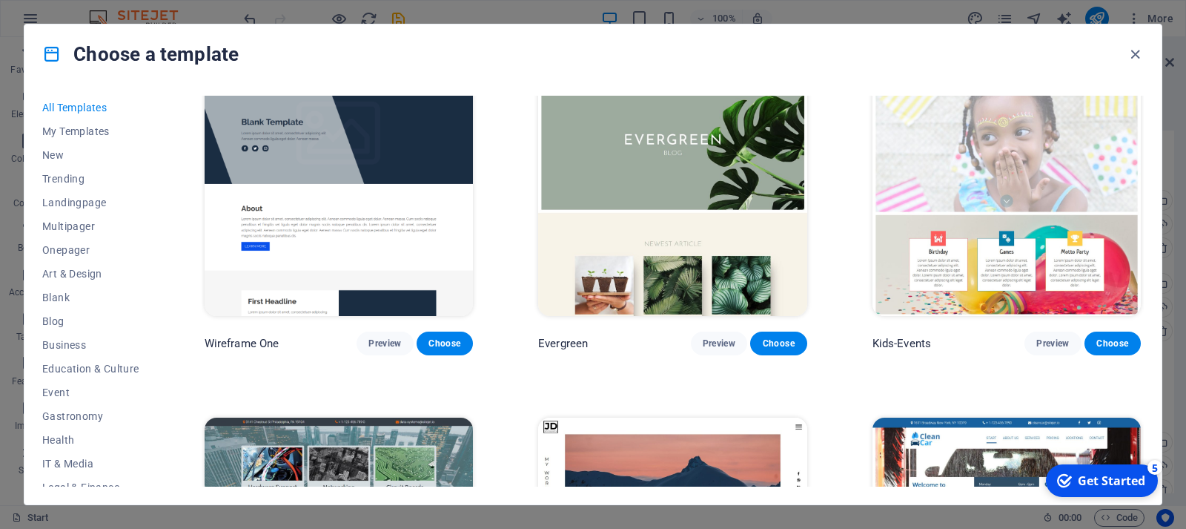
scroll to position [6011, 0]
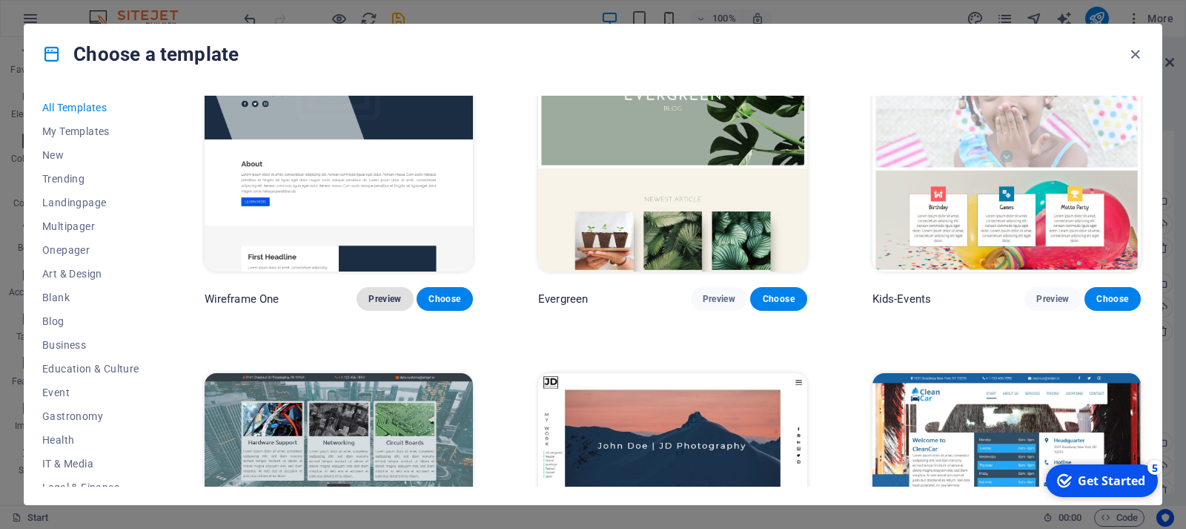
click at [385, 300] on span "Preview" at bounding box center [385, 299] width 33 height 12
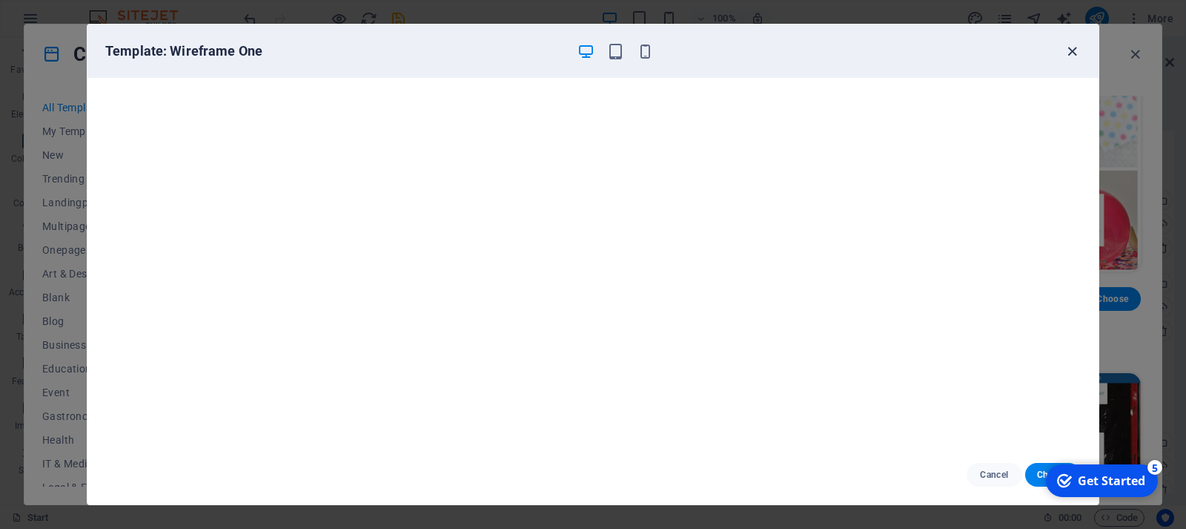
click at [1069, 57] on icon "button" at bounding box center [1072, 51] width 17 height 17
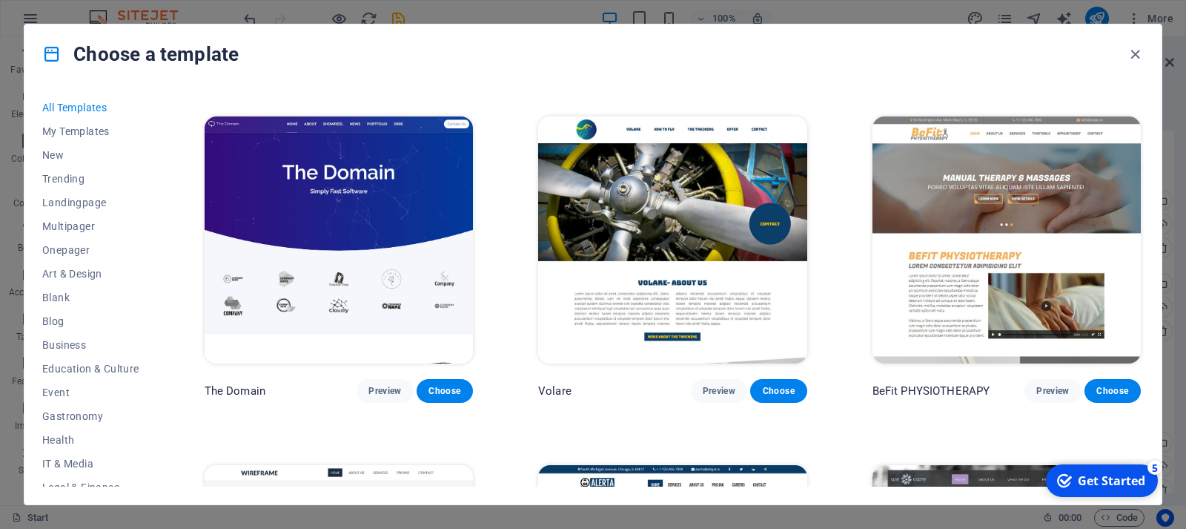
scroll to position [8408, 0]
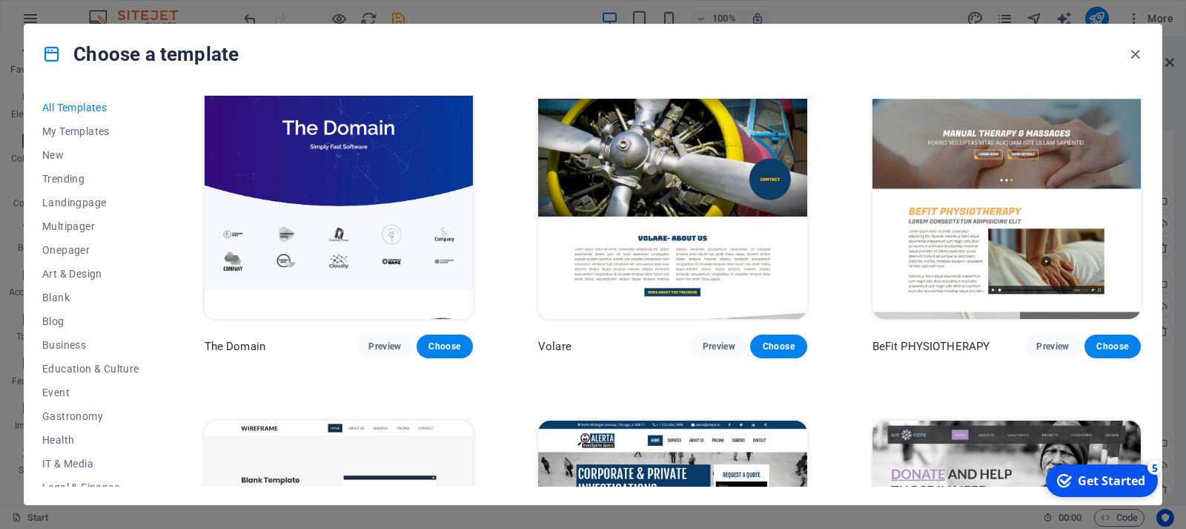
click at [976, 188] on img at bounding box center [1007, 196] width 268 height 248
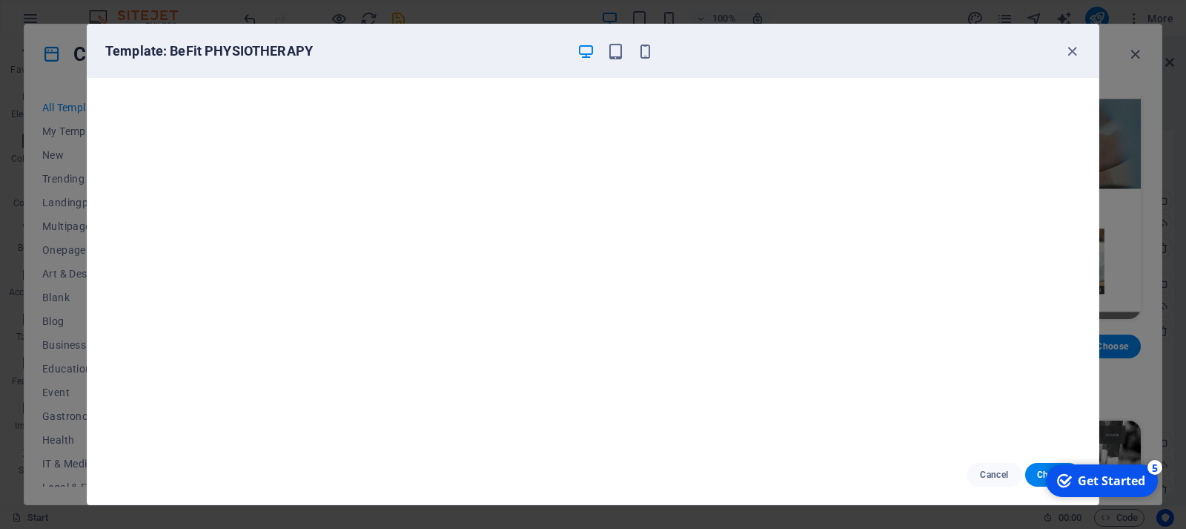
click at [1039, 478] on div "checkmark Get Started 5 First Steps in the Editor Let's guide you through the t…" at bounding box center [1101, 480] width 126 height 44
click at [1035, 478] on button "Choose" at bounding box center [1053, 475] width 56 height 24
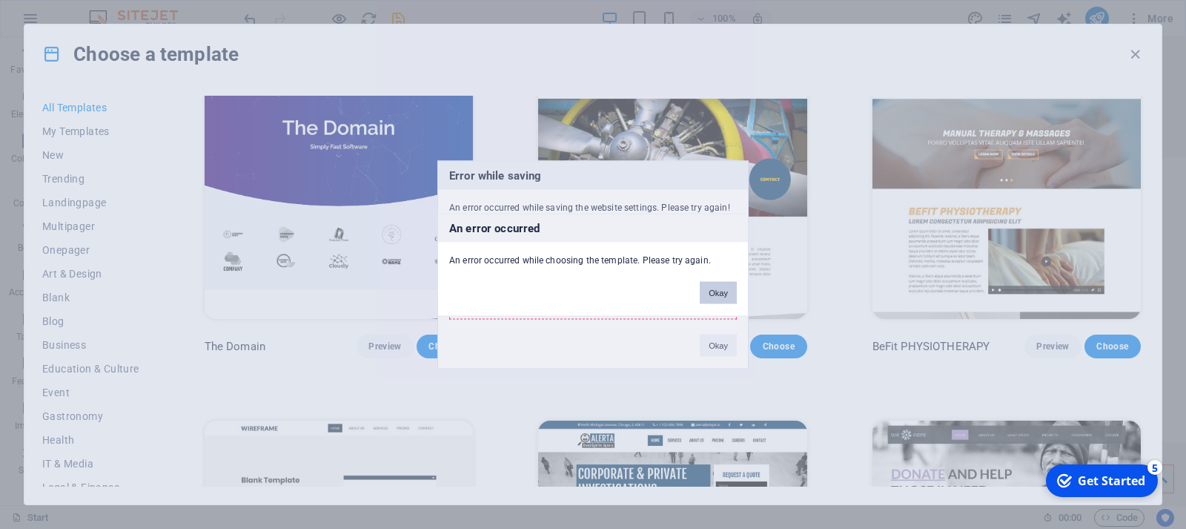
click at [716, 289] on button "Okay" at bounding box center [718, 292] width 37 height 22
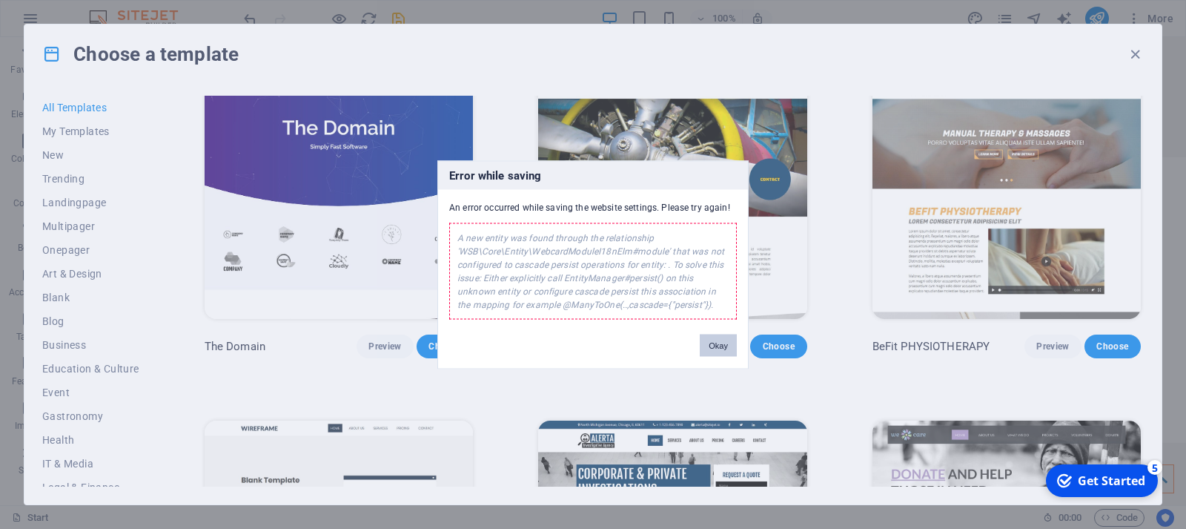
click at [712, 340] on button "Okay" at bounding box center [718, 345] width 37 height 22
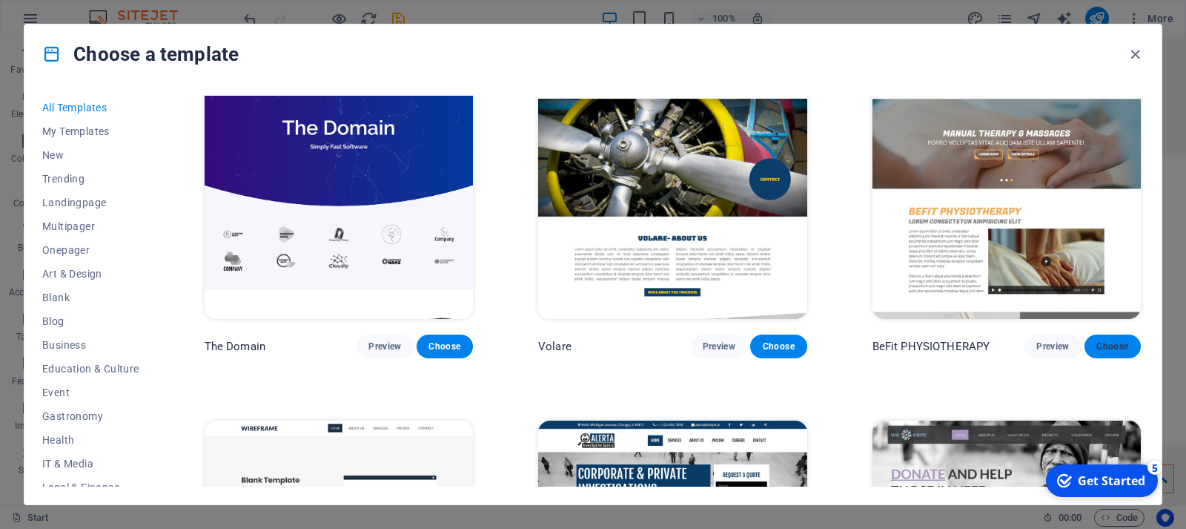
click at [1117, 348] on span "Choose" at bounding box center [1113, 346] width 33 height 12
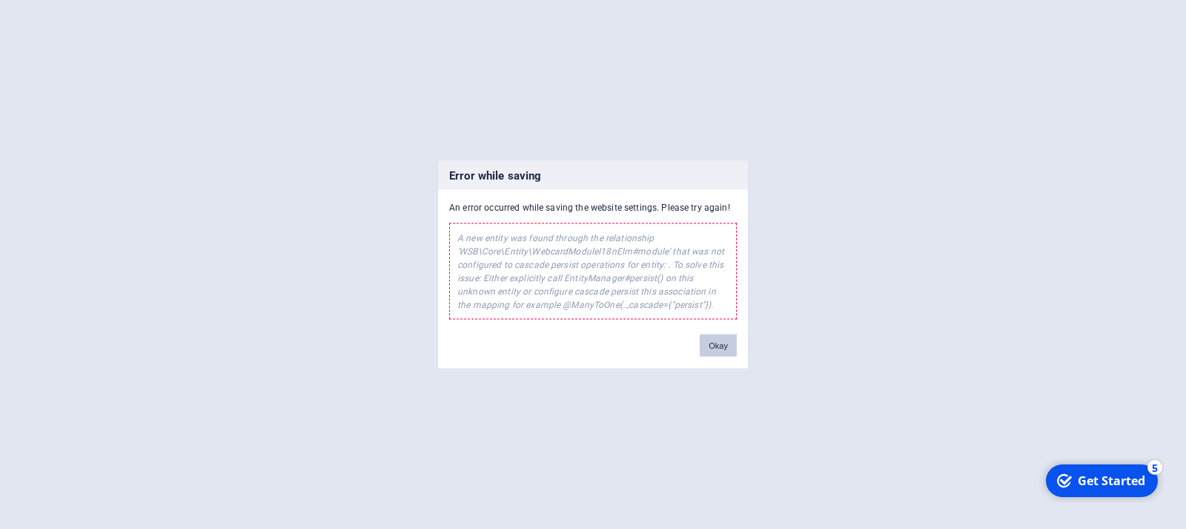
click at [727, 343] on button "Okay" at bounding box center [718, 345] width 37 height 22
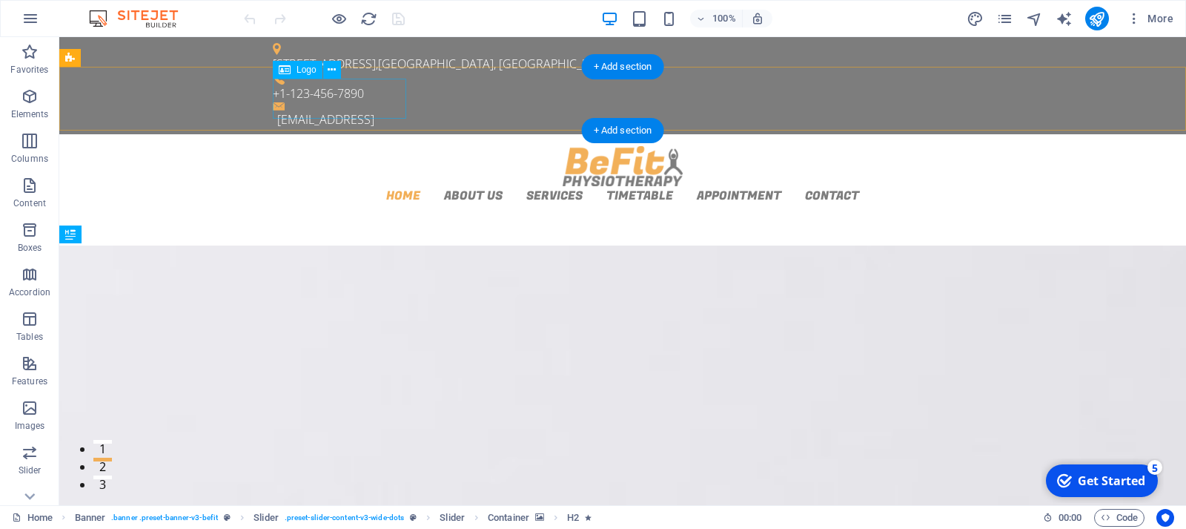
click at [363, 146] on div at bounding box center [623, 166] width 700 height 40
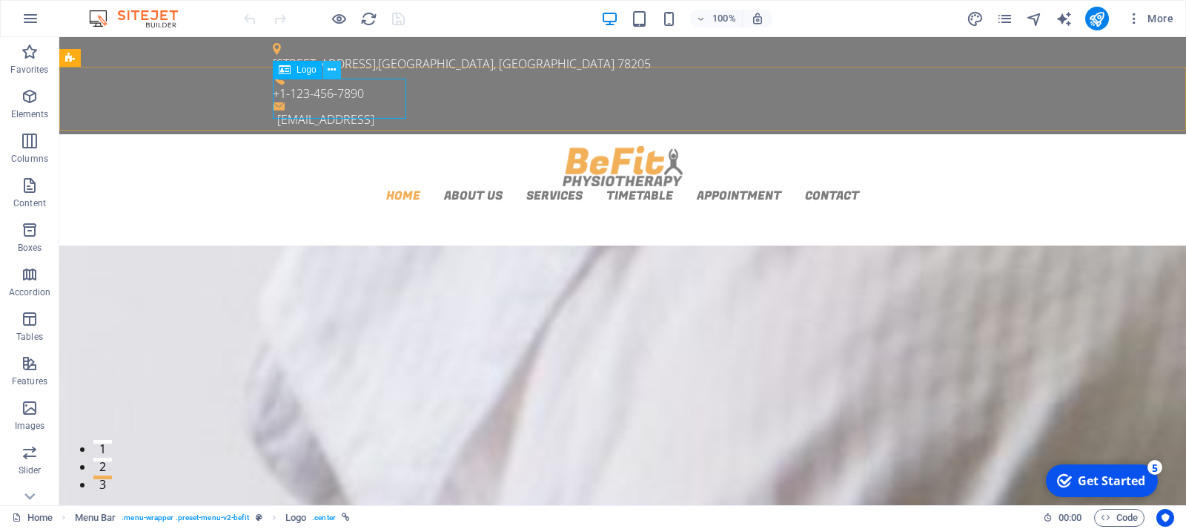
click at [332, 74] on icon at bounding box center [332, 70] width 8 height 16
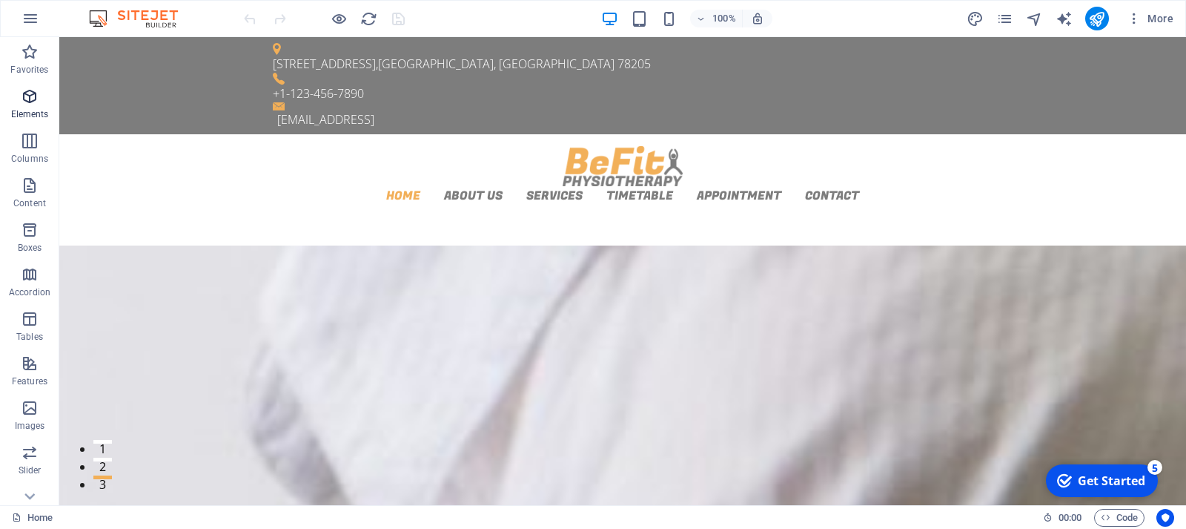
click at [35, 103] on icon "button" at bounding box center [30, 96] width 18 height 18
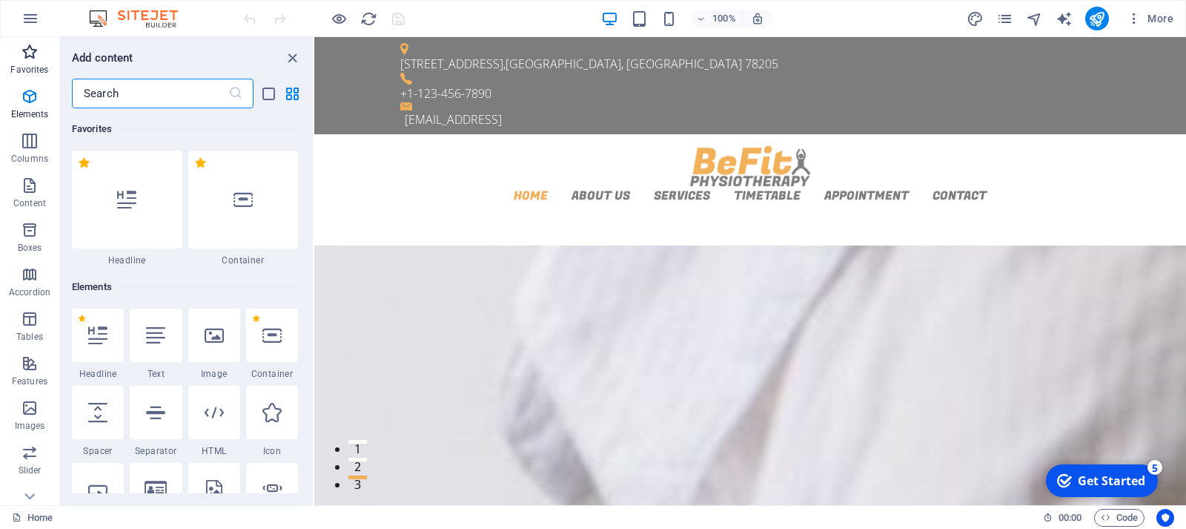
scroll to position [158, 0]
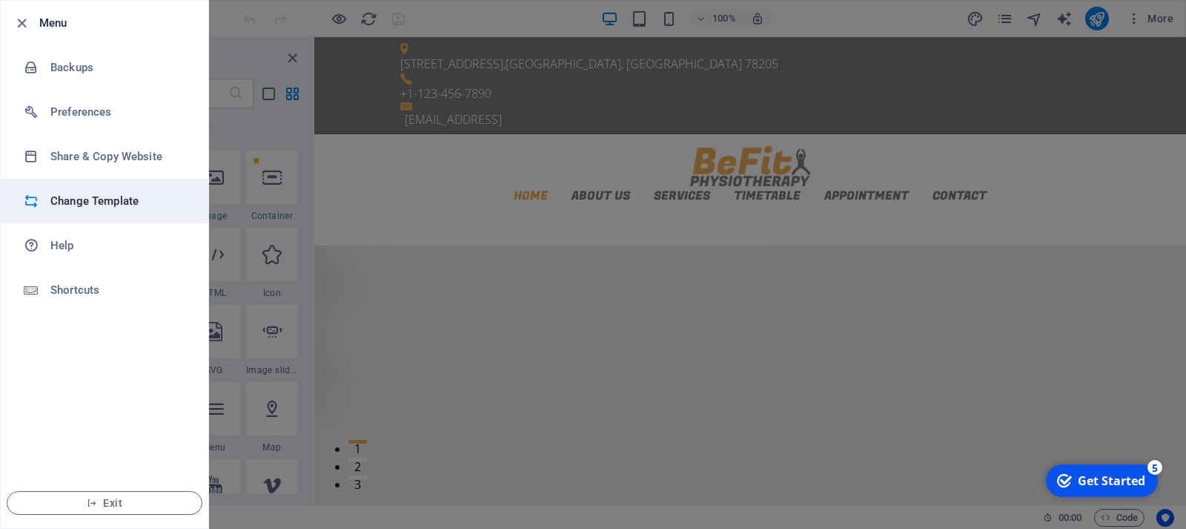
click at [81, 208] on h6 "Change Template" at bounding box center [118, 201] width 137 height 18
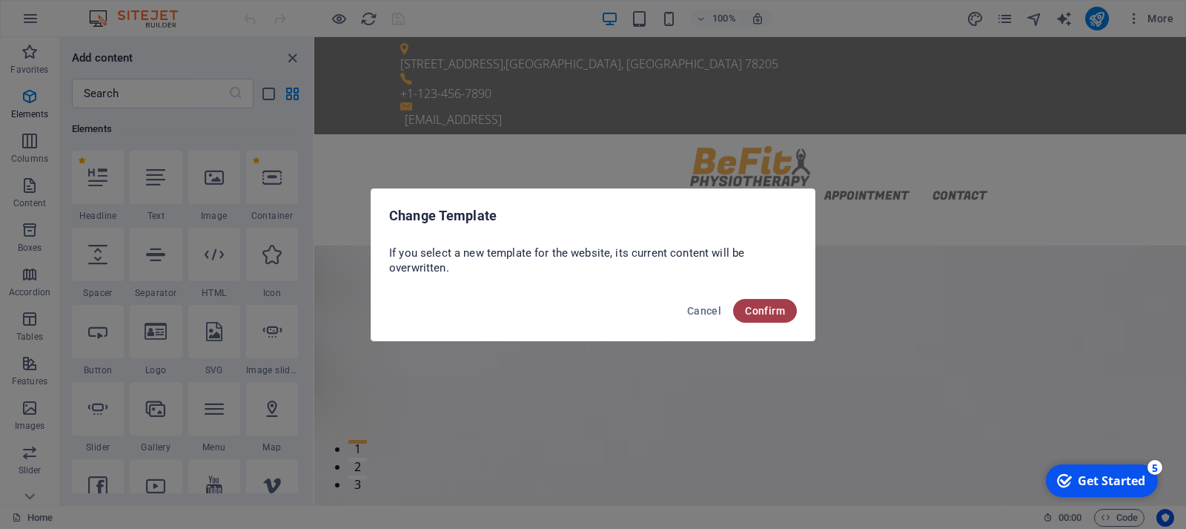
click at [769, 315] on span "Confirm" at bounding box center [765, 311] width 40 height 12
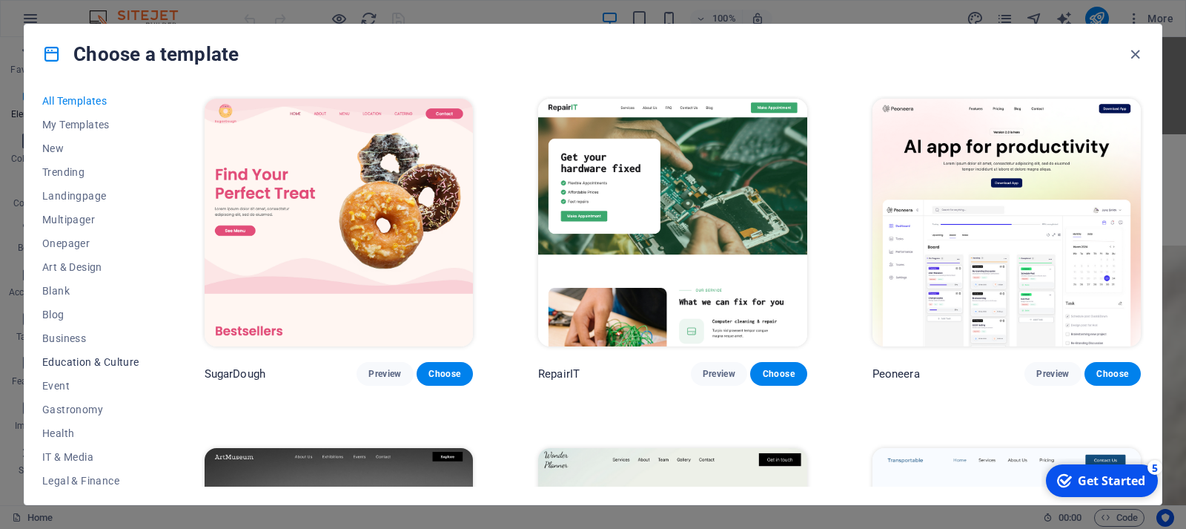
scroll to position [0, 0]
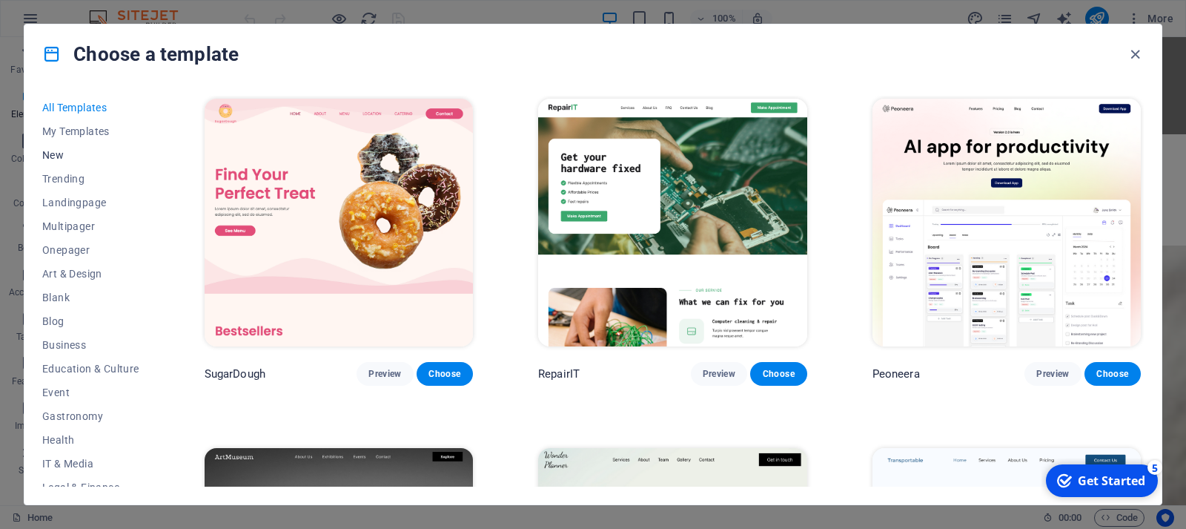
click at [53, 157] on span "New" at bounding box center [90, 155] width 97 height 12
click at [55, 155] on span "New" at bounding box center [90, 155] width 97 height 12
click at [76, 242] on button "Onepager" at bounding box center [90, 250] width 97 height 24
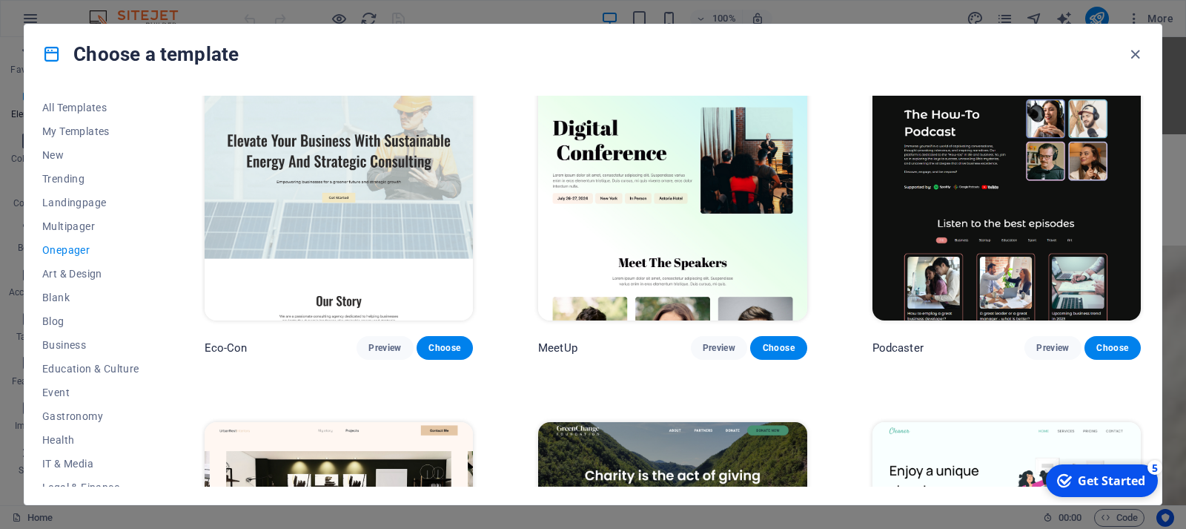
scroll to position [349, 0]
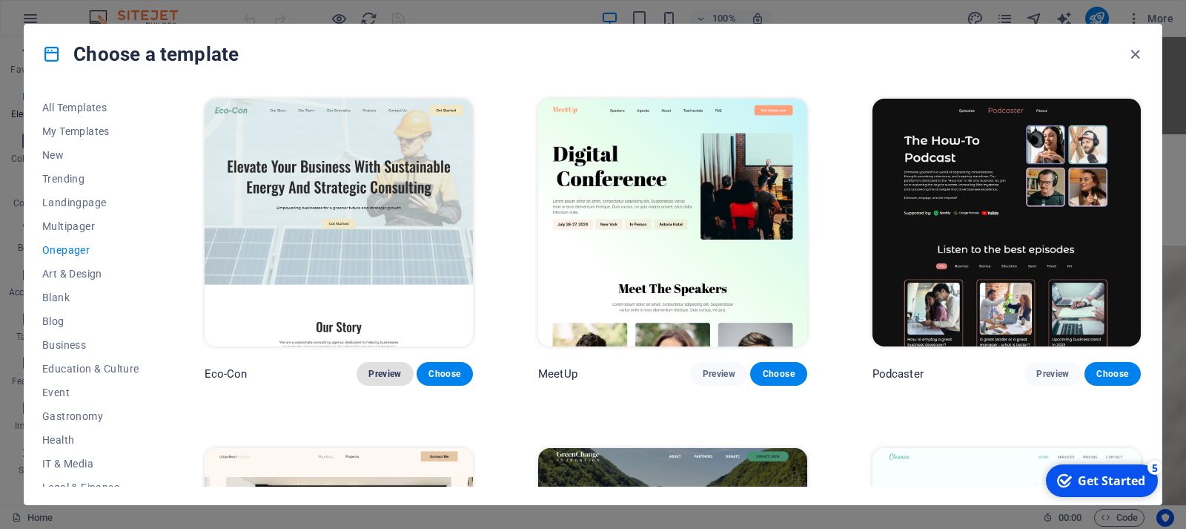
click at [393, 376] on span "Preview" at bounding box center [385, 374] width 33 height 12
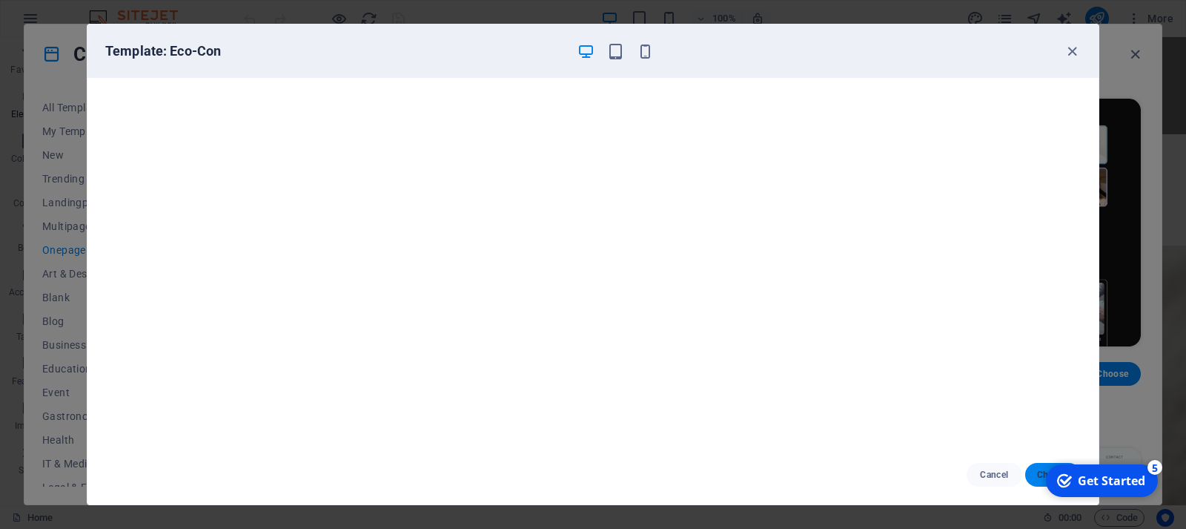
click at [1033, 478] on button "Choose" at bounding box center [1053, 475] width 56 height 24
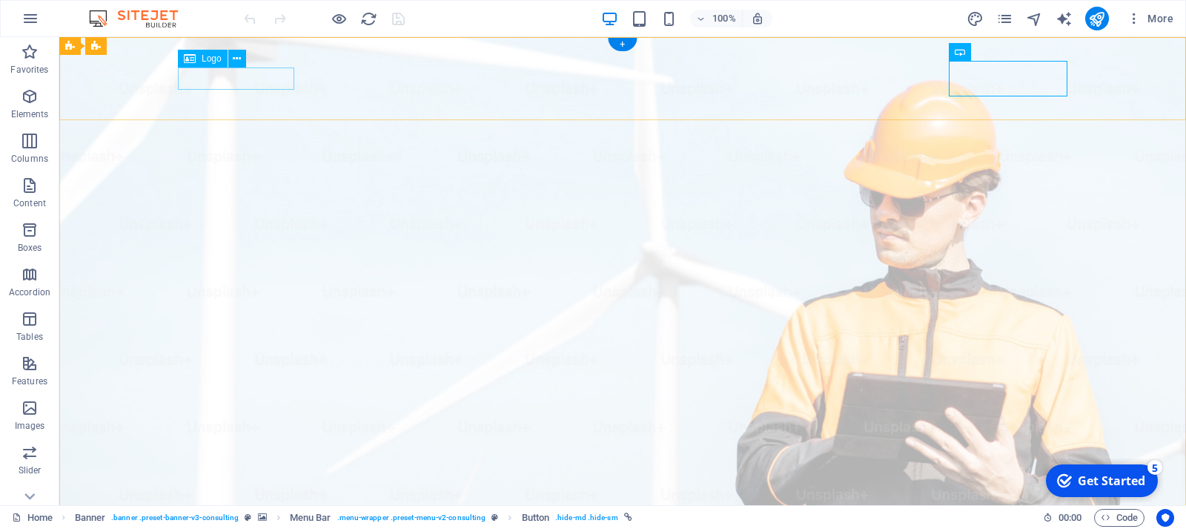
click at [245, 59] on button at bounding box center [237, 59] width 18 height 18
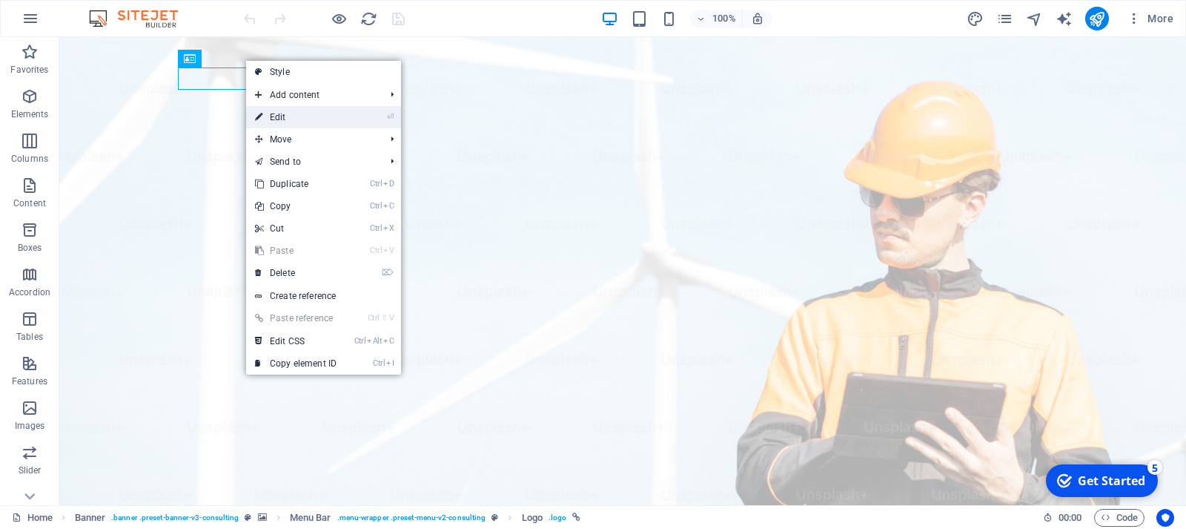
drag, startPoint x: 328, startPoint y: 122, endPoint x: 9, endPoint y: 85, distance: 321.8
click at [328, 122] on link "⏎ Edit" at bounding box center [295, 117] width 99 height 22
select select "px"
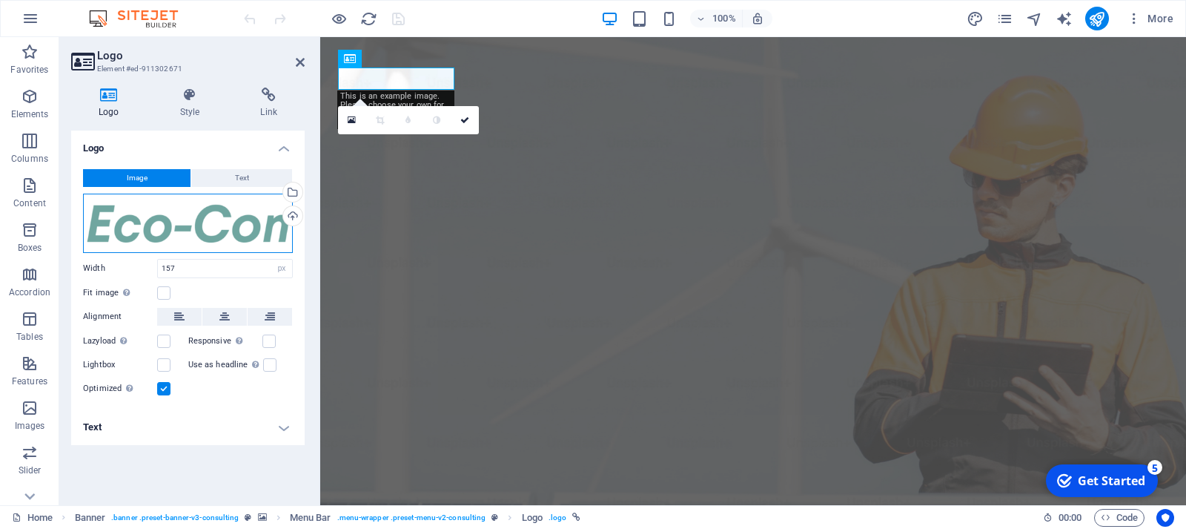
click at [271, 231] on div "Drag files here, click to choose files or select files from Files or our free s…" at bounding box center [188, 223] width 210 height 59
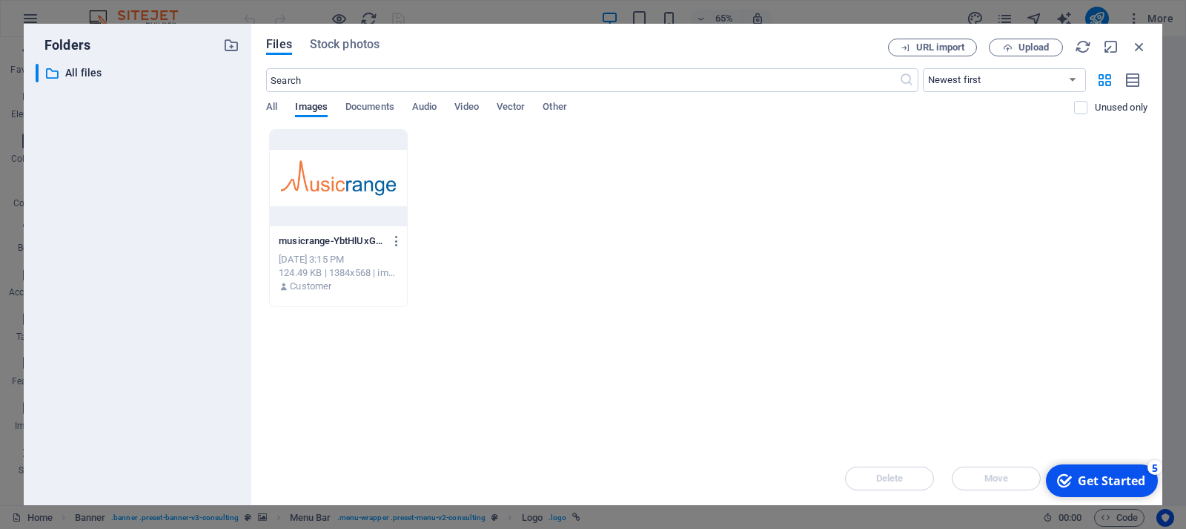
click at [395, 199] on div at bounding box center [338, 178] width 137 height 96
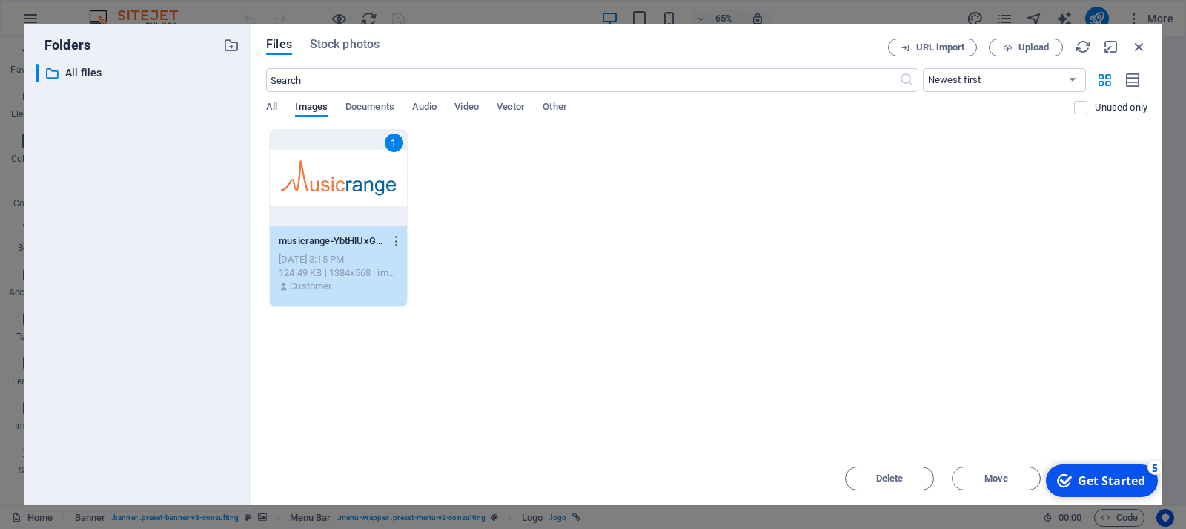
click at [1112, 491] on div "checkmark Get Started 5" at bounding box center [1102, 480] width 112 height 33
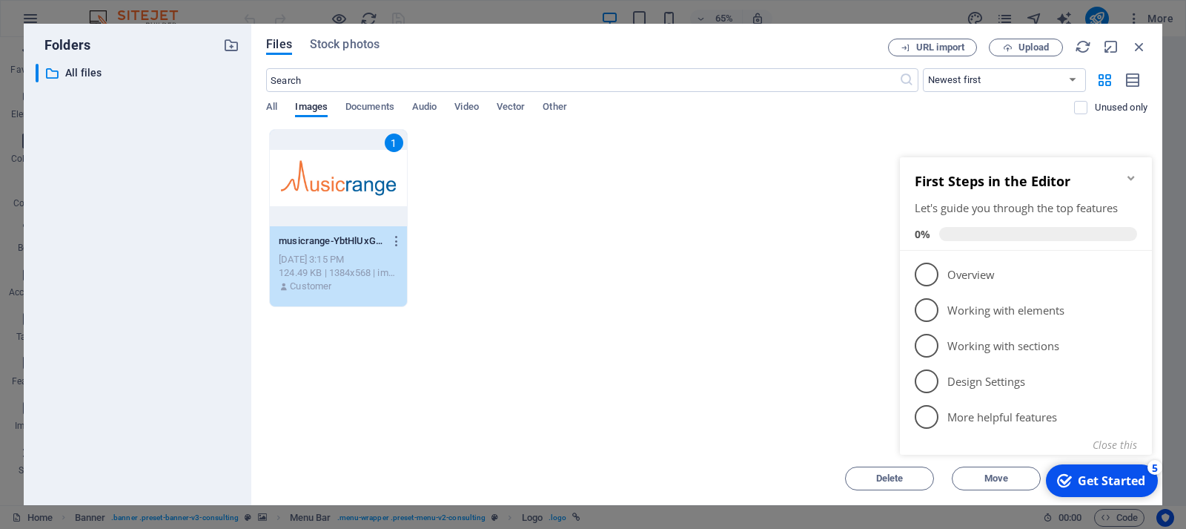
click at [716, 333] on div "Drop files here to upload them instantly 1 musicrange-YbtHlUxGwivVmtTukVG-aw.jp…" at bounding box center [707, 290] width 882 height 323
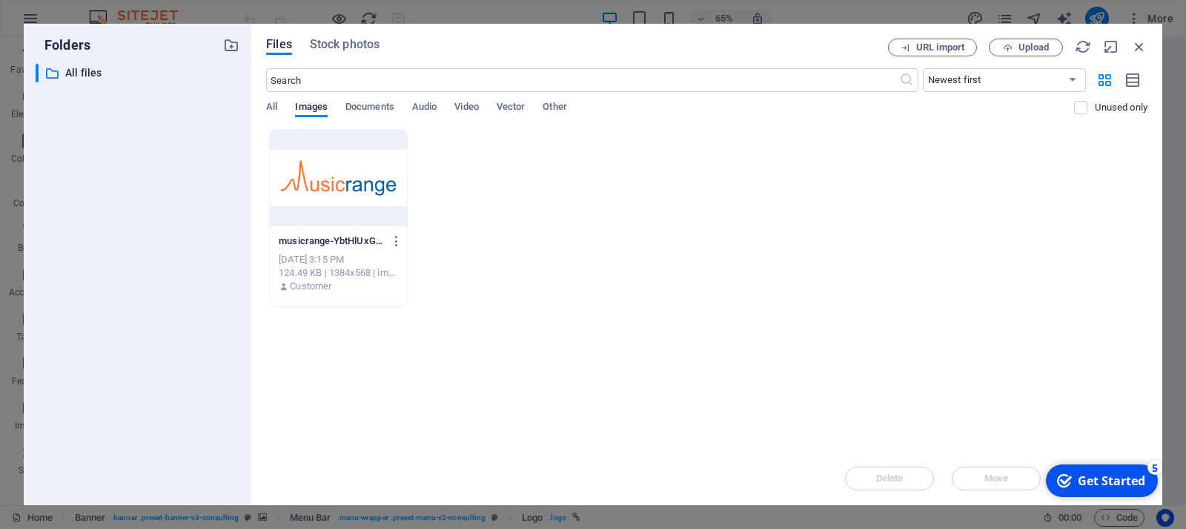
click at [345, 150] on div at bounding box center [338, 178] width 137 height 96
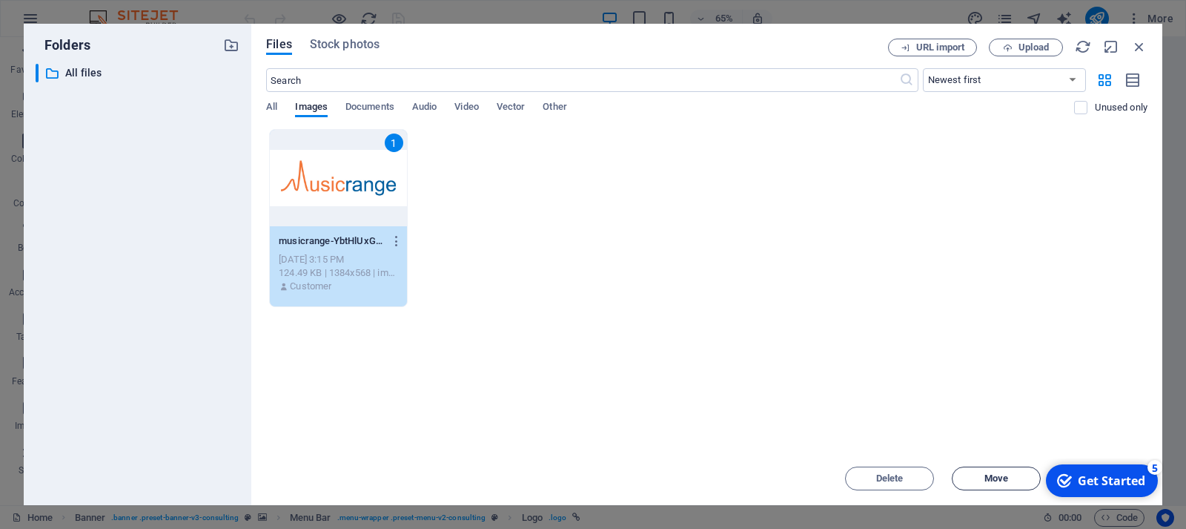
click at [998, 470] on button "Move" at bounding box center [996, 478] width 89 height 24
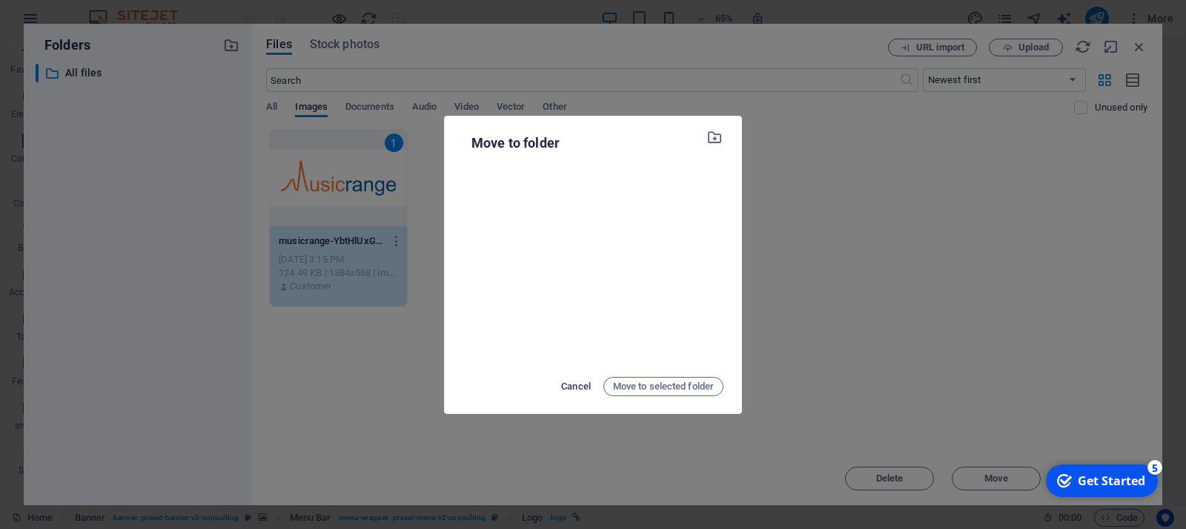
click at [580, 380] on span "Cancel" at bounding box center [576, 386] width 30 height 18
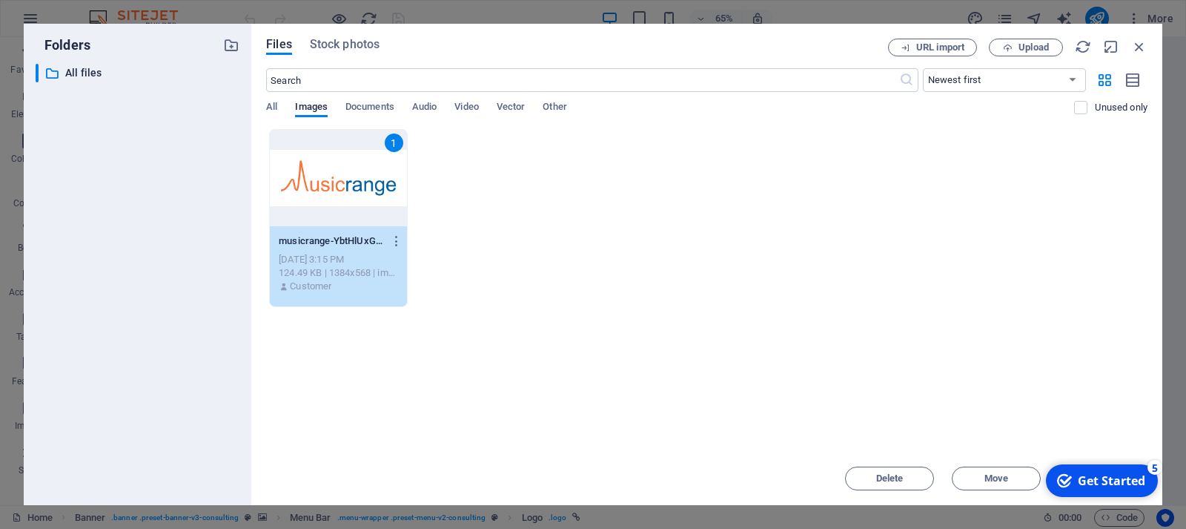
click at [1117, 483] on div "Get Started" at bounding box center [1111, 480] width 67 height 16
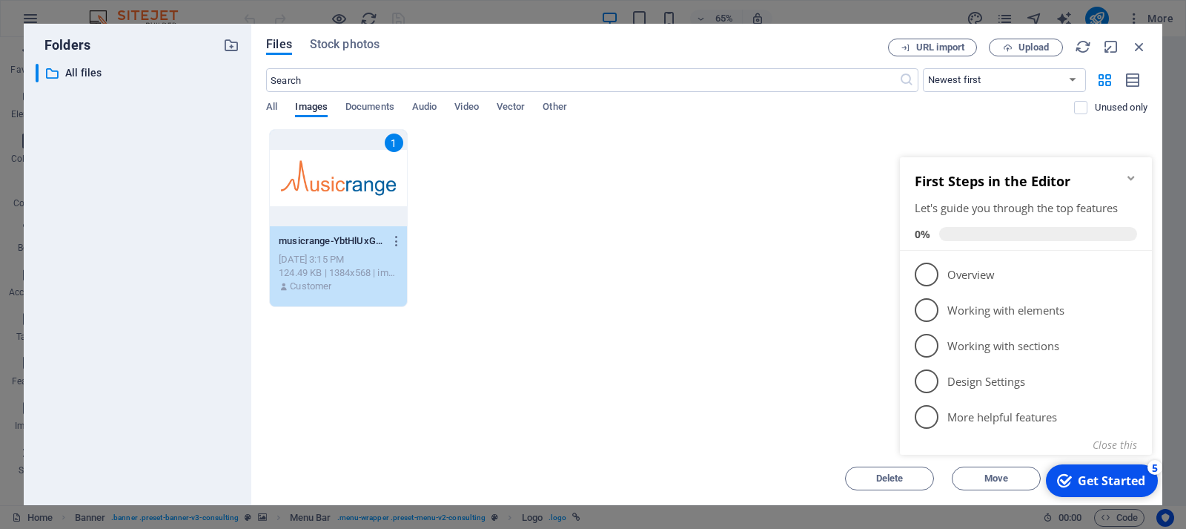
click at [967, 146] on div "checkmark Get Started 5 First Steps in the Editor Let's guide you through the t…" at bounding box center [1029, 322] width 270 height 360
click at [1145, 48] on icon "button" at bounding box center [1139, 47] width 16 height 16
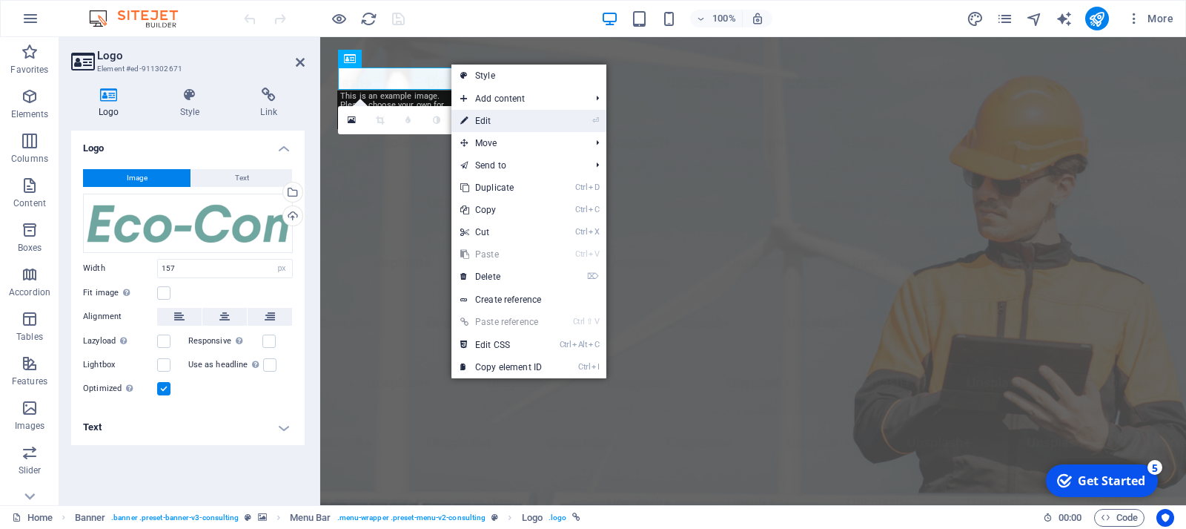
click at [525, 121] on link "⏎ Edit" at bounding box center [501, 121] width 99 height 22
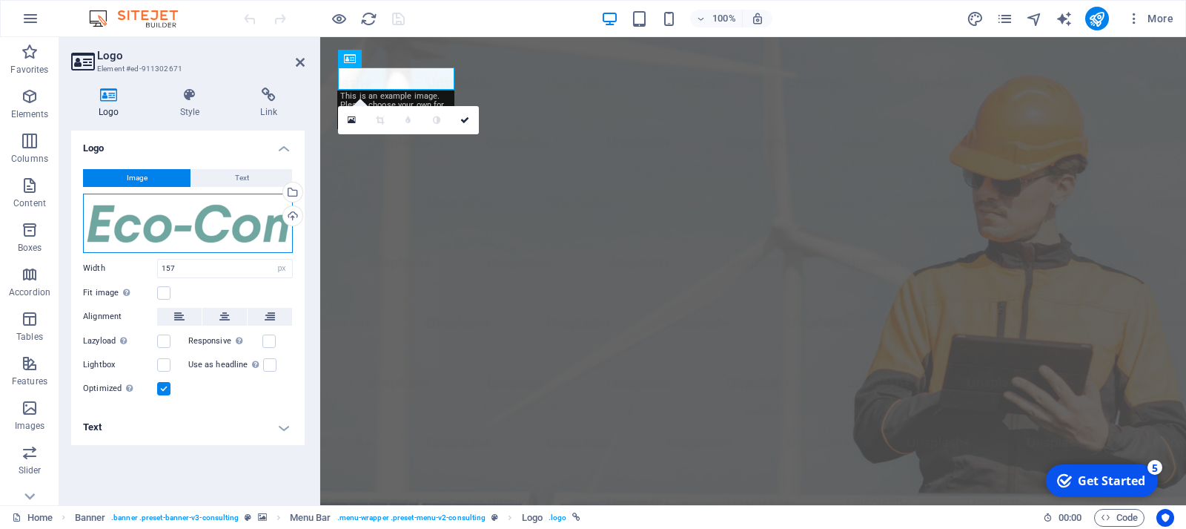
click at [208, 245] on div "Drag files here, click to choose files or select files from Files or our free s…" at bounding box center [188, 223] width 210 height 59
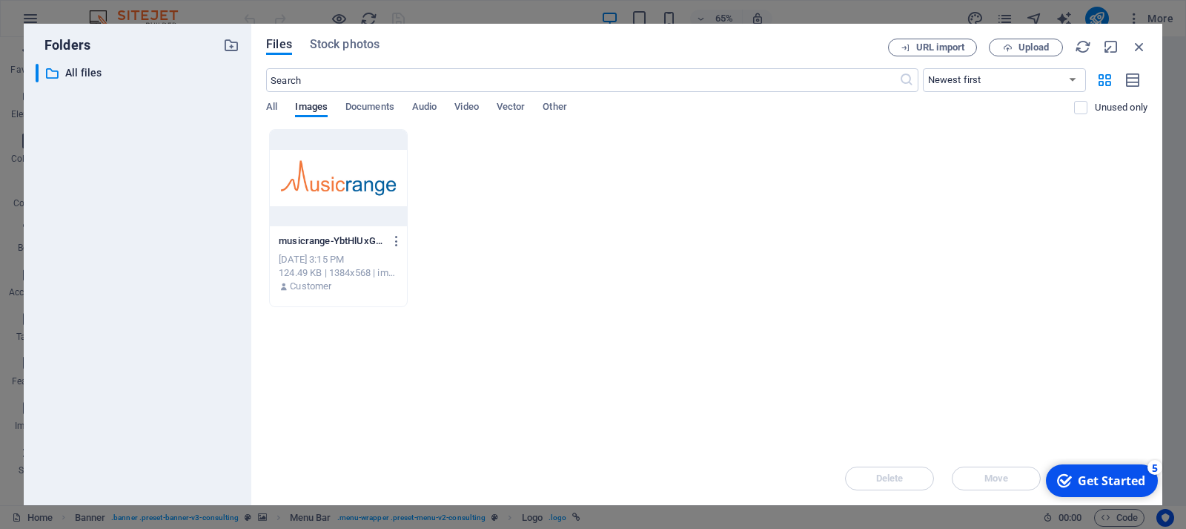
click at [327, 201] on div at bounding box center [338, 178] width 137 height 96
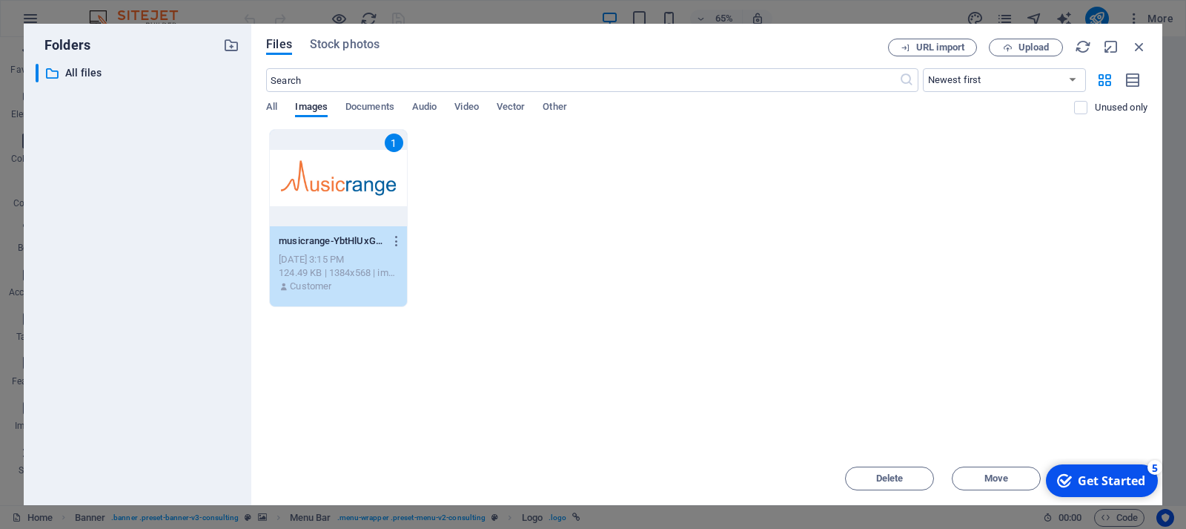
click at [327, 201] on div "1" at bounding box center [338, 178] width 137 height 96
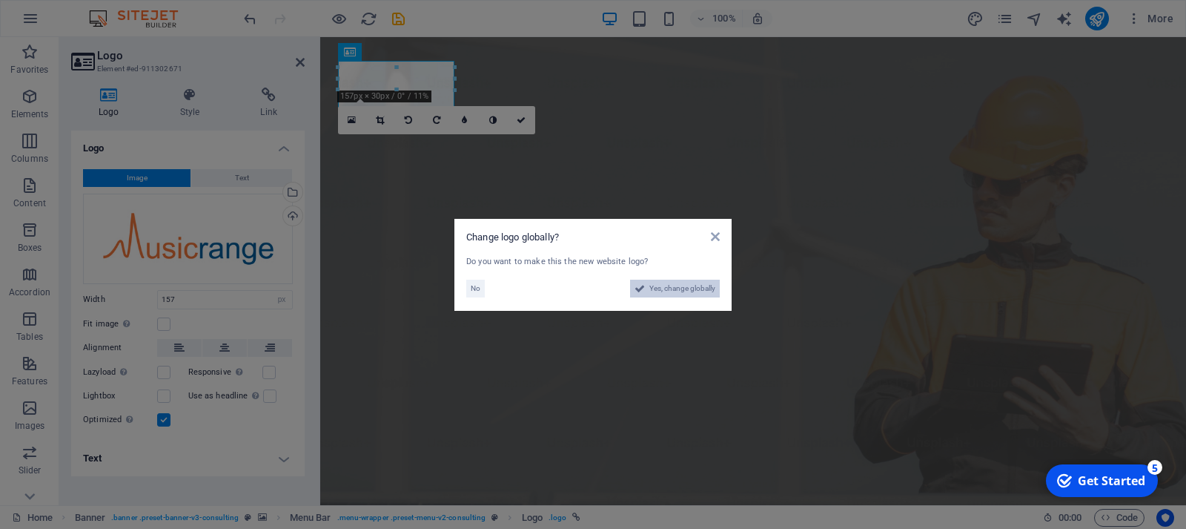
click at [650, 290] on span "Yes, change globally" at bounding box center [683, 289] width 66 height 18
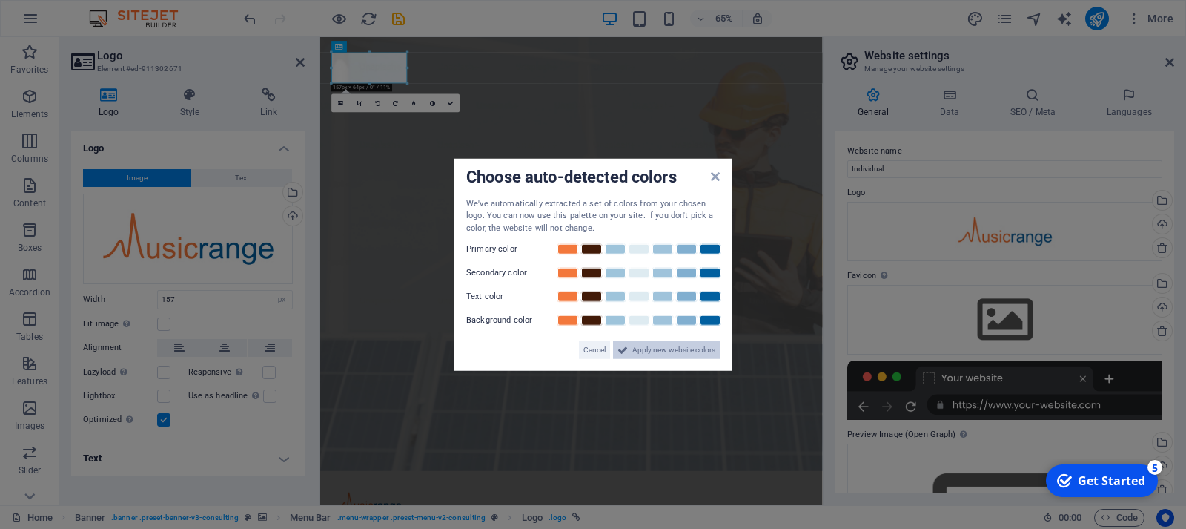
click at [644, 346] on span "Apply new website colors" at bounding box center [673, 350] width 83 height 18
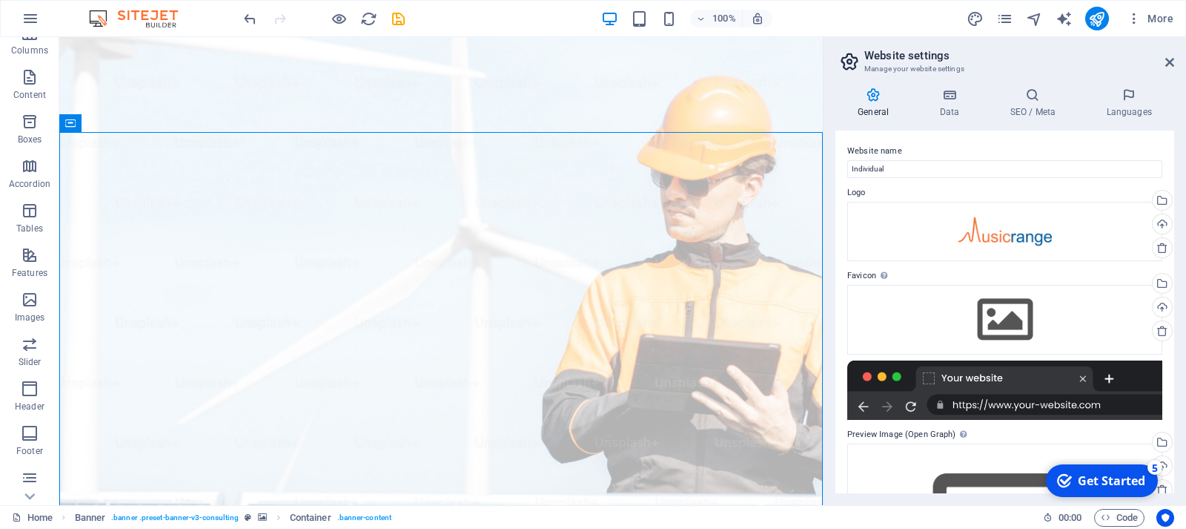
scroll to position [199, 0]
click at [33, 297] on icon "button" at bounding box center [30, 297] width 18 height 18
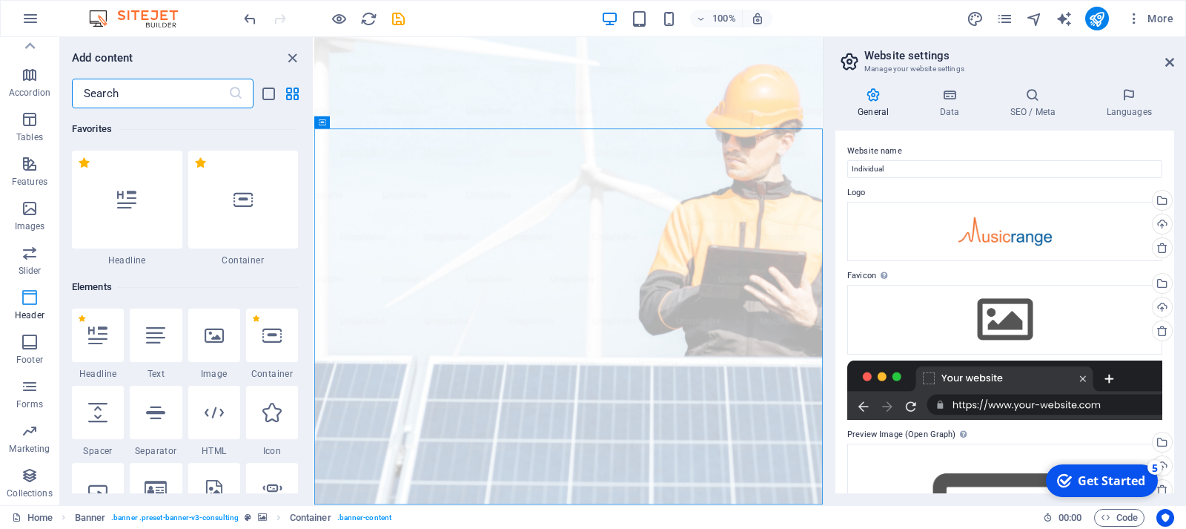
scroll to position [8929, 0]
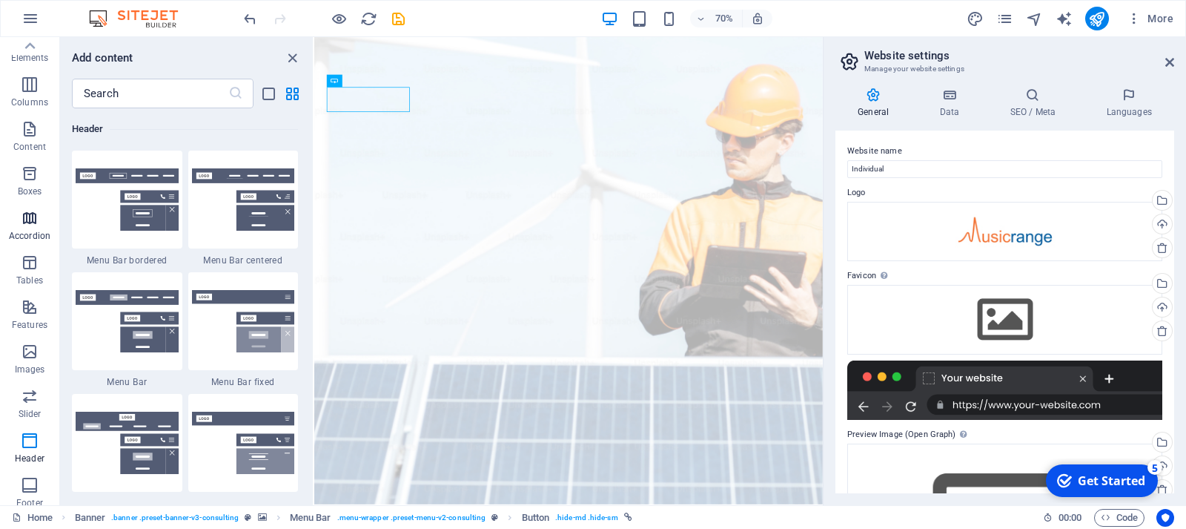
scroll to position [0, 0]
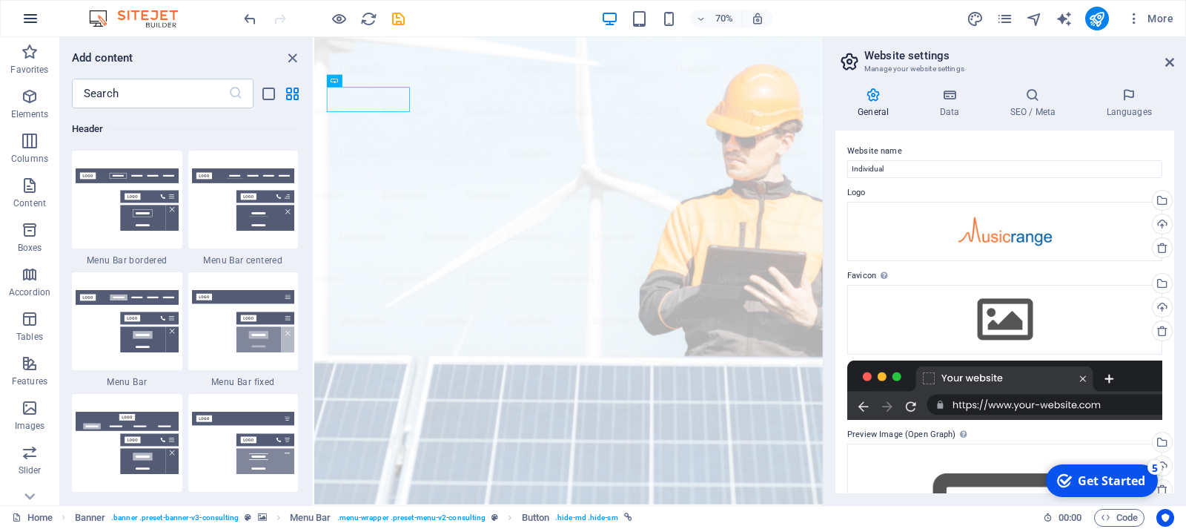
click at [30, 19] on icon "button" at bounding box center [31, 19] width 18 height 18
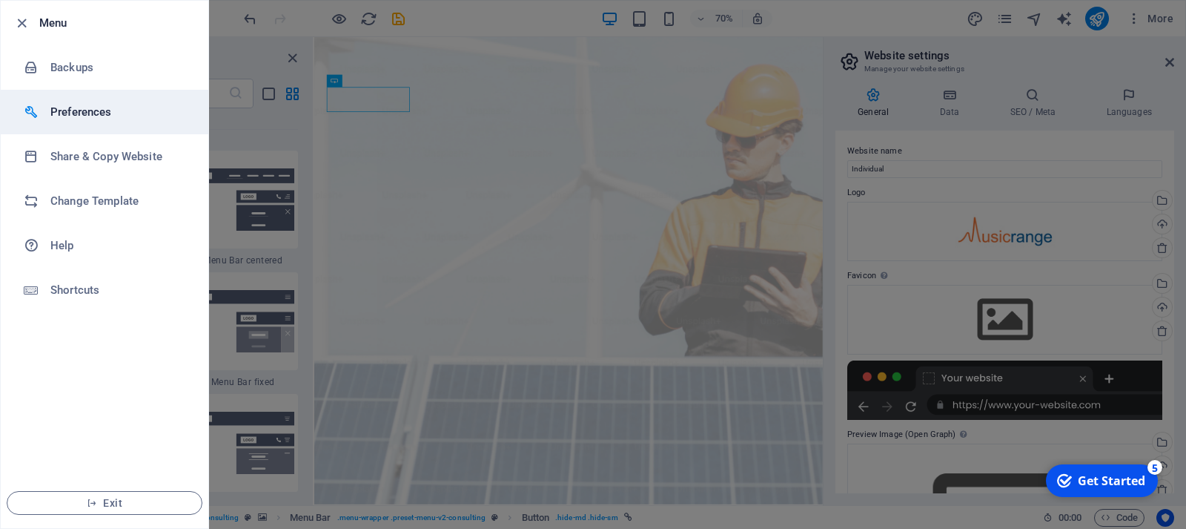
click at [84, 117] on h6 "Preferences" at bounding box center [118, 112] width 137 height 18
select select "light"
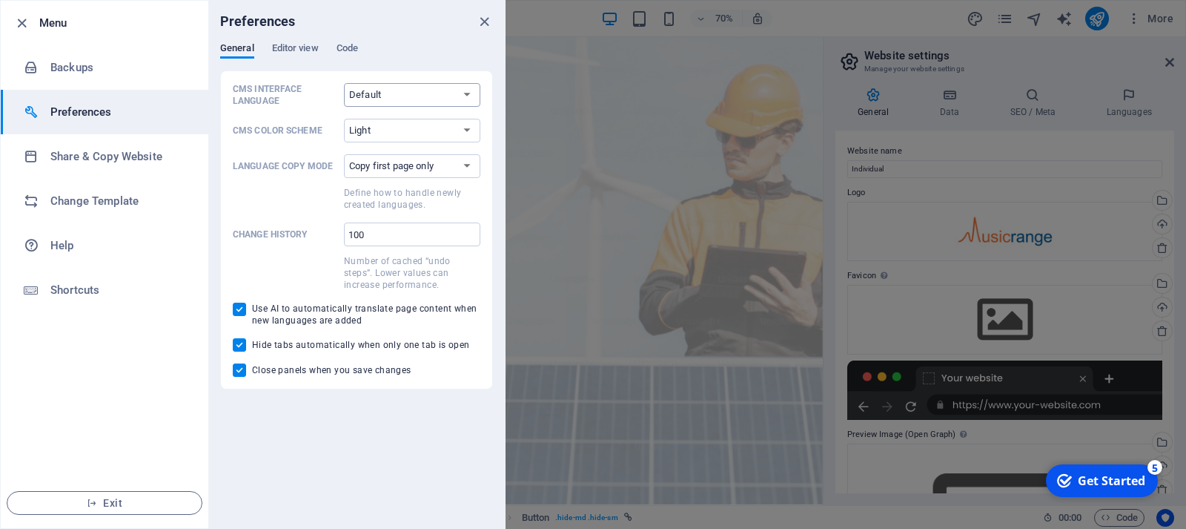
click at [344, 83] on select "Default Deutsch English Español Français Magyar Italiano Nederlands Polski Port…" at bounding box center [412, 95] width 136 height 24
select select "en"
click option "English" at bounding box center [0, 0] width 0 height 0
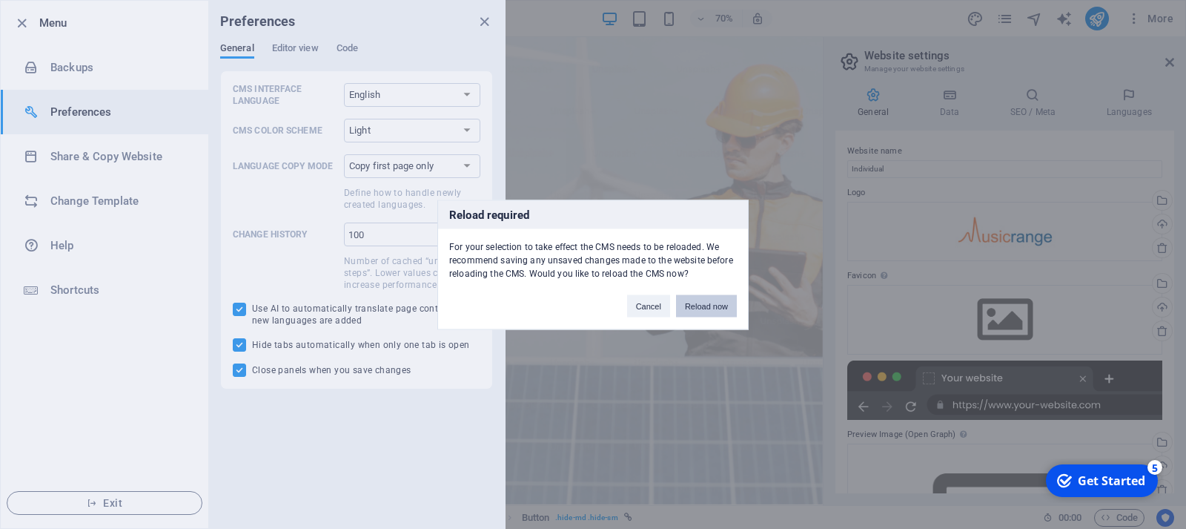
click at [704, 308] on button "Reload now" at bounding box center [706, 305] width 61 height 22
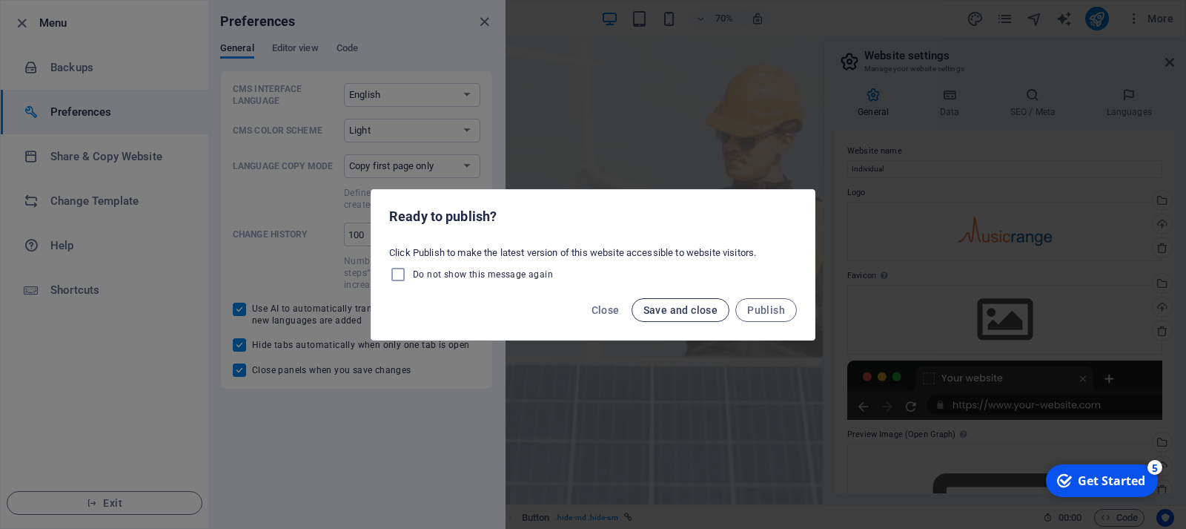
click at [671, 310] on span "Save and close" at bounding box center [681, 310] width 75 height 12
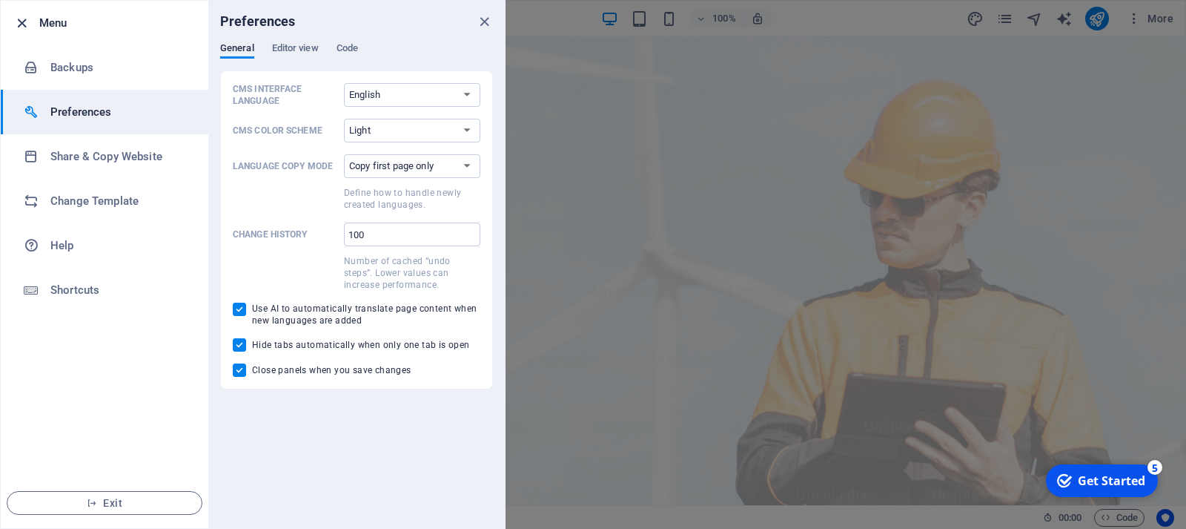
click at [20, 25] on icon "button" at bounding box center [21, 23] width 17 height 17
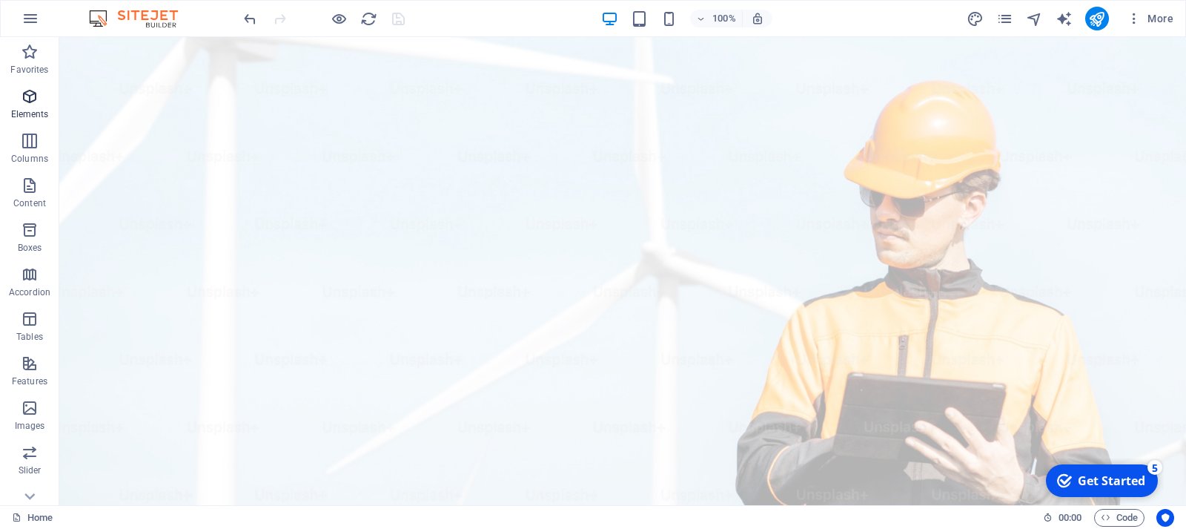
click at [36, 87] on icon "button" at bounding box center [30, 96] width 18 height 18
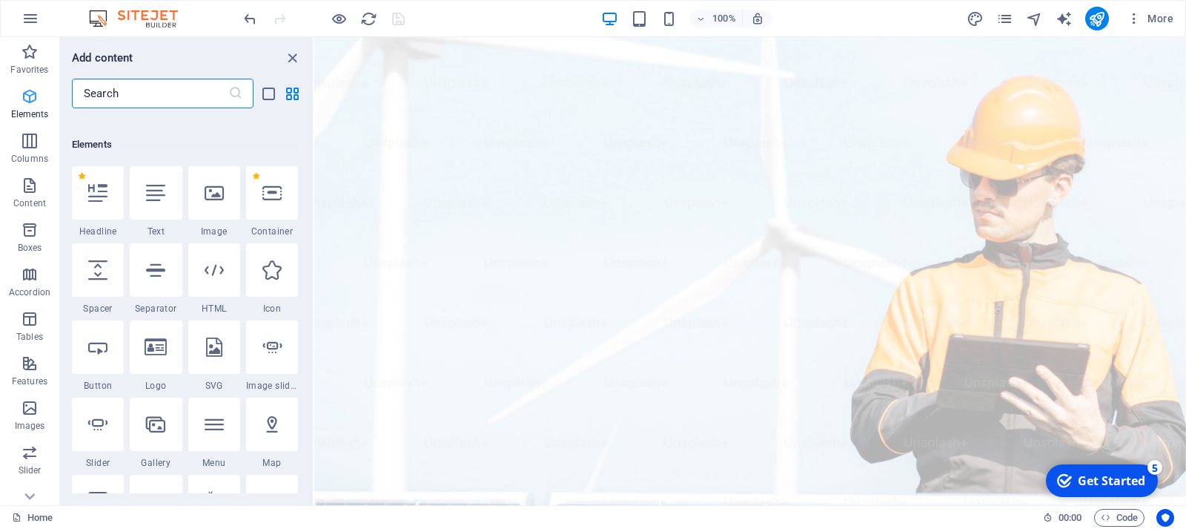
scroll to position [158, 0]
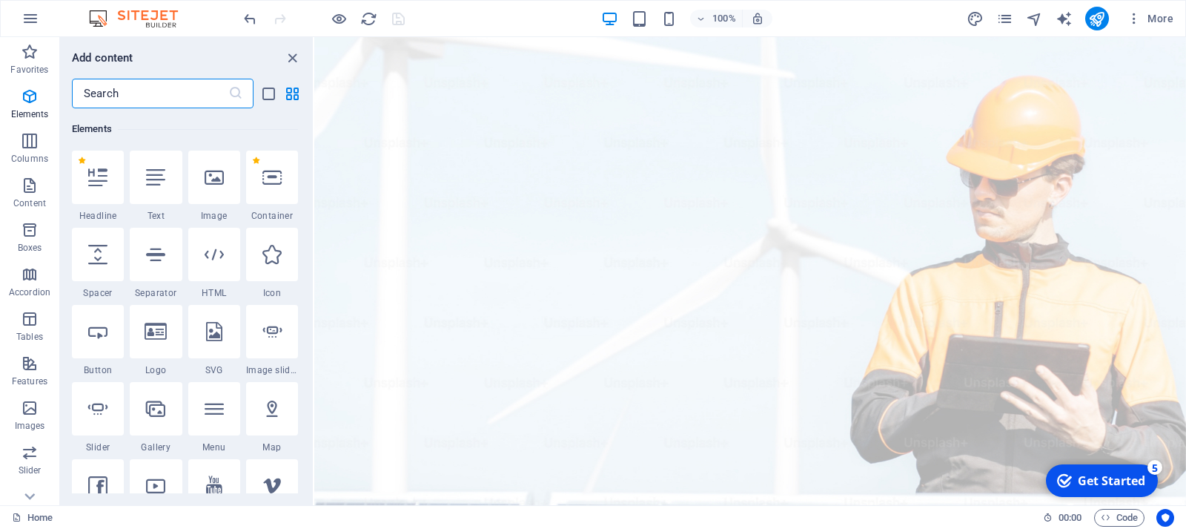
click at [180, 92] on input "text" at bounding box center [150, 94] width 156 height 30
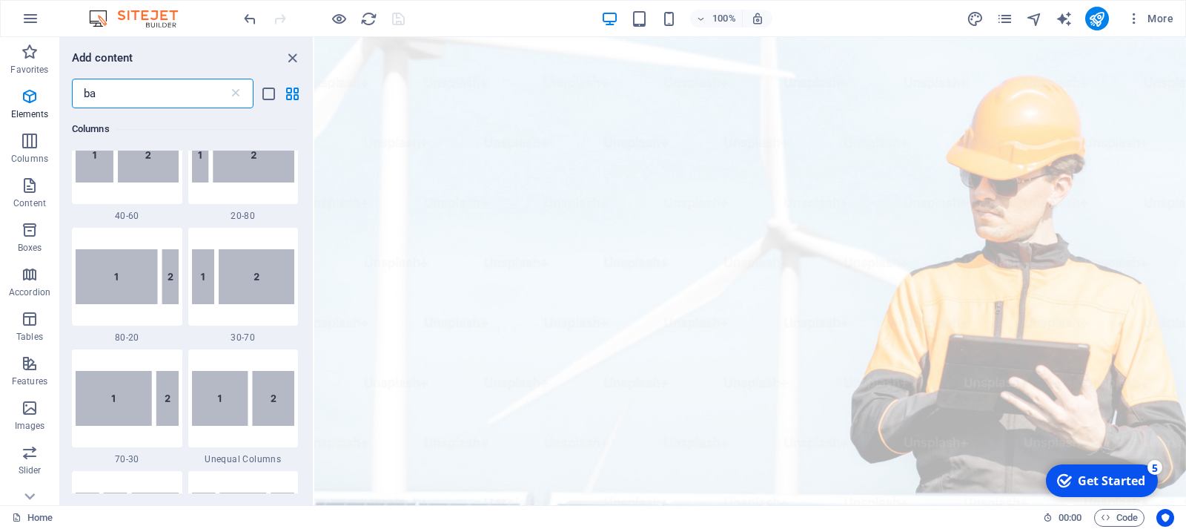
scroll to position [0, 0]
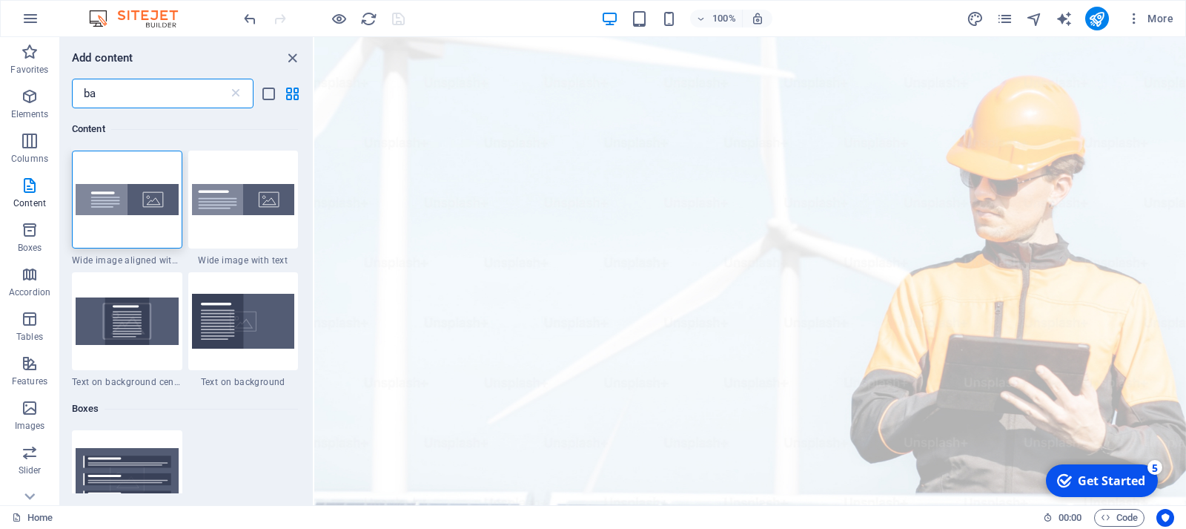
type input "b"
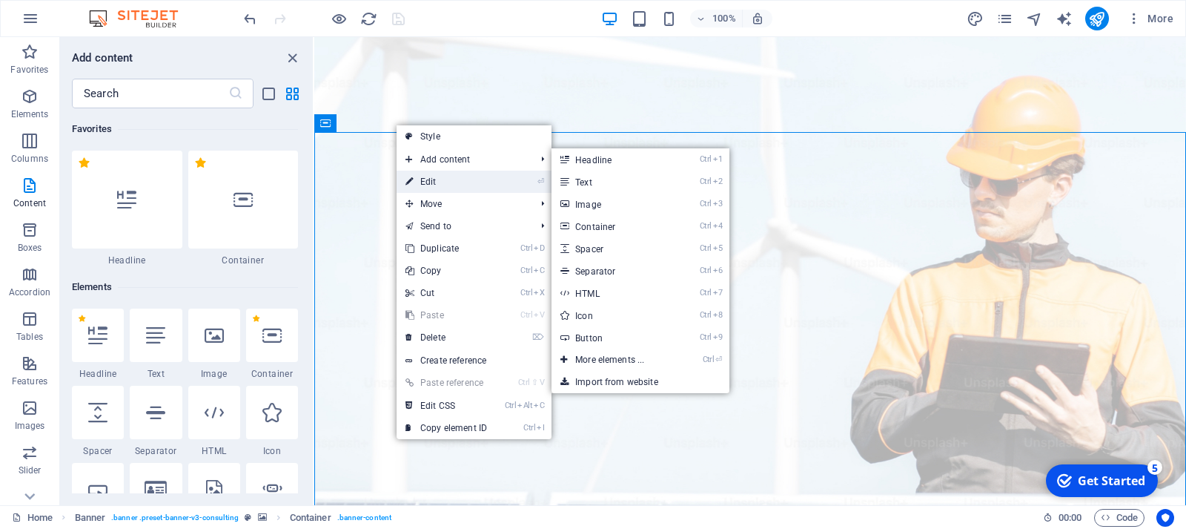
click at [439, 182] on link "⏎ Edit" at bounding box center [446, 182] width 99 height 22
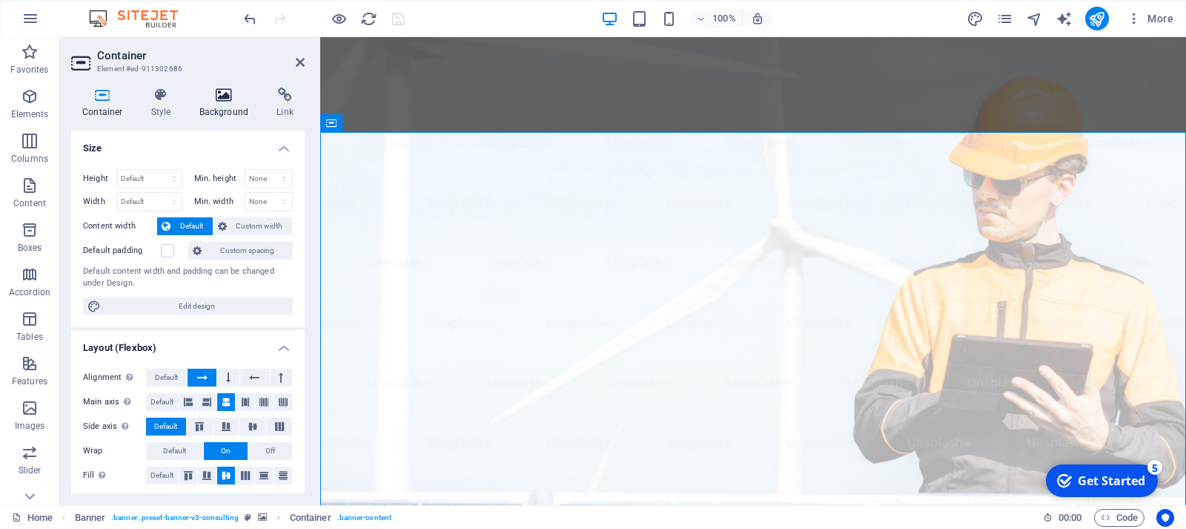
click at [233, 102] on icon at bounding box center [224, 94] width 72 height 15
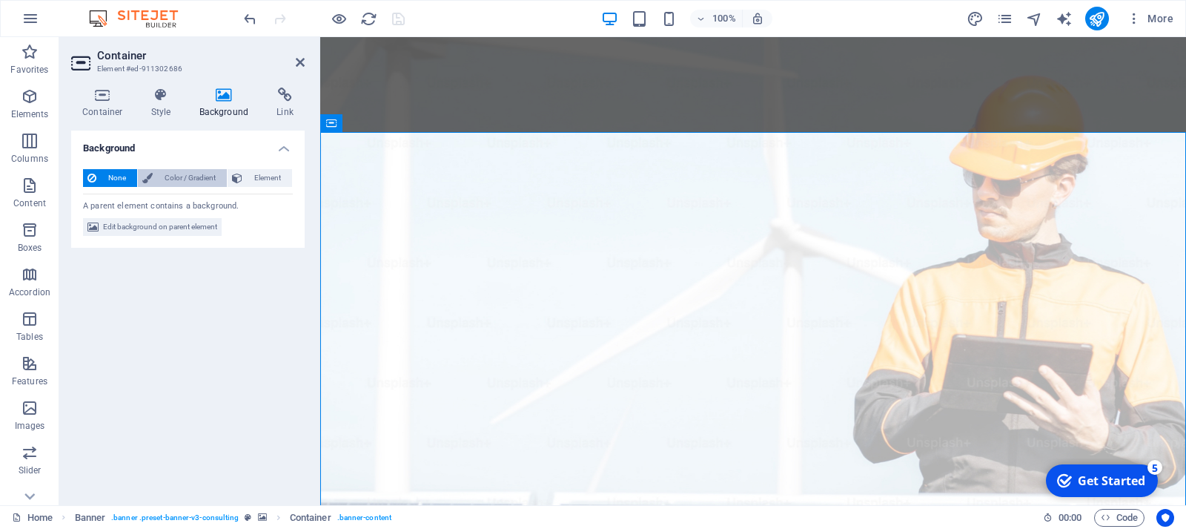
click at [197, 181] on span "Color / Gradient" at bounding box center [189, 178] width 65 height 18
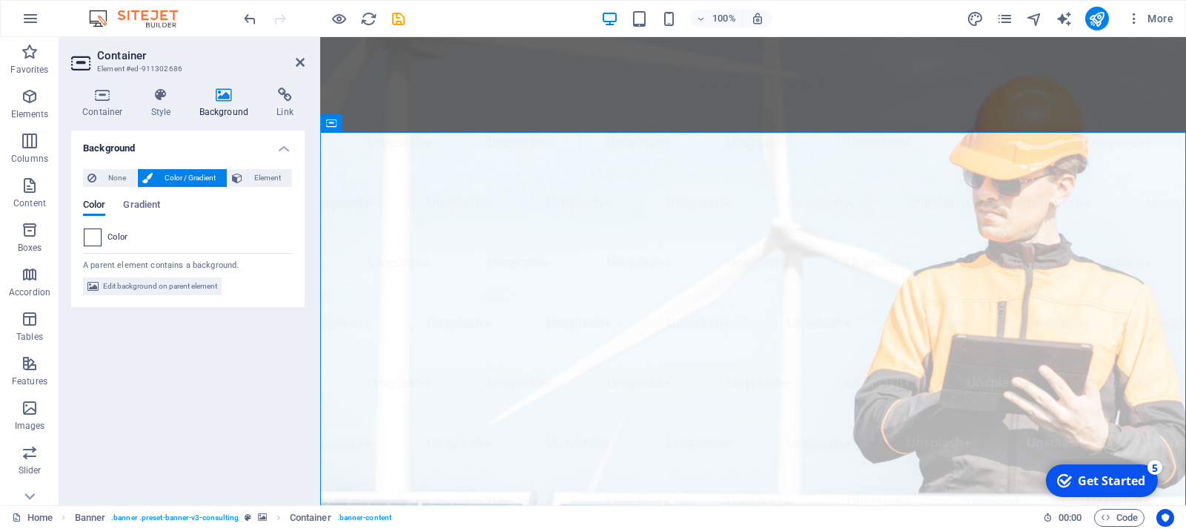
click at [94, 235] on span at bounding box center [93, 237] width 16 height 16
type input "#ffffff"
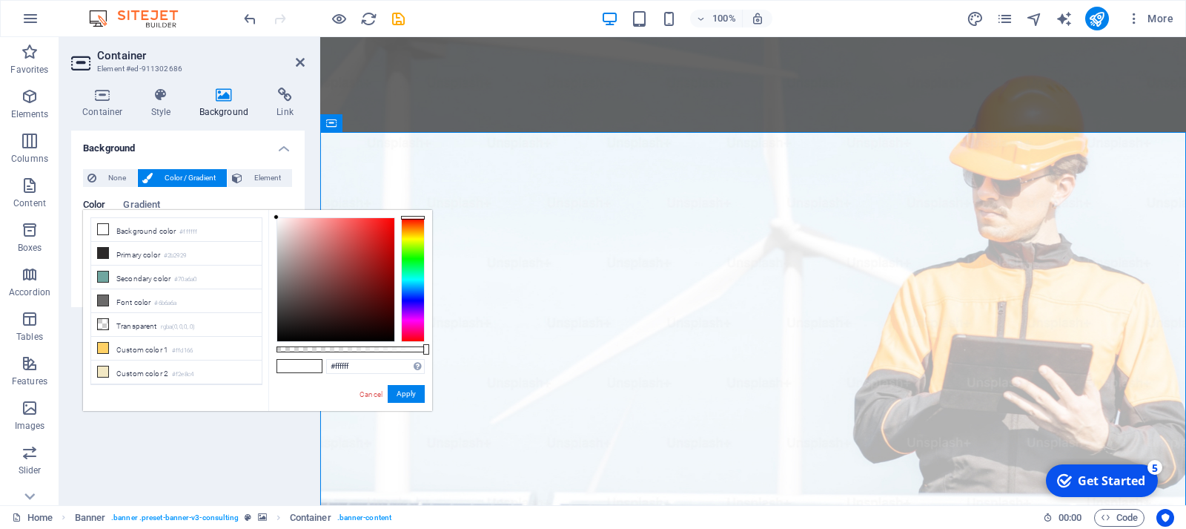
click at [415, 403] on div "Cancel Apply" at bounding box center [391, 394] width 67 height 19
click at [414, 399] on button "Apply" at bounding box center [406, 394] width 37 height 18
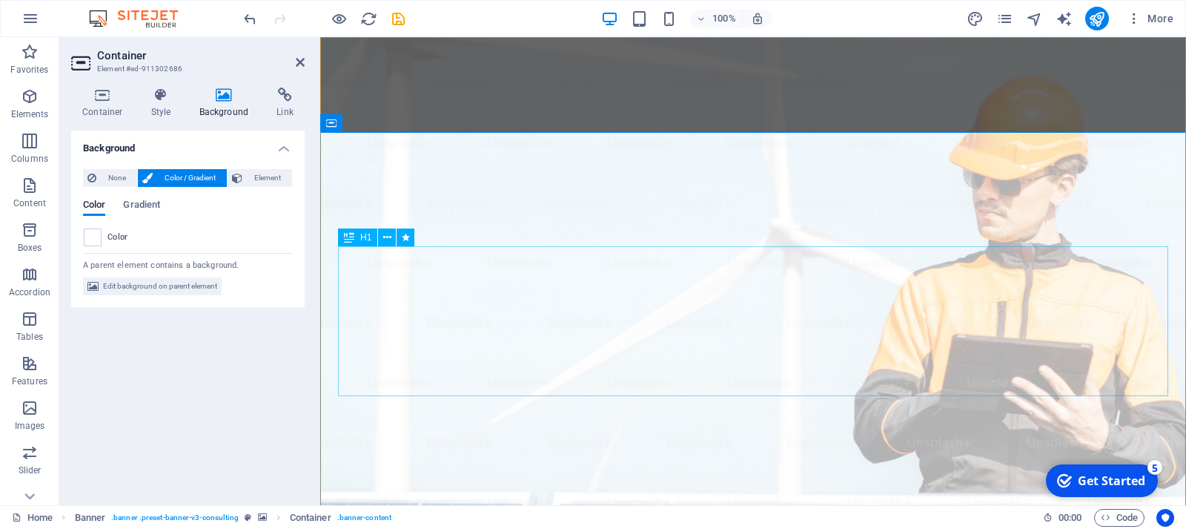
click at [303, 63] on icon at bounding box center [300, 62] width 9 height 12
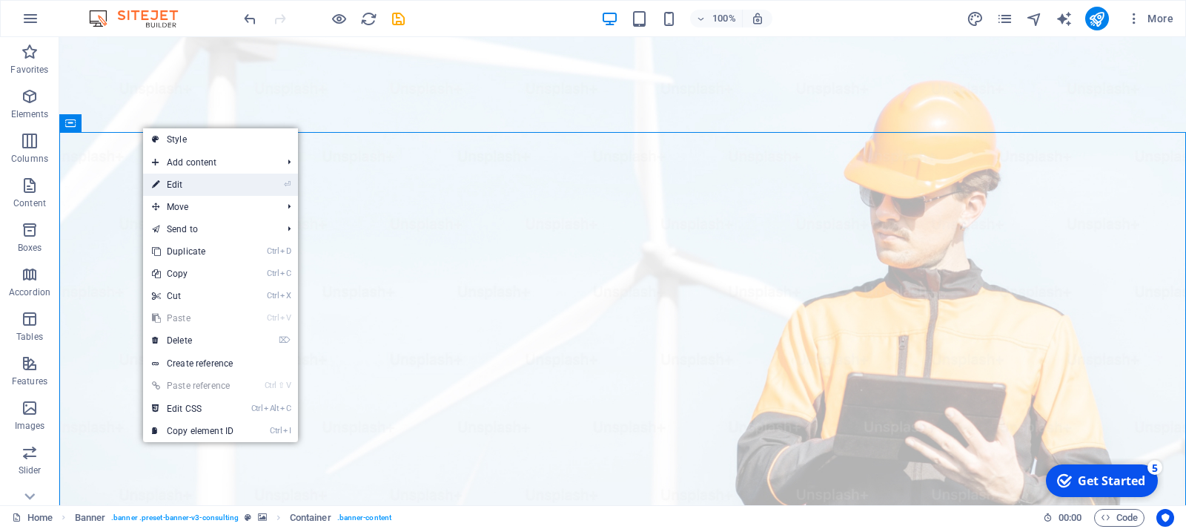
click at [199, 187] on link "⏎ Edit" at bounding box center [192, 185] width 99 height 22
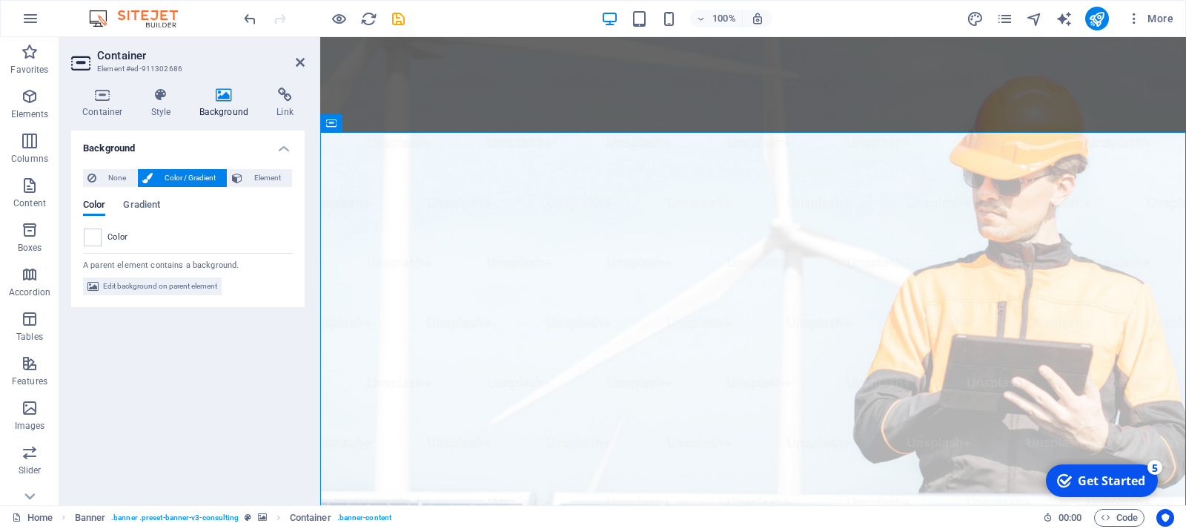
click at [141, 238] on div "Color" at bounding box center [188, 237] width 208 height 18
click at [102, 243] on div "Color" at bounding box center [188, 237] width 208 height 18
click at [127, 241] on span "Color" at bounding box center [118, 237] width 21 height 12
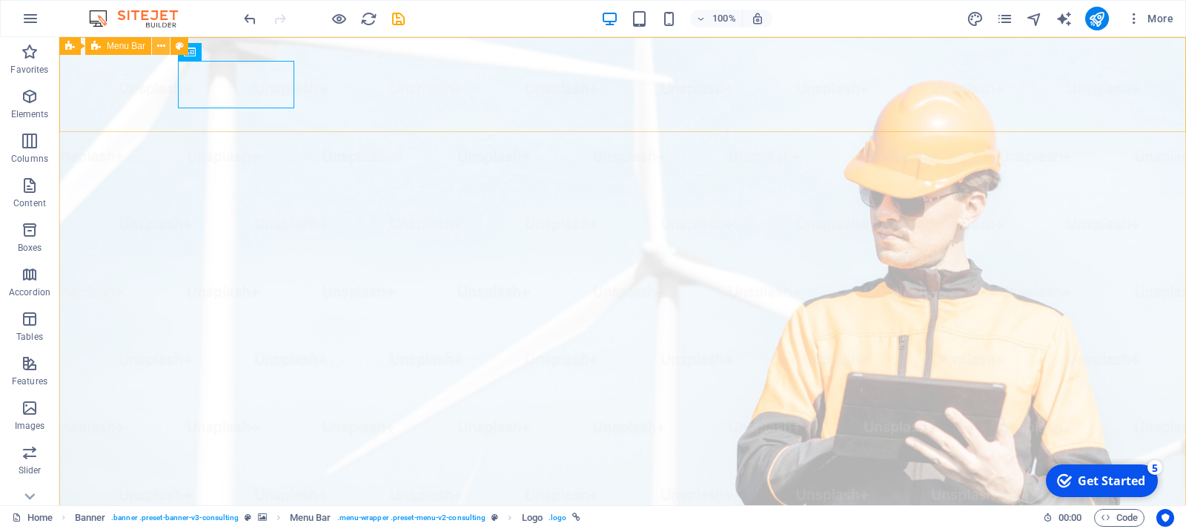
click at [0, 0] on icon at bounding box center [0, 0] width 0 height 0
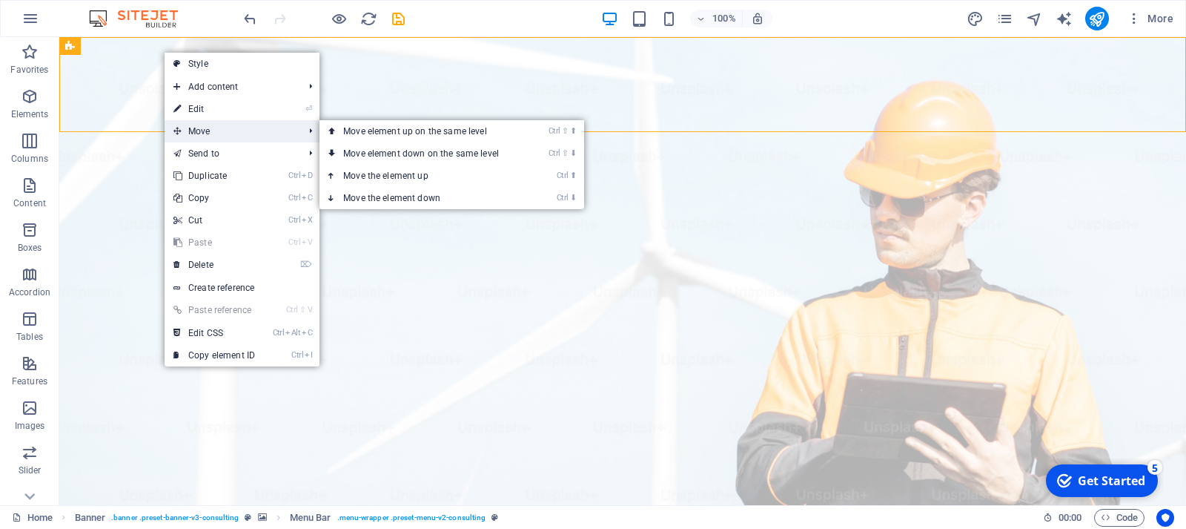
click at [208, 123] on span "Move" at bounding box center [231, 131] width 133 height 22
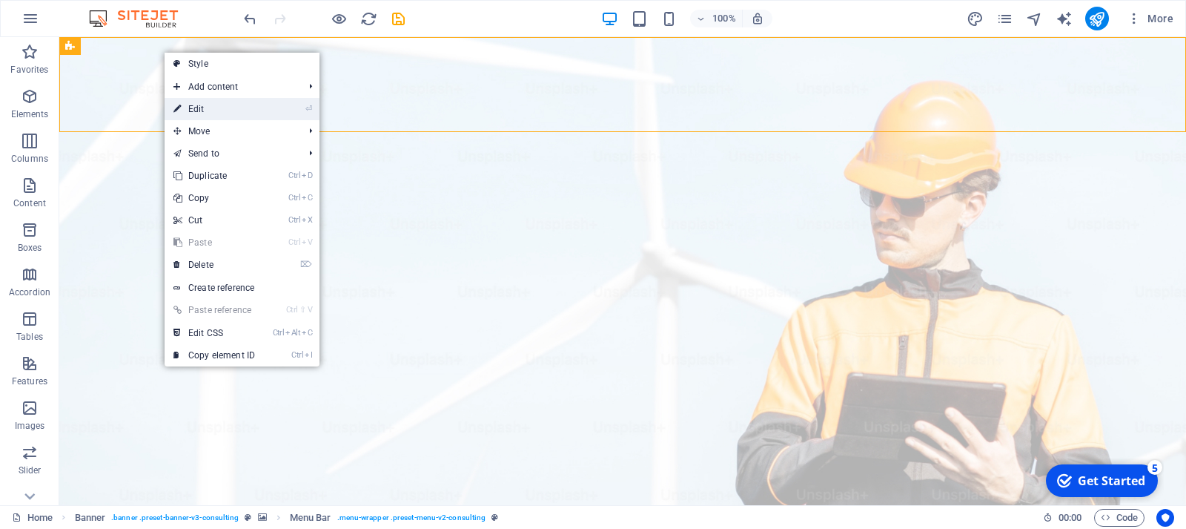
click at [206, 116] on link "⏎ Edit" at bounding box center [214, 109] width 99 height 22
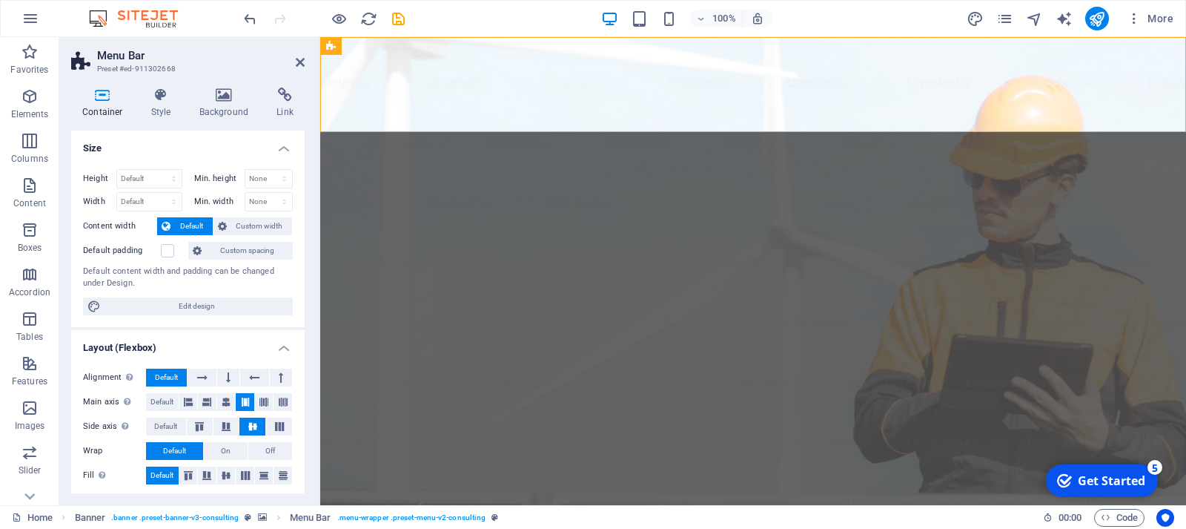
scroll to position [79, 0]
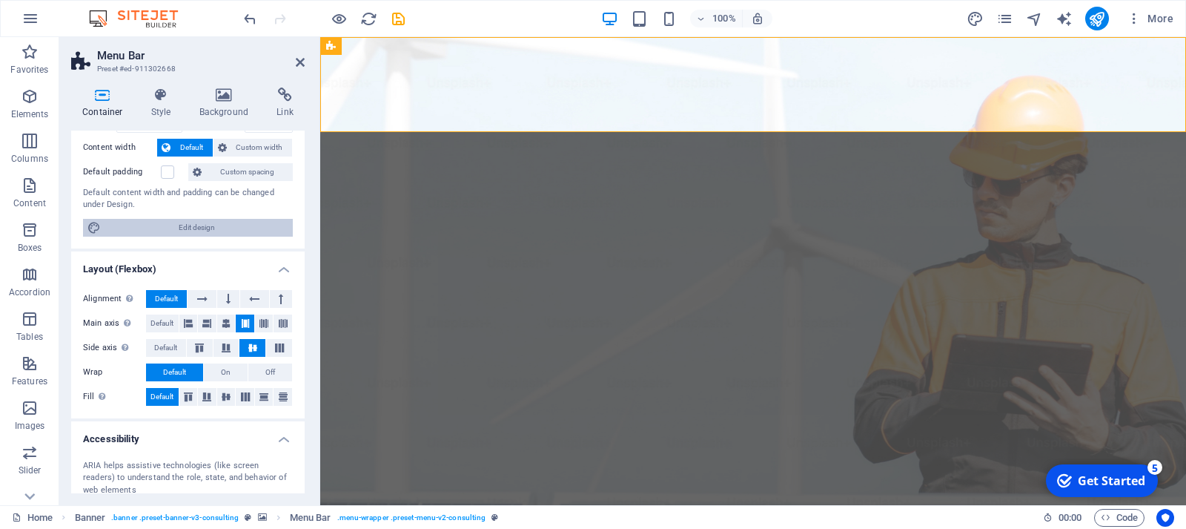
click at [217, 229] on span "Edit design" at bounding box center [196, 228] width 183 height 18
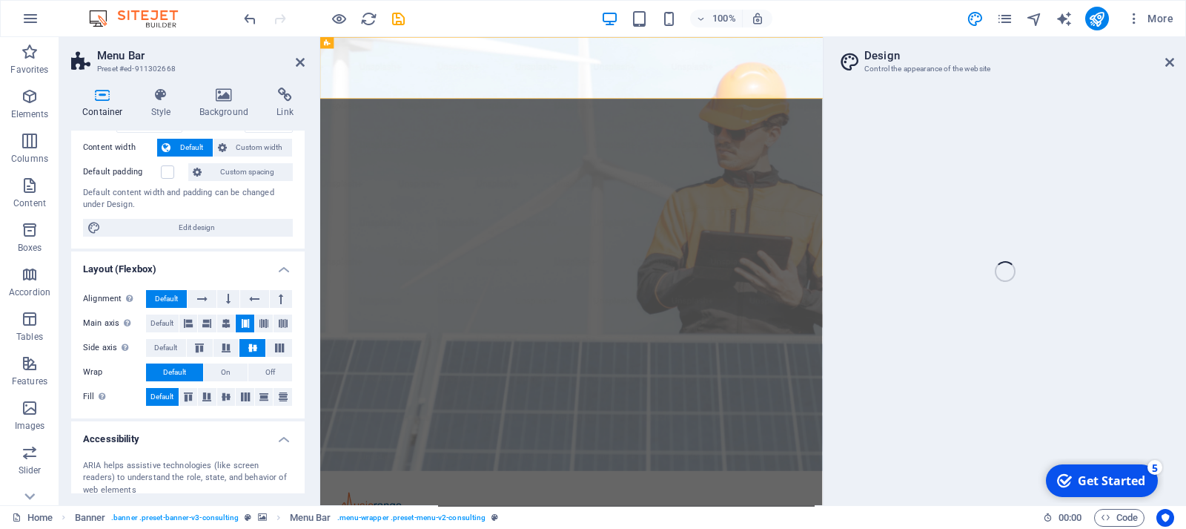
select select "px"
select select "400"
select select "px"
select select "rem"
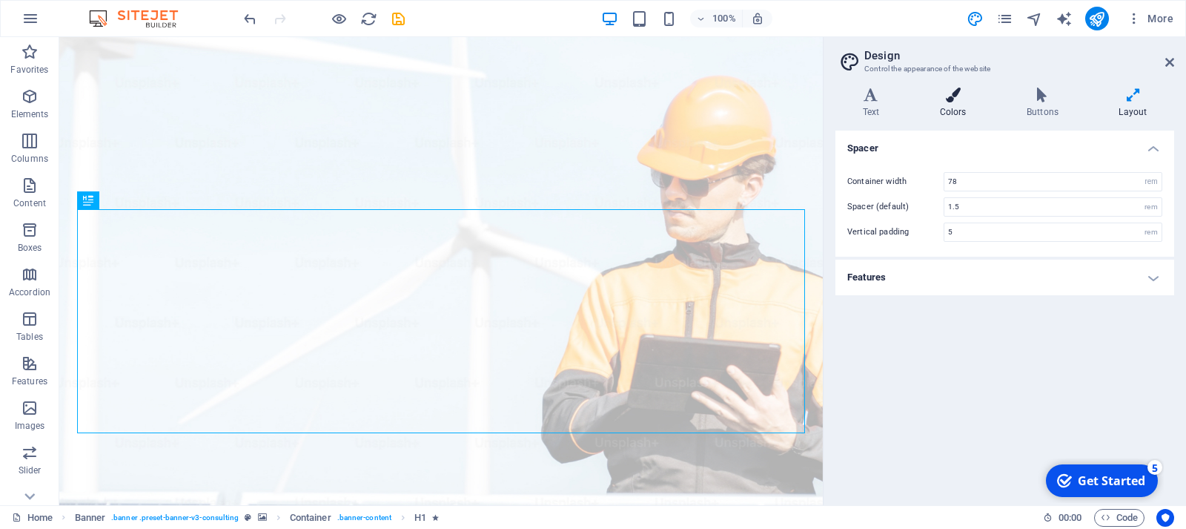
click at [939, 111] on h4 "Colors" at bounding box center [956, 102] width 87 height 31
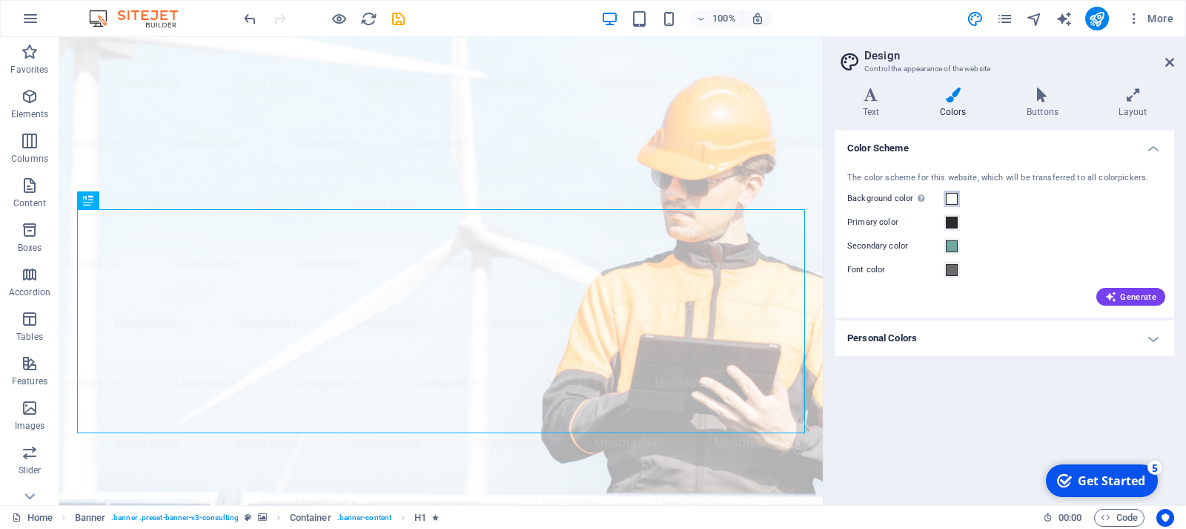
click at [951, 196] on span at bounding box center [952, 199] width 12 height 12
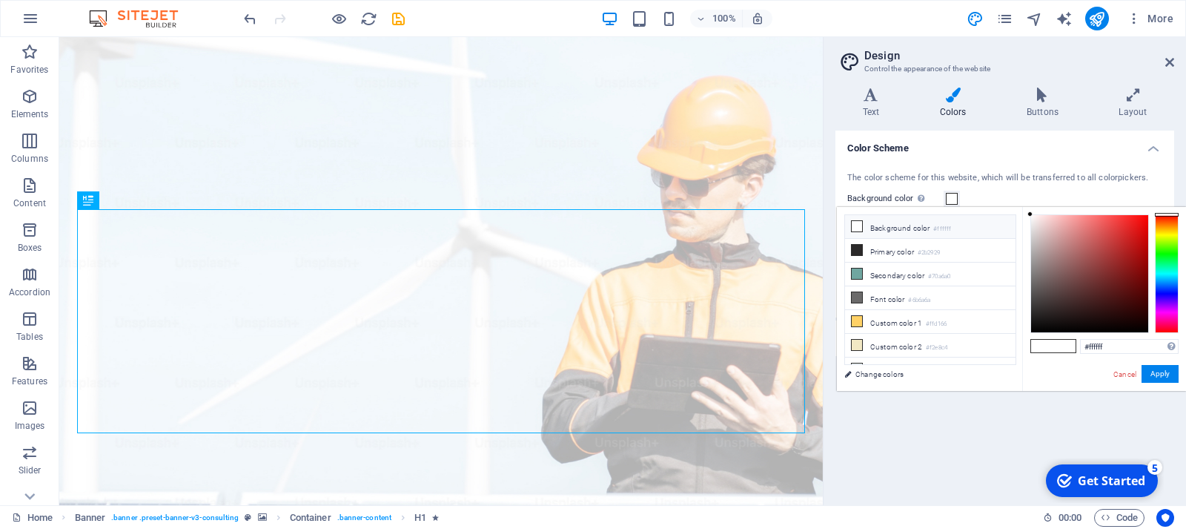
click at [856, 225] on icon at bounding box center [857, 226] width 10 height 10
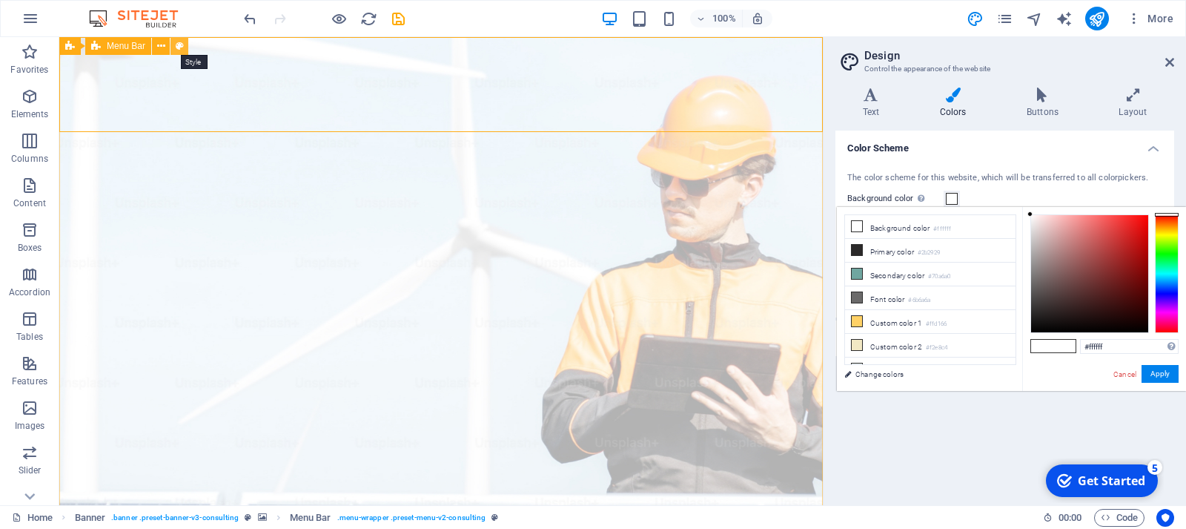
click at [184, 50] on button at bounding box center [180, 46] width 18 height 18
select select "rem"
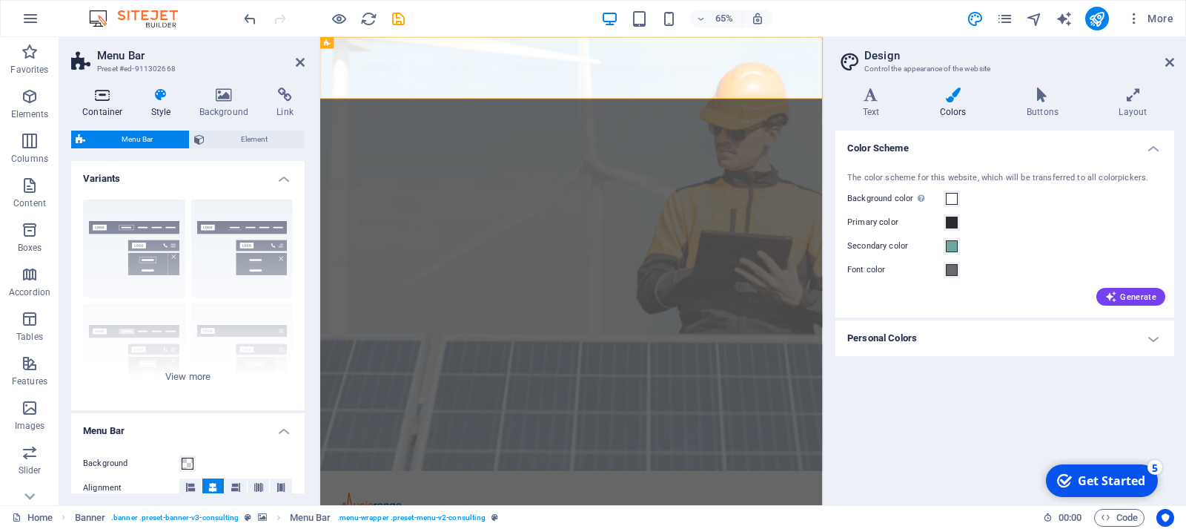
click at [107, 99] on icon at bounding box center [102, 94] width 63 height 15
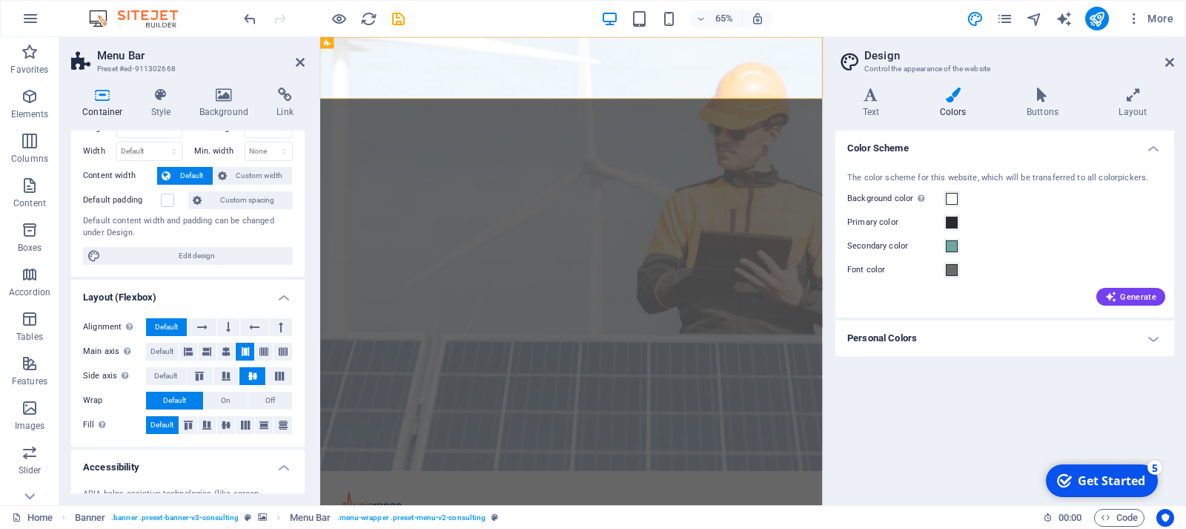
scroll to position [0, 0]
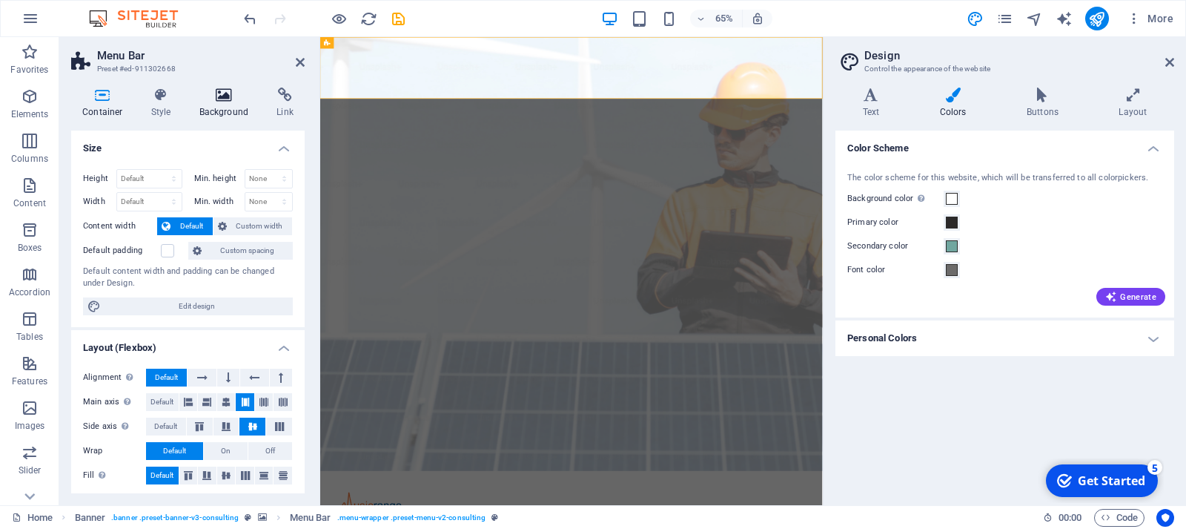
click at [233, 106] on h4 "Background" at bounding box center [227, 102] width 78 height 31
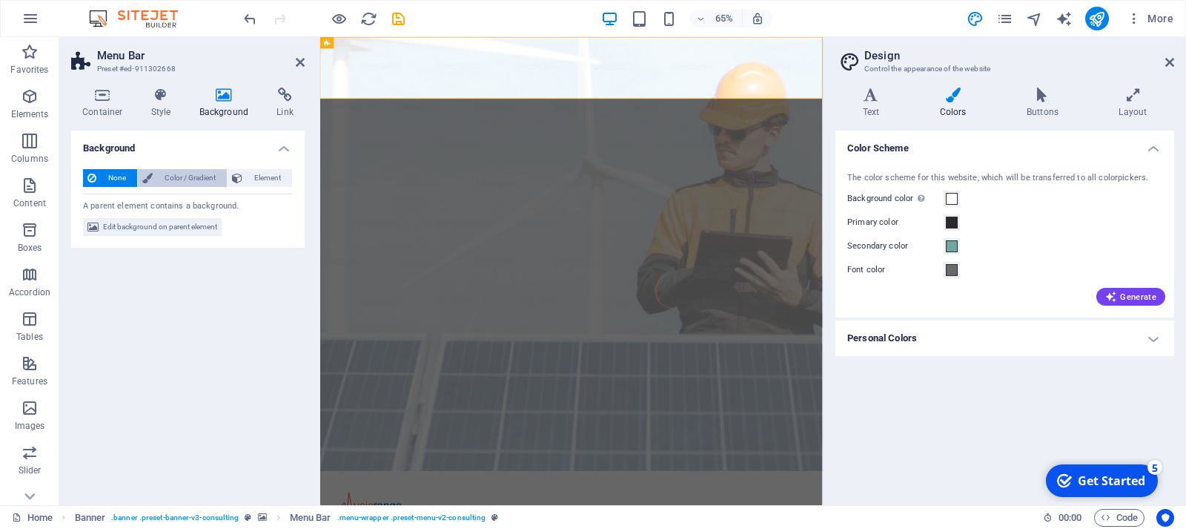
click at [200, 185] on span "Color / Gradient" at bounding box center [189, 178] width 65 height 18
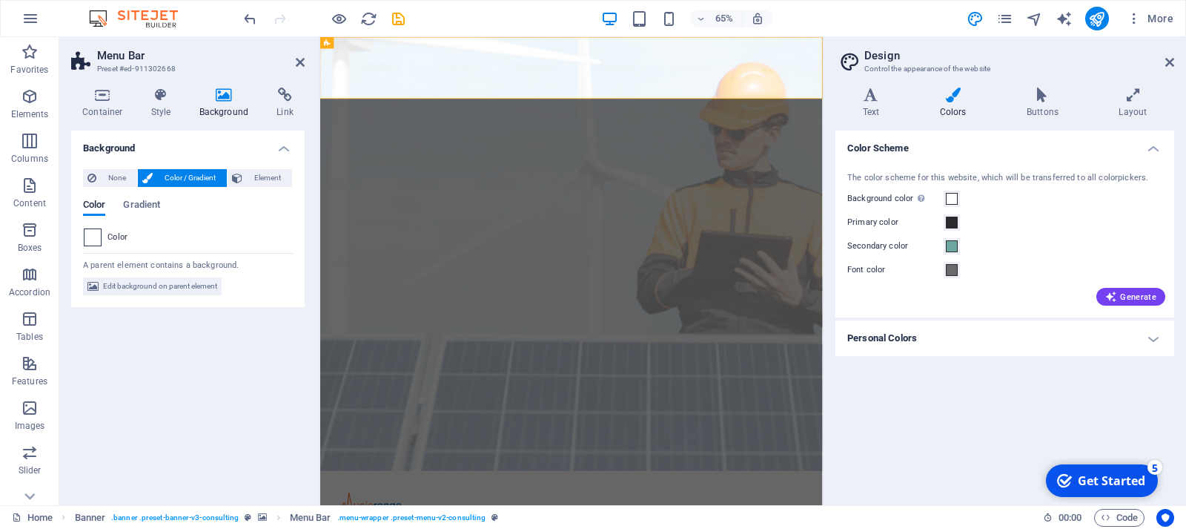
click at [96, 239] on span at bounding box center [93, 237] width 16 height 16
type input "#ffffff"
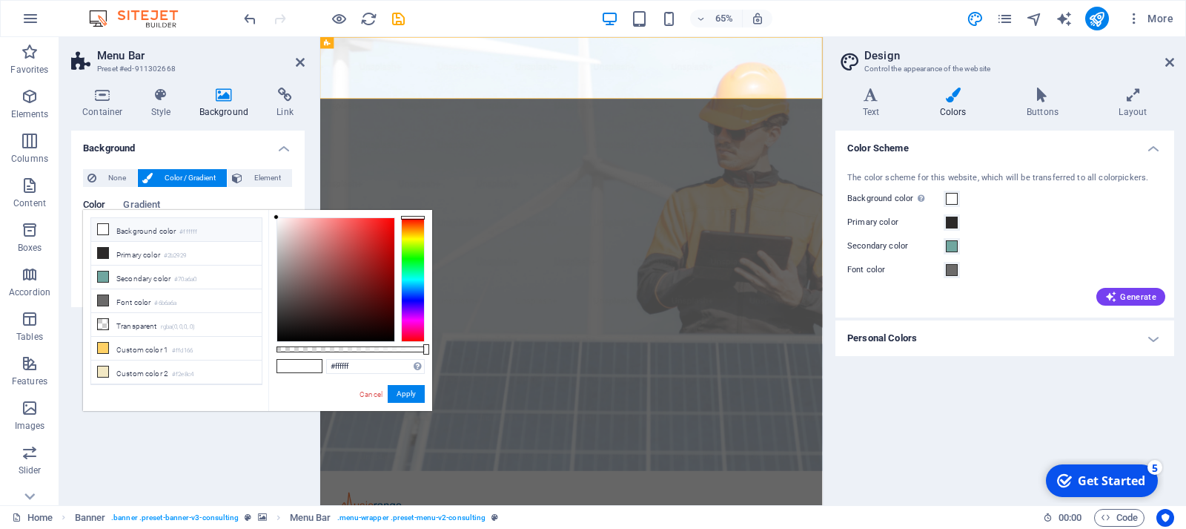
click at [105, 231] on icon at bounding box center [103, 229] width 10 height 10
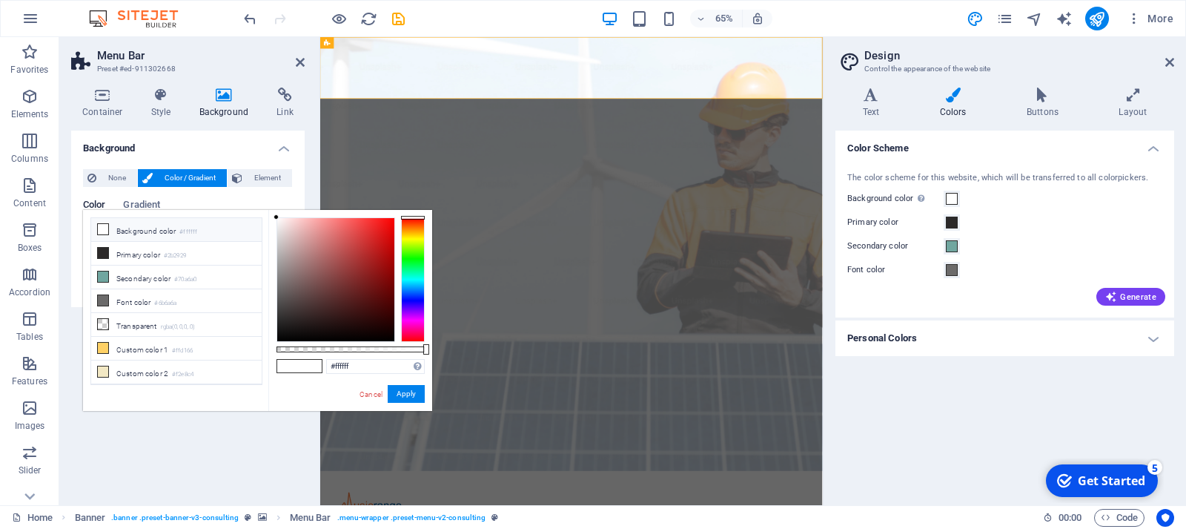
click at [105, 231] on icon at bounding box center [103, 229] width 10 height 10
click at [404, 397] on button "Apply" at bounding box center [406, 394] width 37 height 18
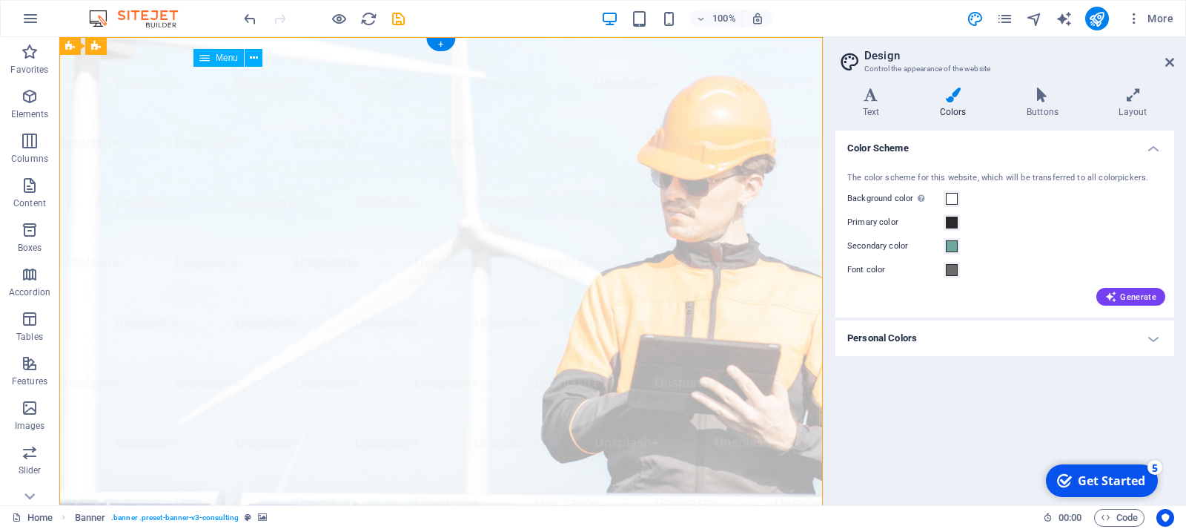
drag, startPoint x: 233, startPoint y: 82, endPoint x: 268, endPoint y: 79, distance: 35.7
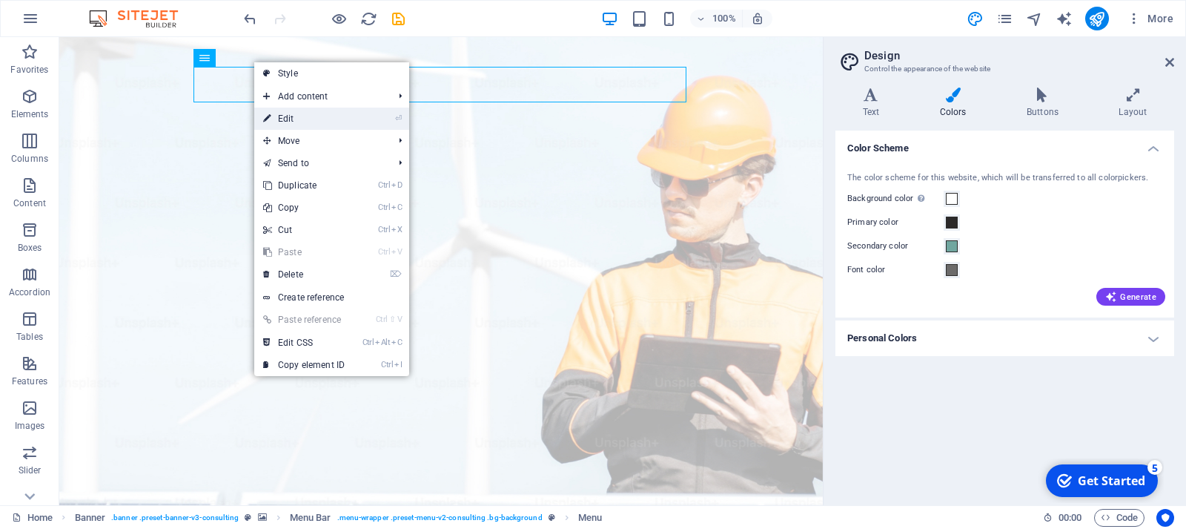
click at [288, 116] on link "⏎ Edit" at bounding box center [303, 119] width 99 height 22
select select
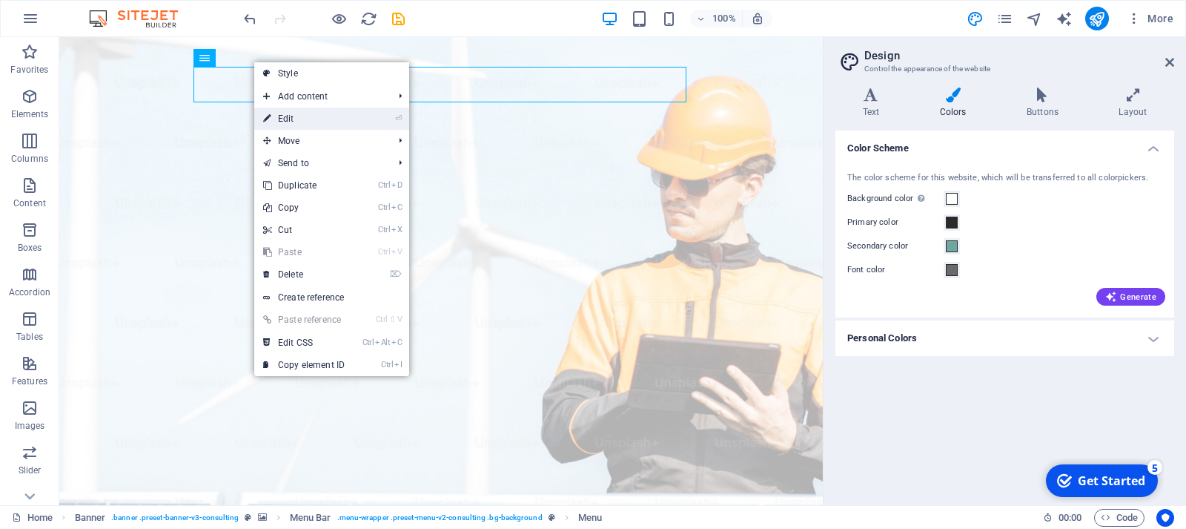
select select
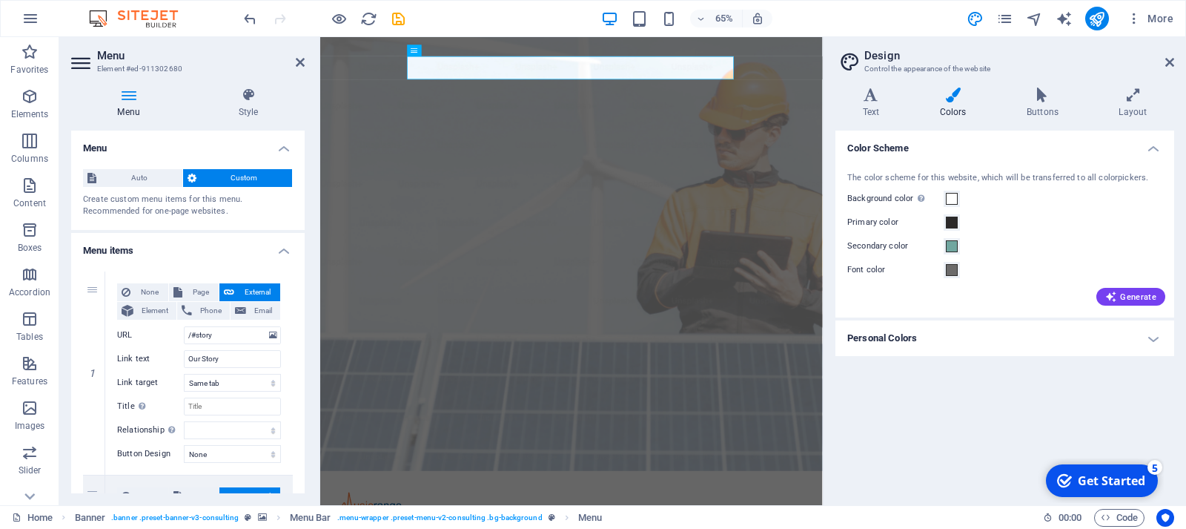
click at [134, 104] on h4 "Menu" at bounding box center [131, 102] width 121 height 31
click at [133, 103] on h4 "Menu" at bounding box center [131, 102] width 121 height 31
click at [218, 177] on span "Custom" at bounding box center [244, 178] width 87 height 18
click at [217, 180] on span "Custom" at bounding box center [244, 178] width 87 height 18
click at [148, 311] on span "Element" at bounding box center [155, 311] width 34 height 18
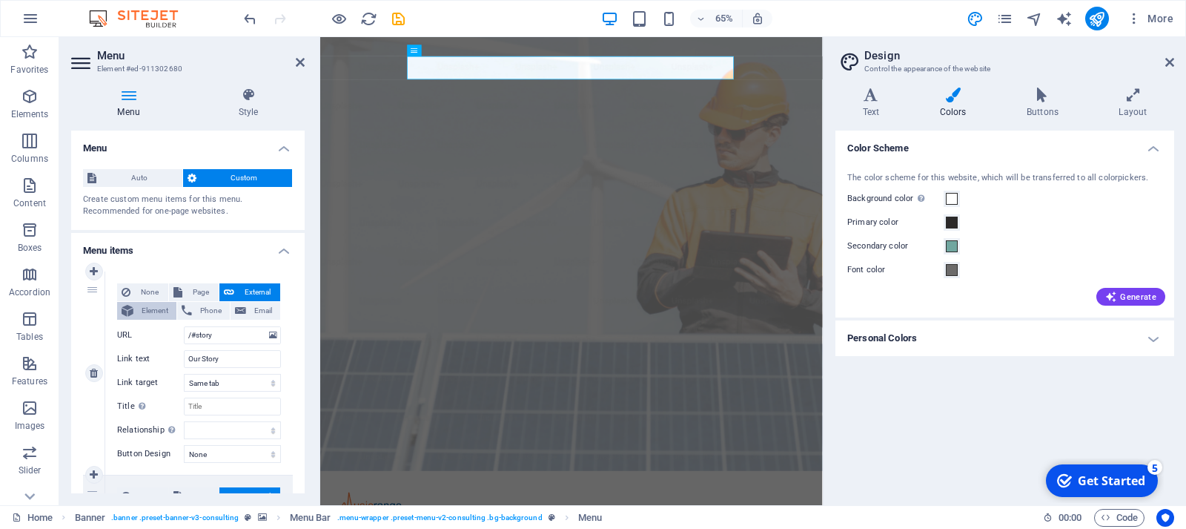
select select
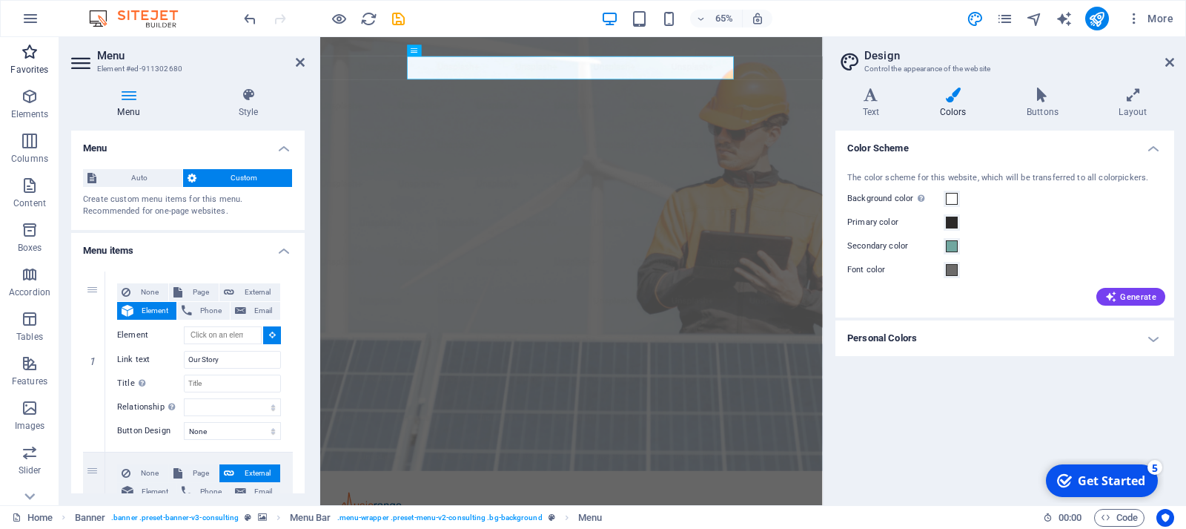
click at [33, 53] on icon "button" at bounding box center [30, 52] width 18 height 18
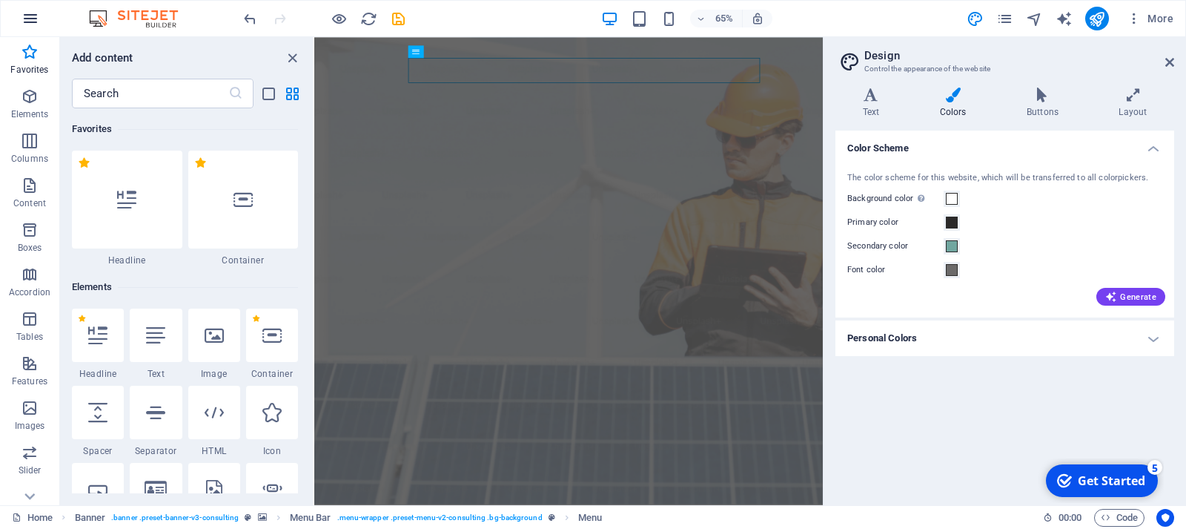
click at [32, 17] on icon "button" at bounding box center [31, 19] width 18 height 18
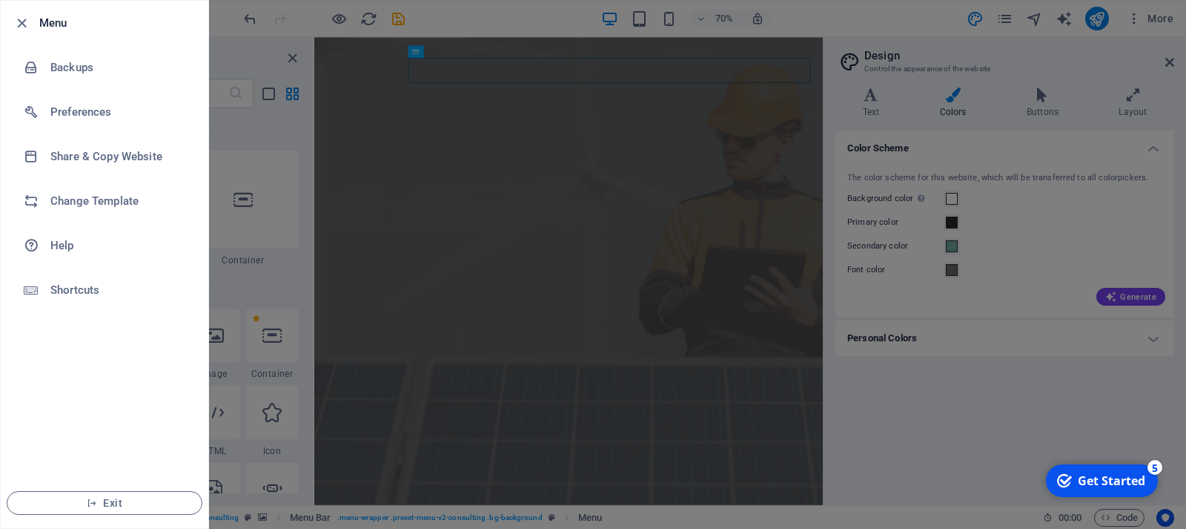
click at [707, 146] on div at bounding box center [593, 264] width 1186 height 529
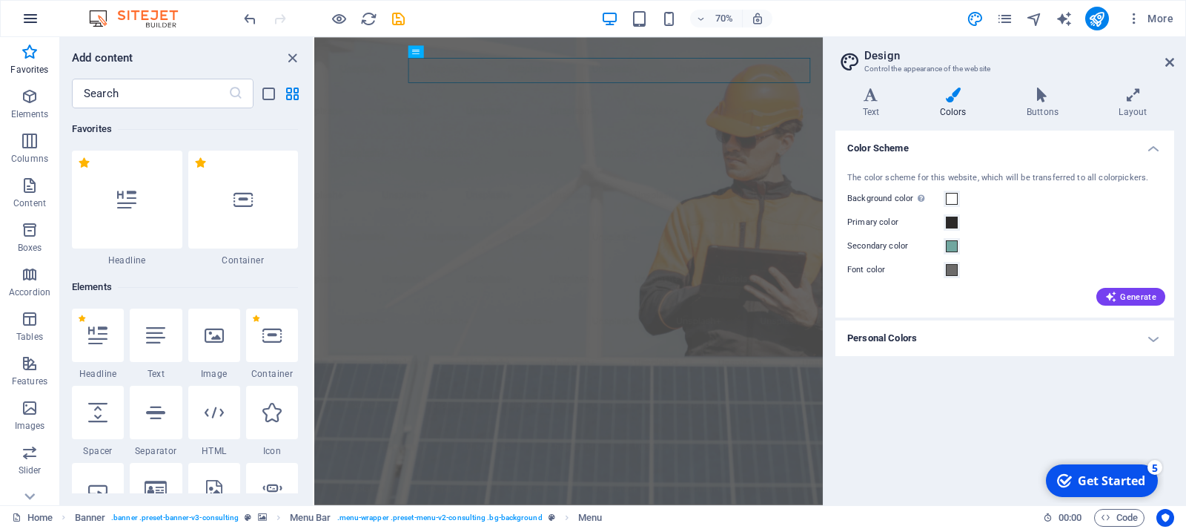
click at [29, 19] on icon "button" at bounding box center [31, 19] width 18 height 18
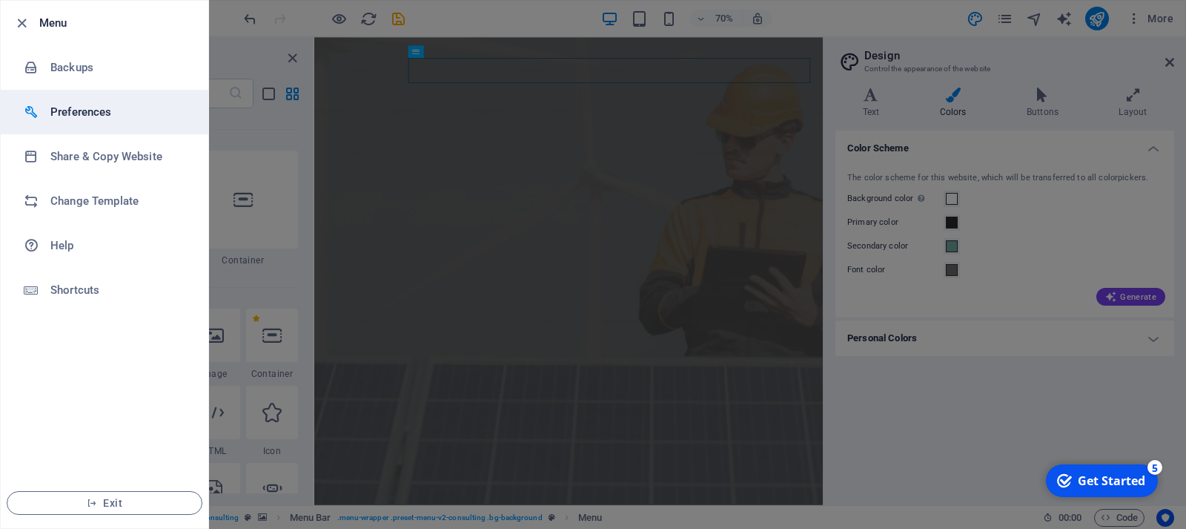
click at [62, 108] on h6 "Preferences" at bounding box center [118, 112] width 137 height 18
select select "en"
select select "light"
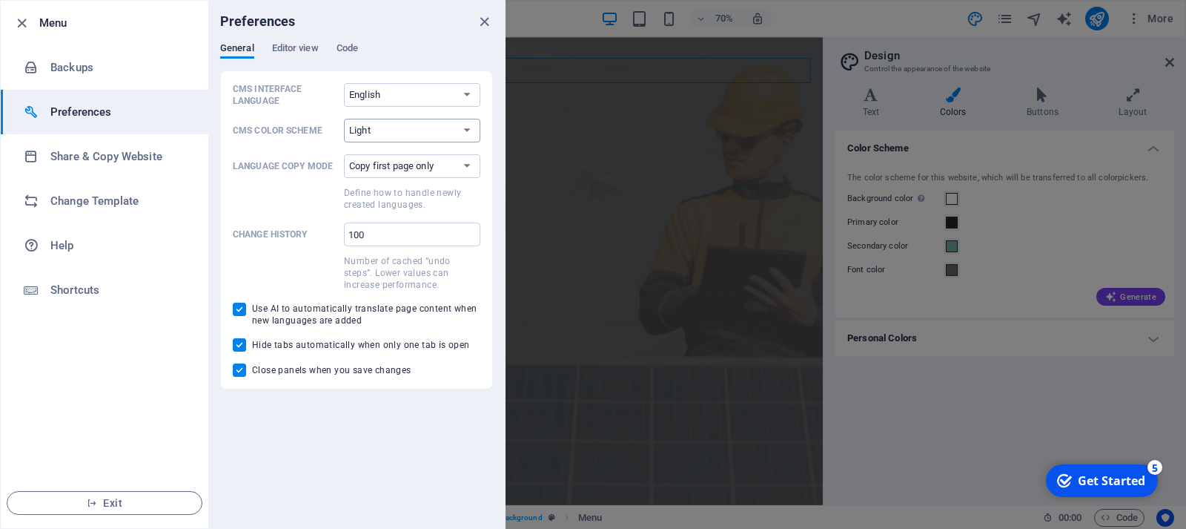
click at [344, 119] on select "Auto Dark Light" at bounding box center [412, 131] width 136 height 24
click at [402, 128] on select "Auto Dark Light" at bounding box center [412, 131] width 136 height 24
click at [305, 53] on span "Editor view" at bounding box center [295, 49] width 47 height 21
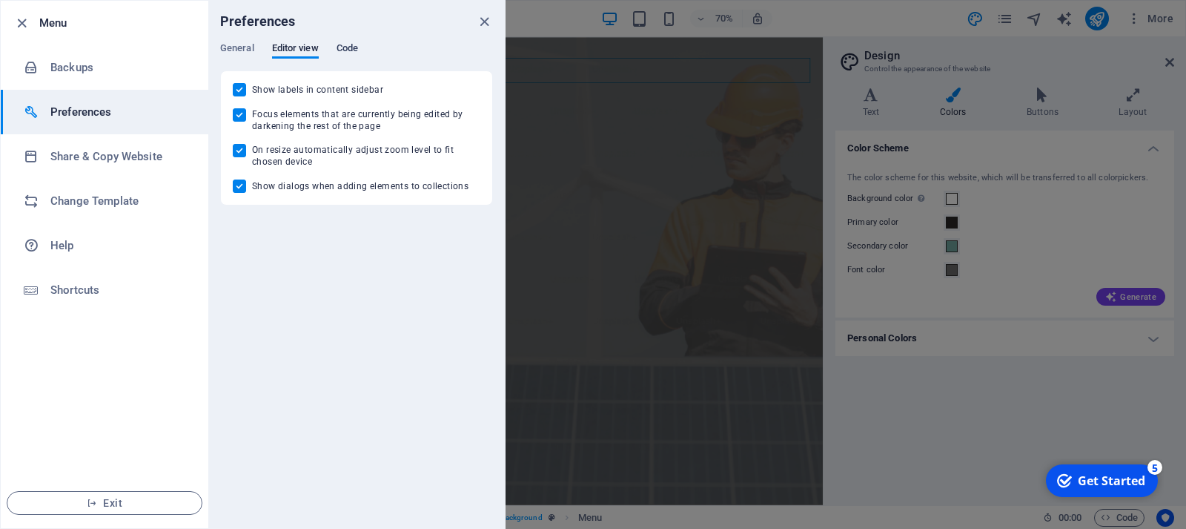
click at [345, 48] on span "Code" at bounding box center [348, 49] width 22 height 21
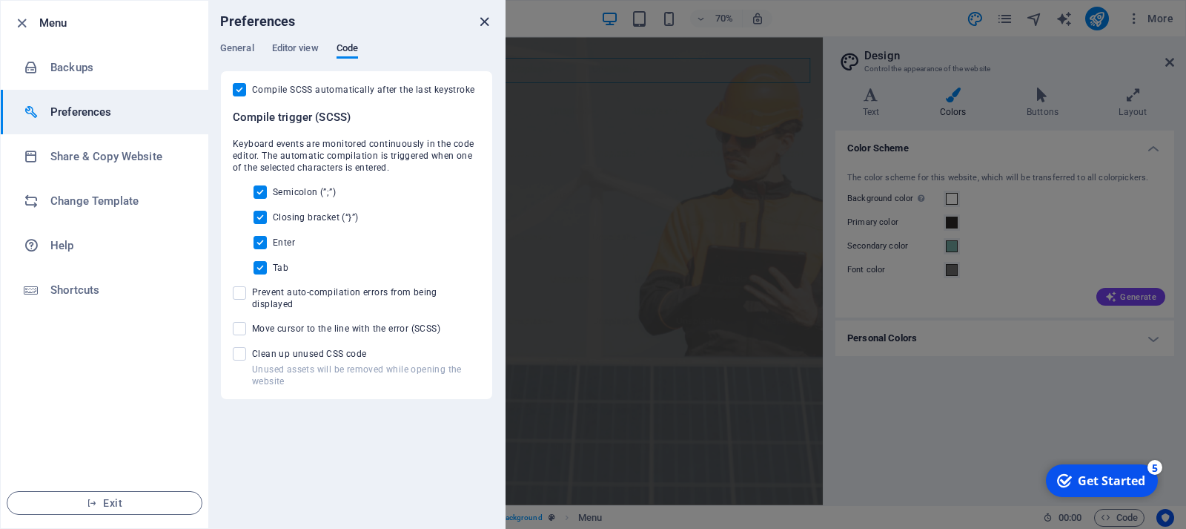
click at [484, 22] on icon "close" at bounding box center [484, 21] width 17 height 17
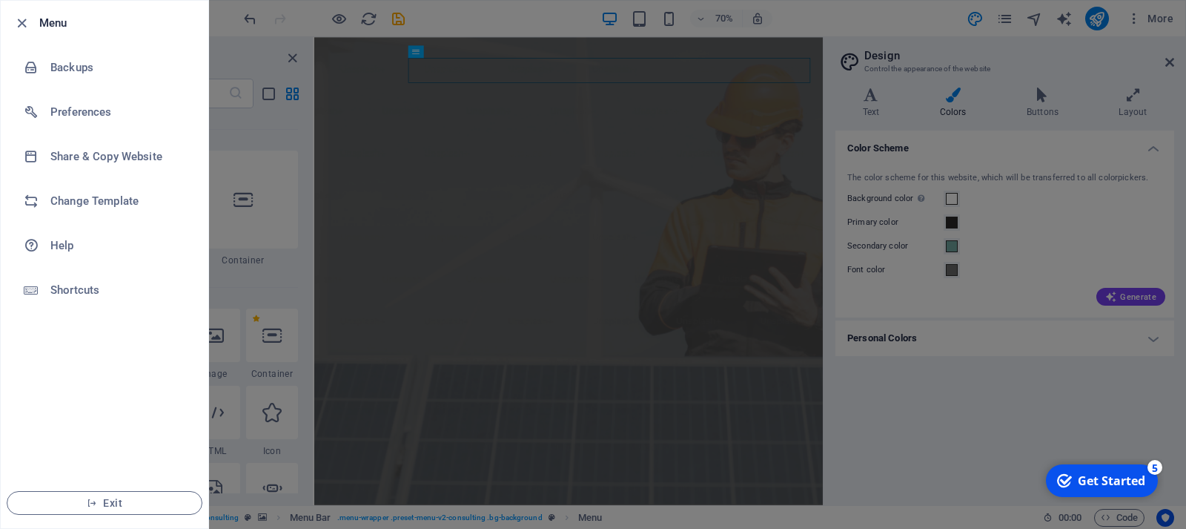
click at [56, 24] on h6 "Menu" at bounding box center [117, 23] width 157 height 18
click at [22, 27] on icon "button" at bounding box center [21, 23] width 17 height 17
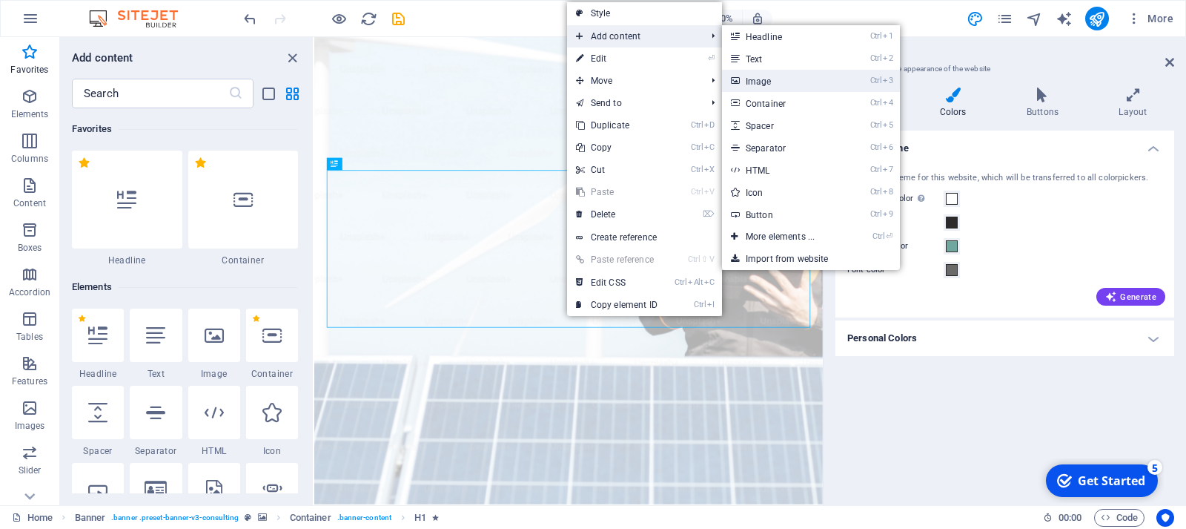
drag, startPoint x: 755, startPoint y: 80, endPoint x: 667, endPoint y: 67, distance: 88.4
click at [755, 80] on link "Ctrl 3 Image" at bounding box center [783, 81] width 122 height 22
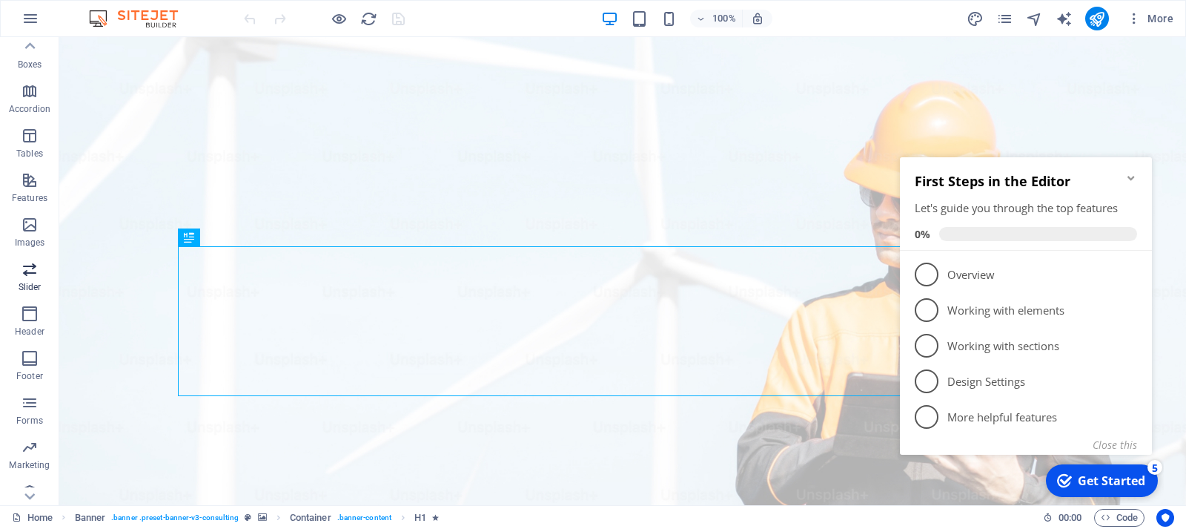
scroll to position [199, 0]
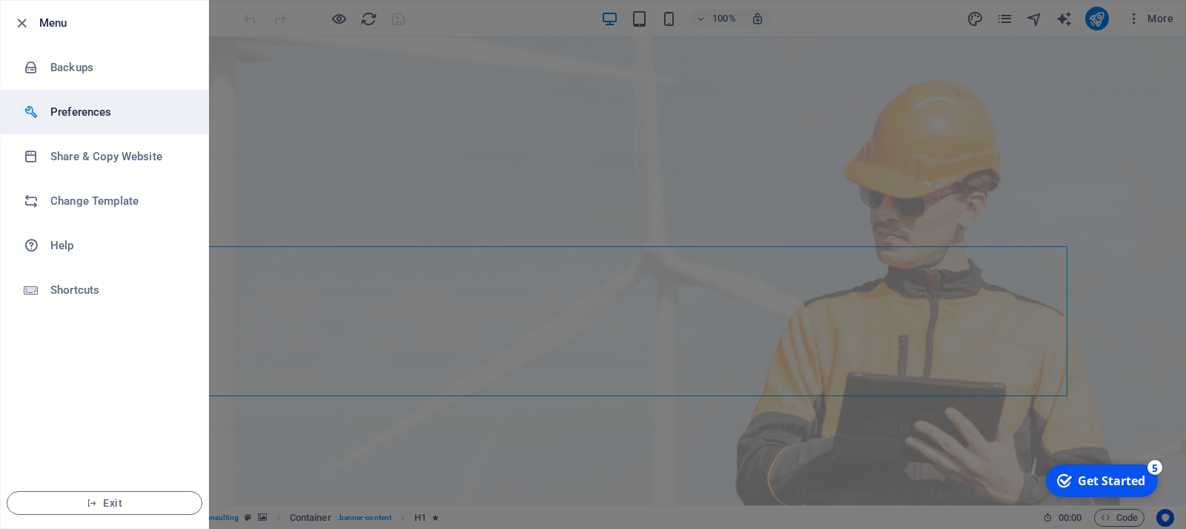
click at [80, 113] on h6 "Preferences" at bounding box center [118, 112] width 137 height 18
select select "en"
select select "light"
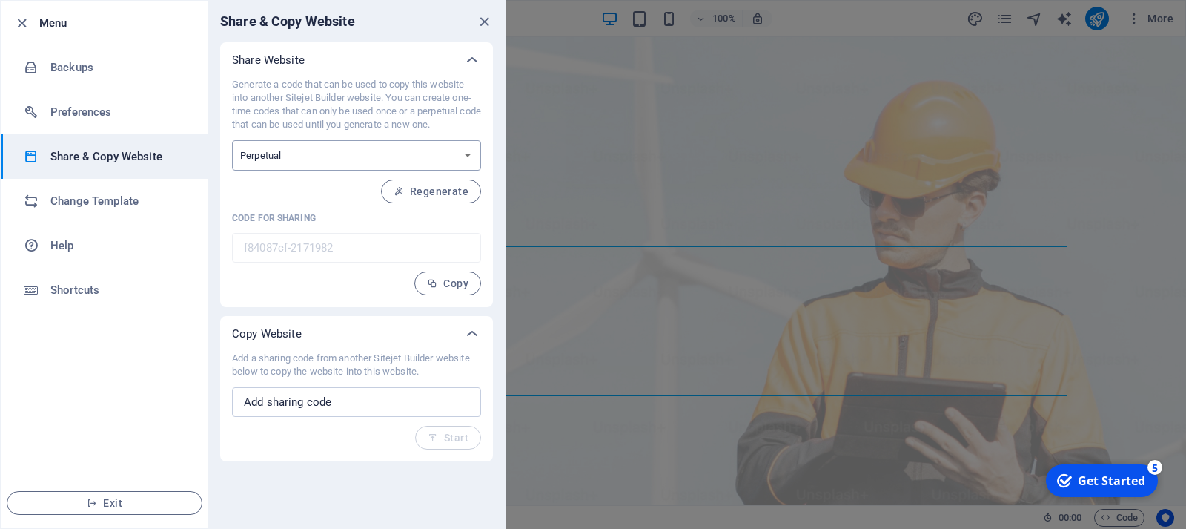
click at [232, 140] on select "One-time Perpetual" at bounding box center [356, 155] width 249 height 30
click at [403, 152] on select "One-time Perpetual" at bounding box center [356, 155] width 249 height 30
